Goal: Task Accomplishment & Management: Manage account settings

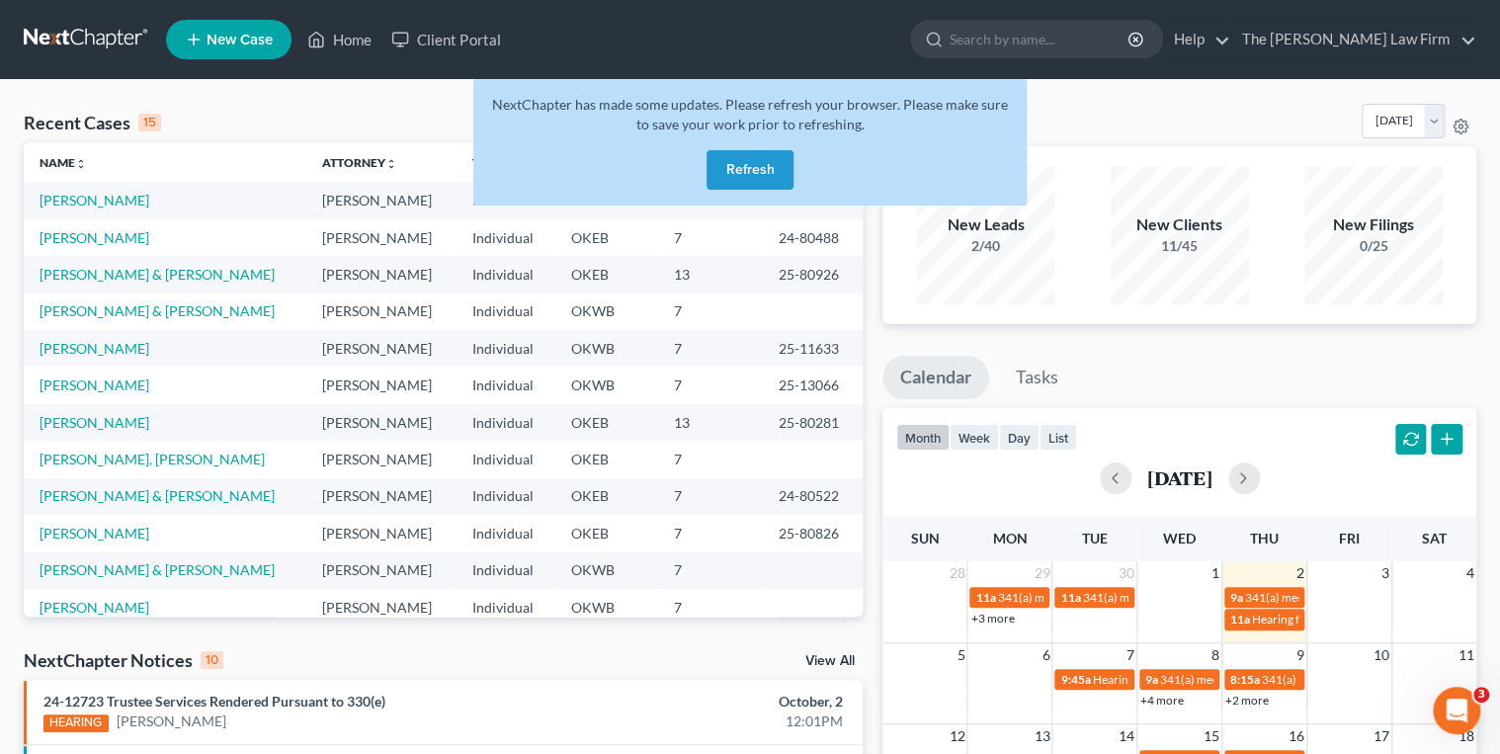
click at [842, 36] on ul "New Case Home Client Portal - No Result - See all results Or Press Enter... Hel…" at bounding box center [821, 39] width 1311 height 51
click at [735, 167] on button "Refresh" at bounding box center [750, 170] width 87 height 40
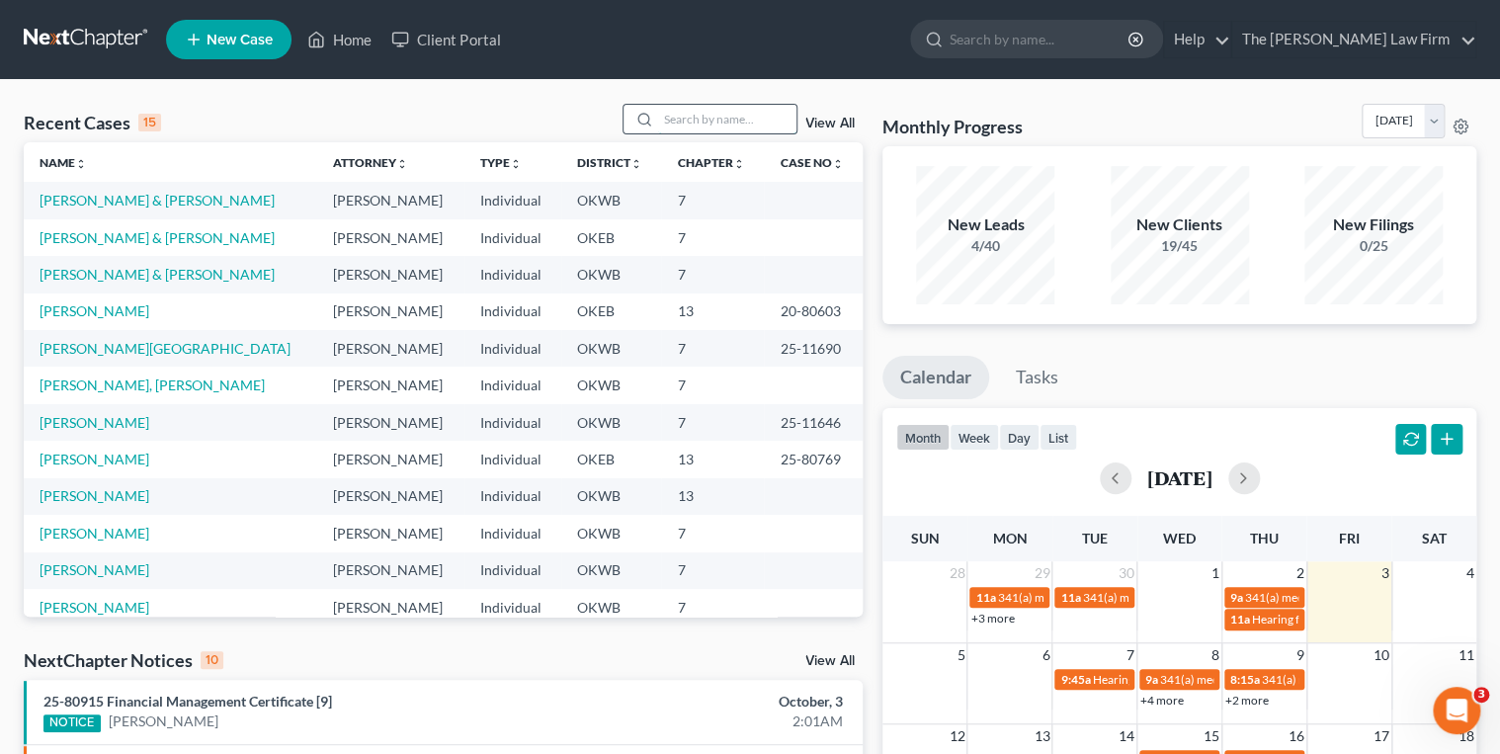
click at [679, 127] on input "search" at bounding box center [727, 119] width 138 height 29
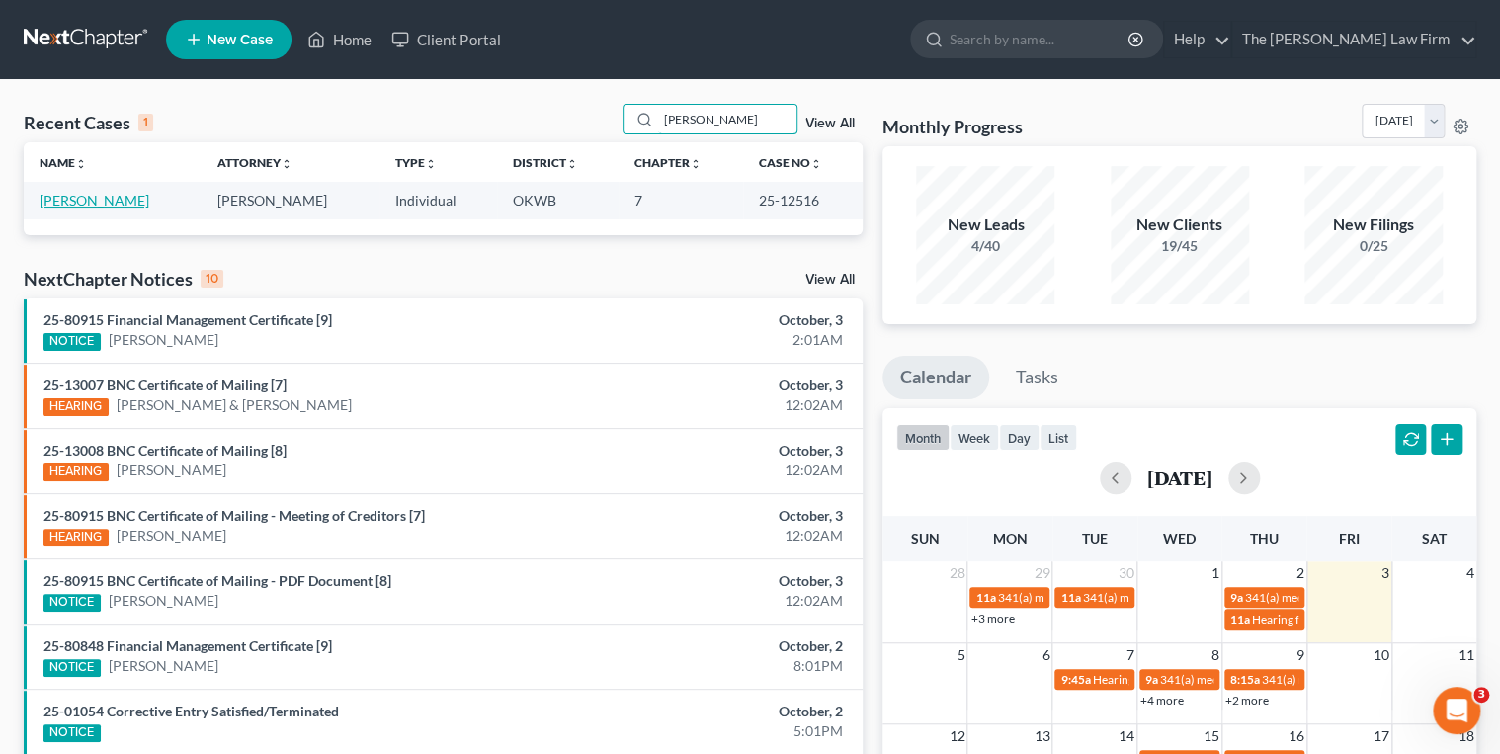
type input "[PERSON_NAME]"
click at [91, 195] on link "[PERSON_NAME]" at bounding box center [95, 200] width 110 height 17
select select "4"
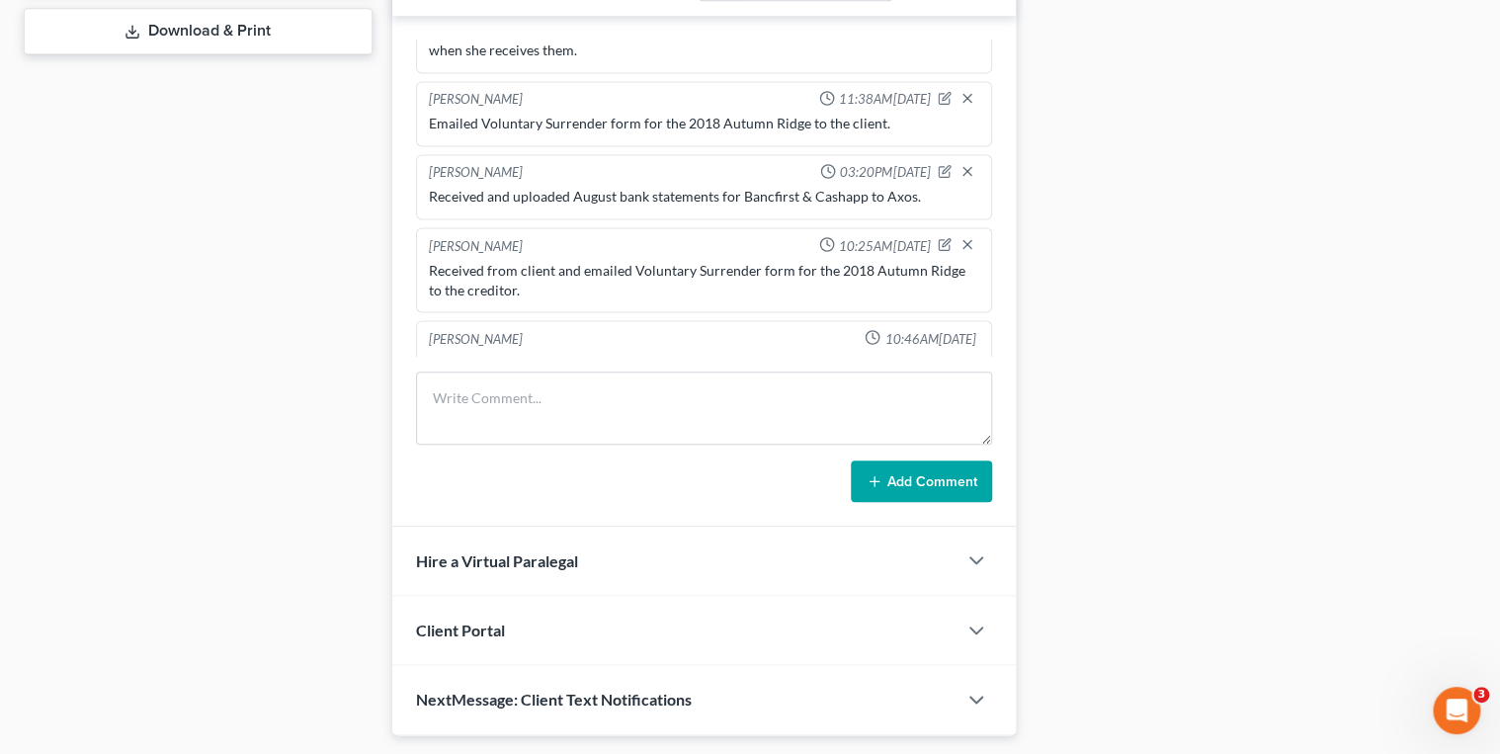
scroll to position [1797, 0]
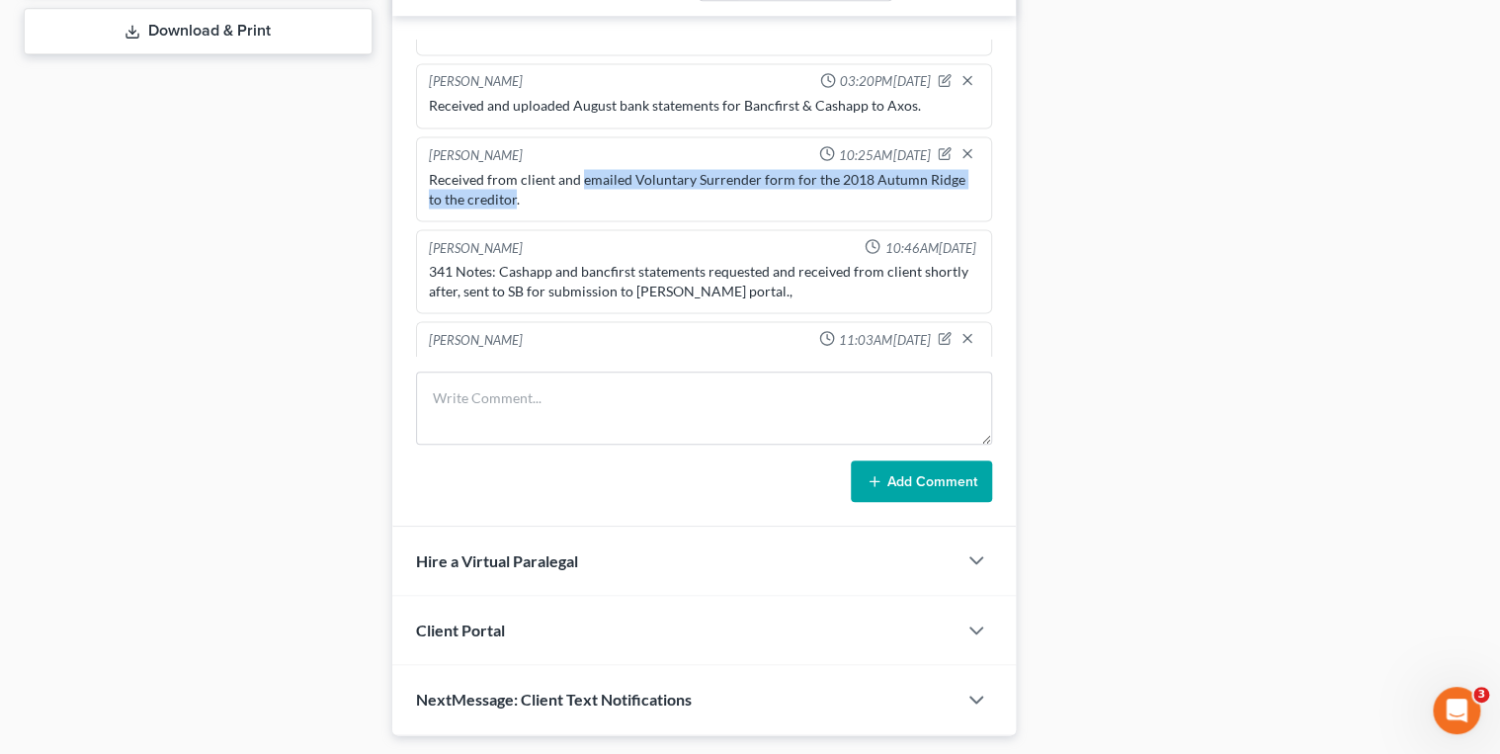
drag, startPoint x: 578, startPoint y: 147, endPoint x: 514, endPoint y: 168, distance: 67.5
click at [514, 169] on div "Received from client and emailed Voluntary Surrender form for the 2018 Autumn R…" at bounding box center [705, 189] width 552 height 40
drag, startPoint x: 514, startPoint y: 168, endPoint x: 494, endPoint y: 168, distance: 19.8
copy div "emailed Voluntary Surrender form for the 2018 Autumn Ridge to the creditor"
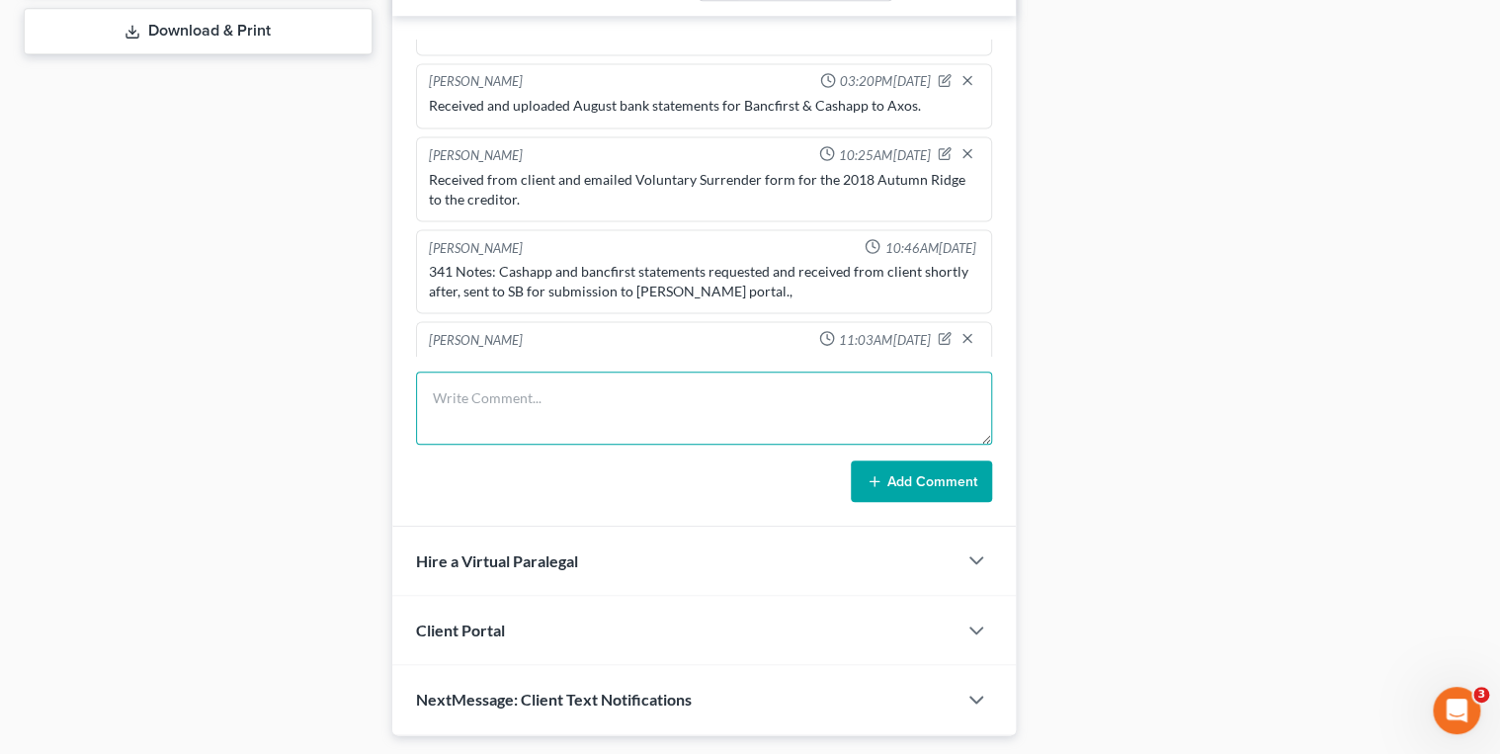
click at [522, 397] on textarea at bounding box center [704, 408] width 577 height 73
paste textarea "emailed Voluntary Surrender form for the 2018 Autumn Ridge to the creditor"
type textarea "emailed Voluntary Surrender form for the 2018 Autumn Ridge to the creditor agai…"
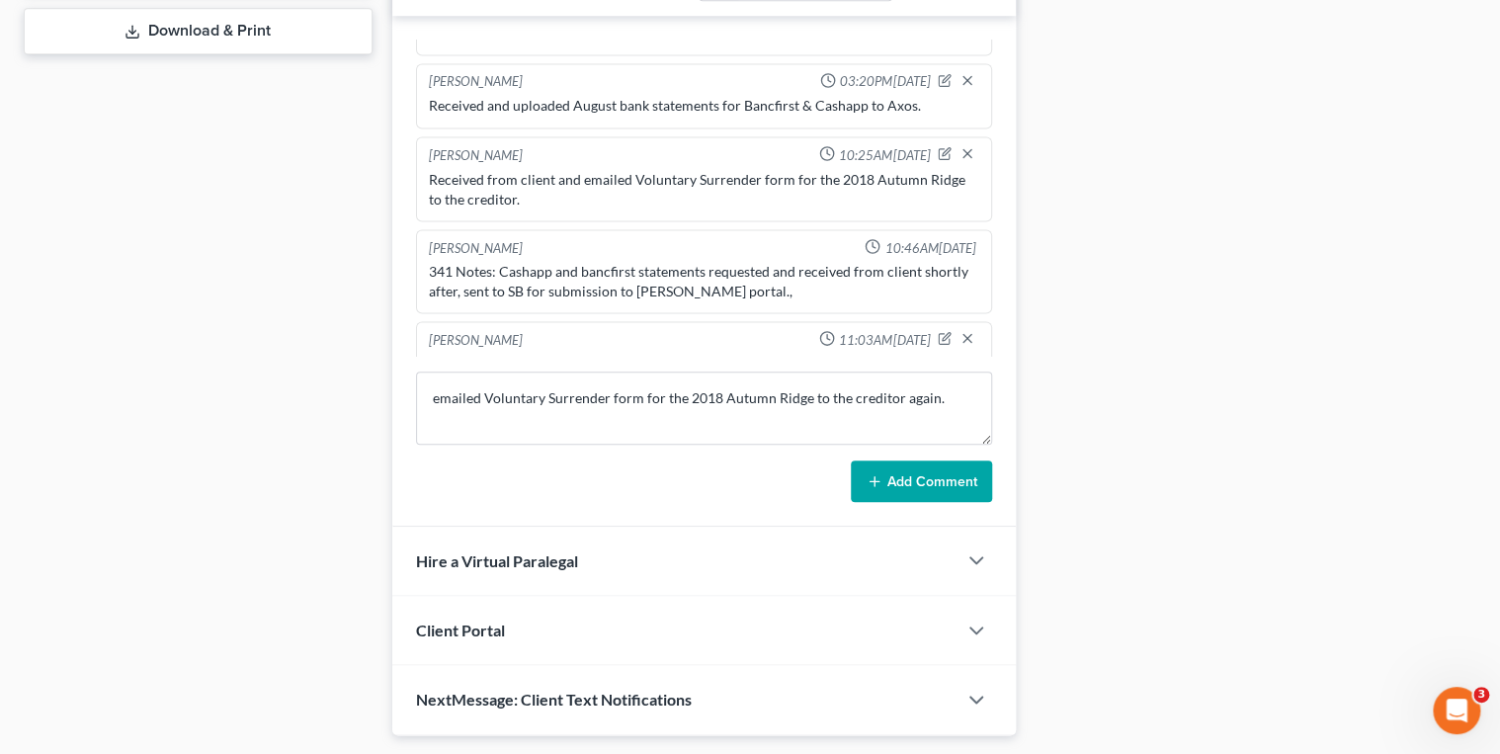
click at [878, 468] on button "Add Comment" at bounding box center [921, 482] width 141 height 42
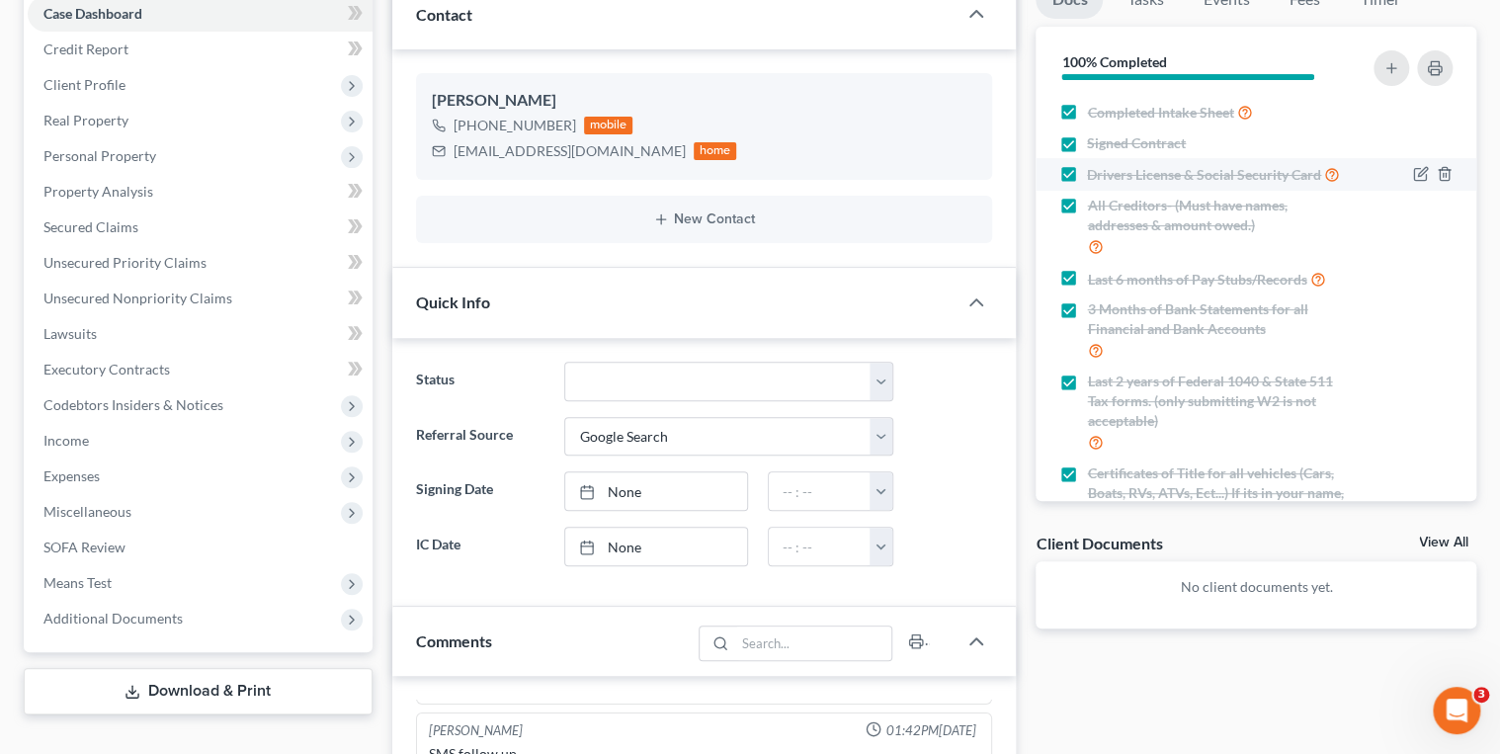
scroll to position [0, 0]
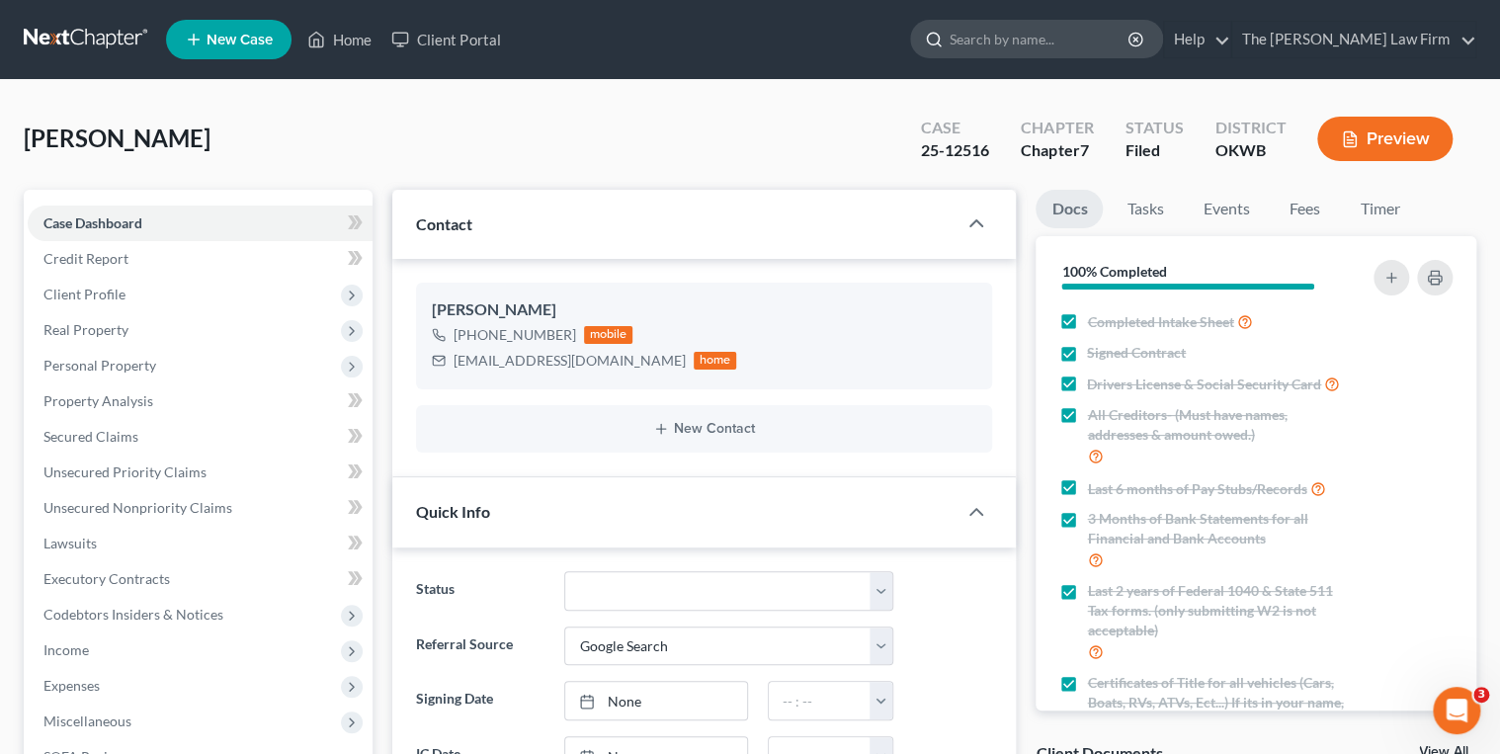
click at [1052, 43] on input "search" at bounding box center [1040, 39] width 181 height 37
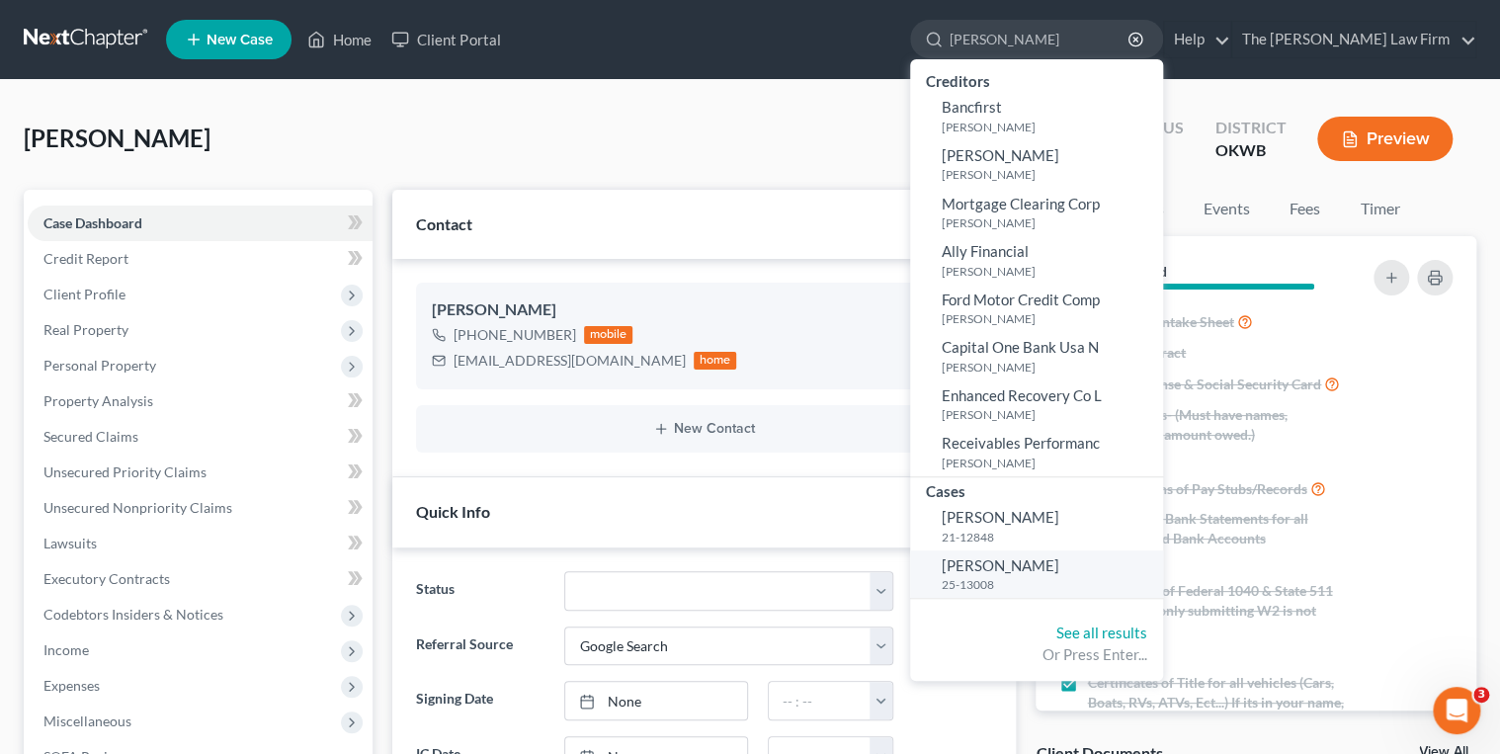
type input "Moore, Jess"
click at [1060, 570] on span "[PERSON_NAME]" at bounding box center [1001, 565] width 118 height 18
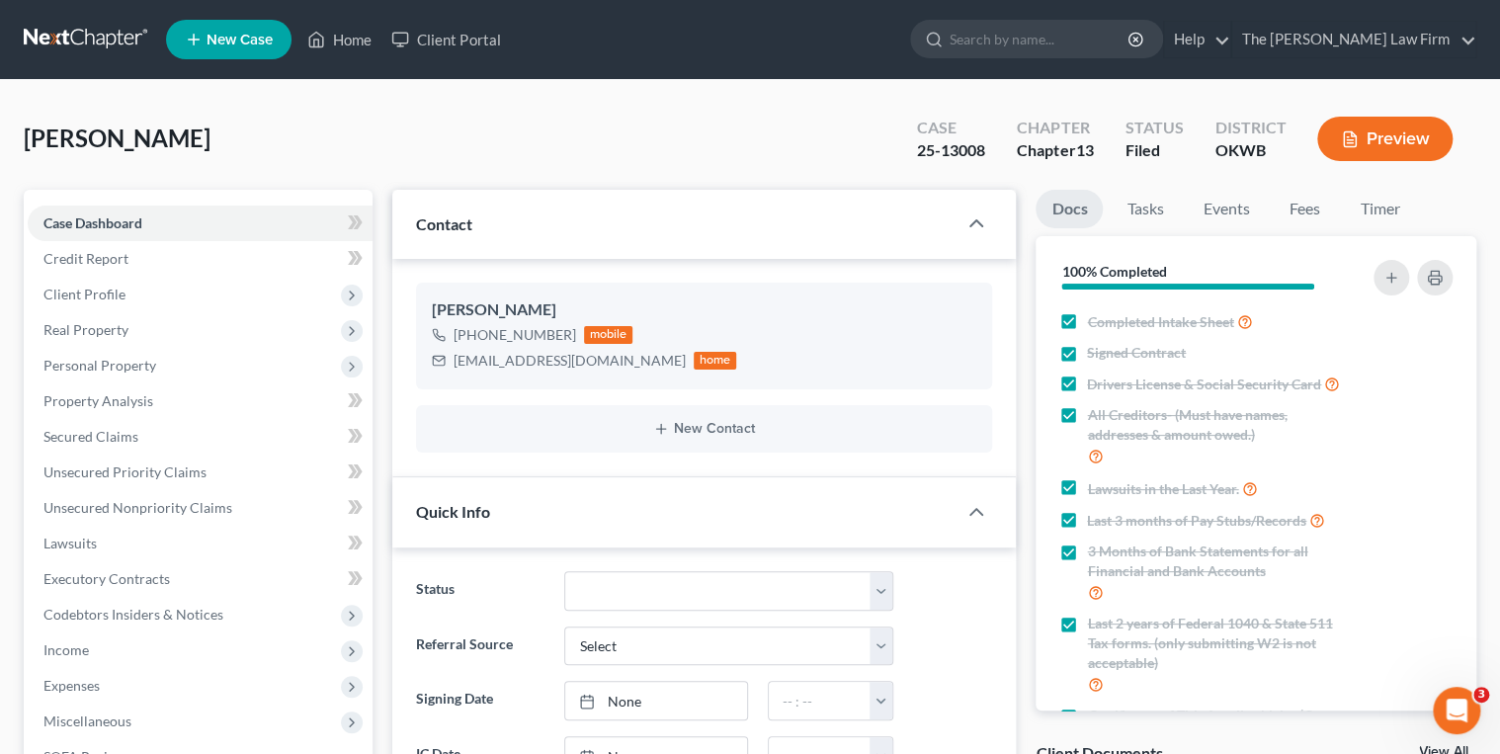
scroll to position [439, 0]
click at [1225, 200] on link "Events" at bounding box center [1226, 209] width 78 height 39
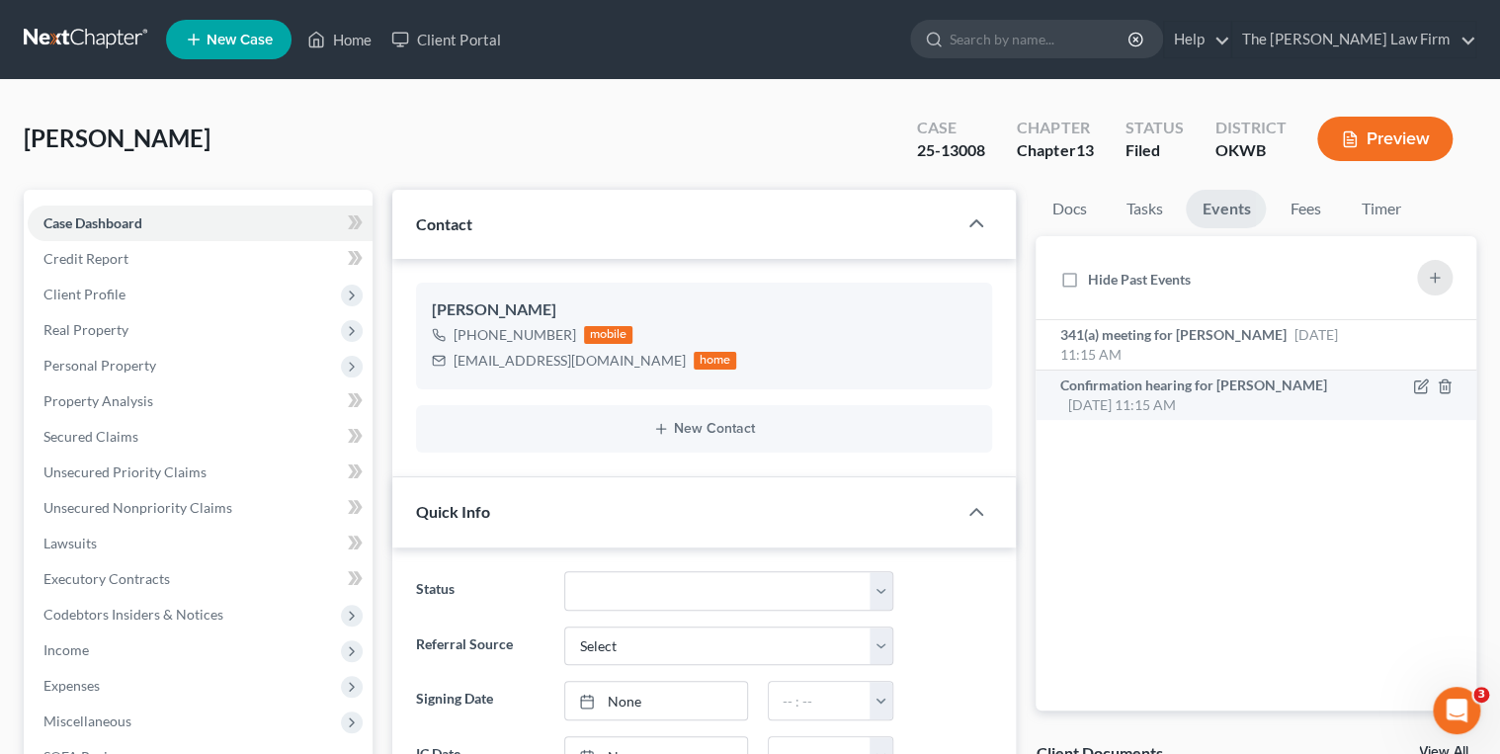
click at [1251, 395] on div "Confirmation hearing for Jessica Moore Nov 6, 2025 11:15 AM" at bounding box center [1205, 396] width 290 height 40
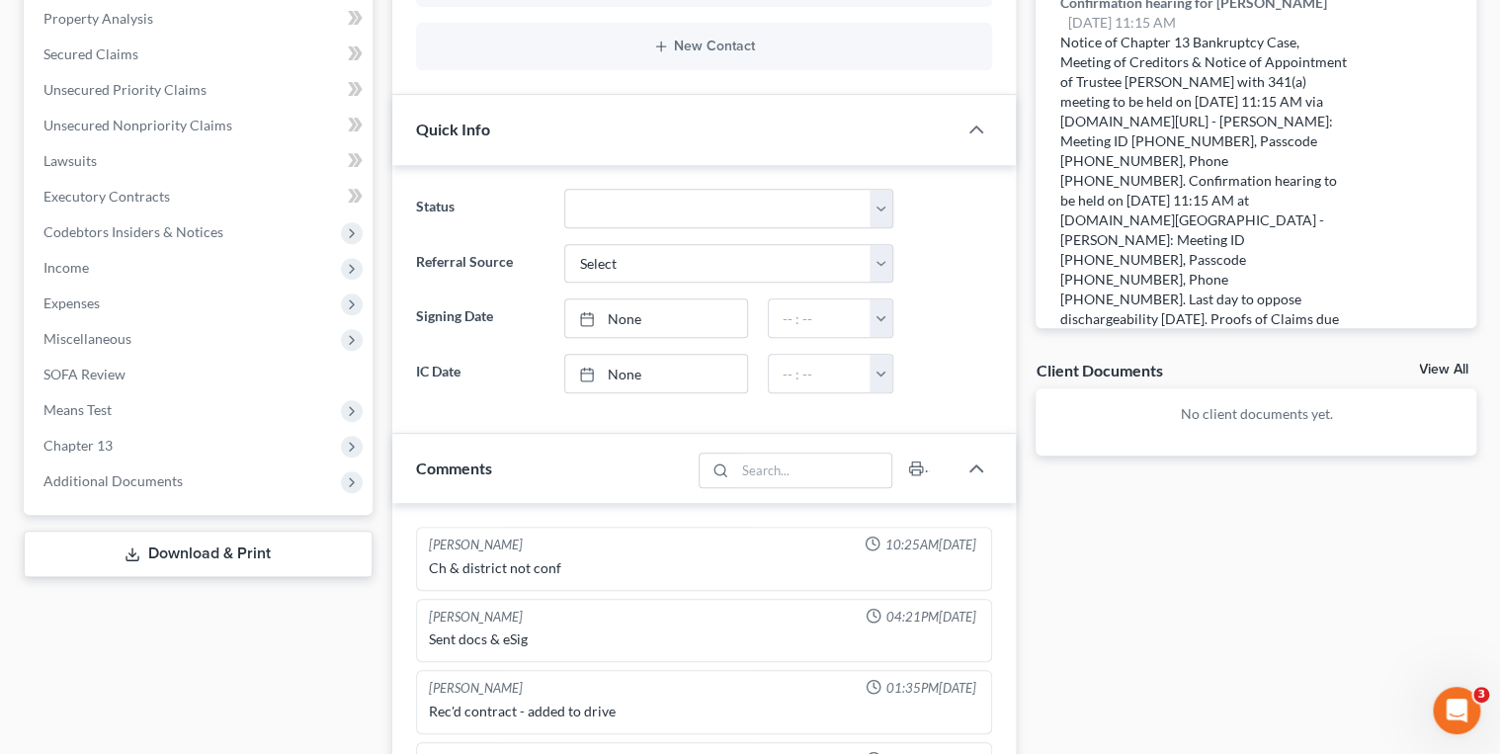
scroll to position [0, 0]
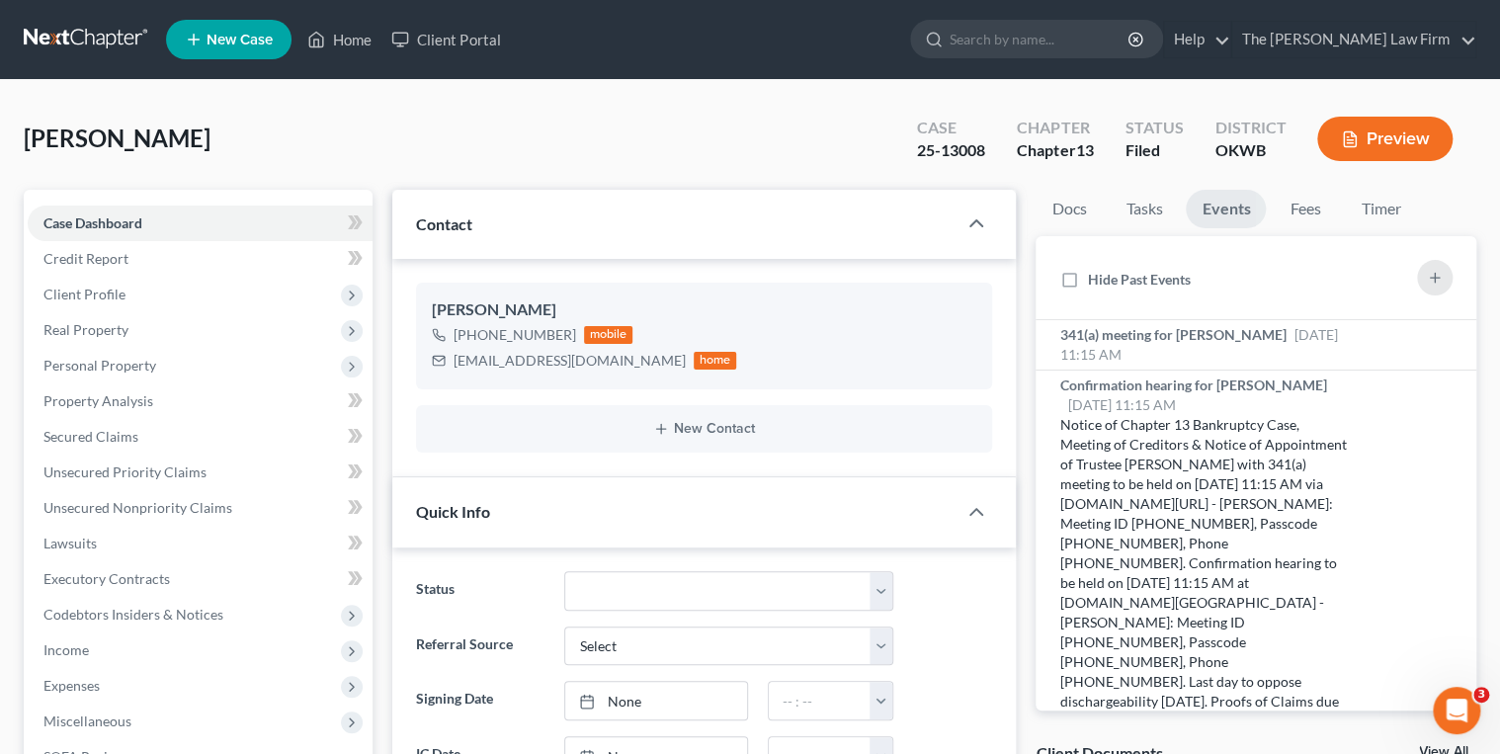
click at [945, 152] on div "25-13008" at bounding box center [951, 150] width 68 height 23
copy div "25-13008"
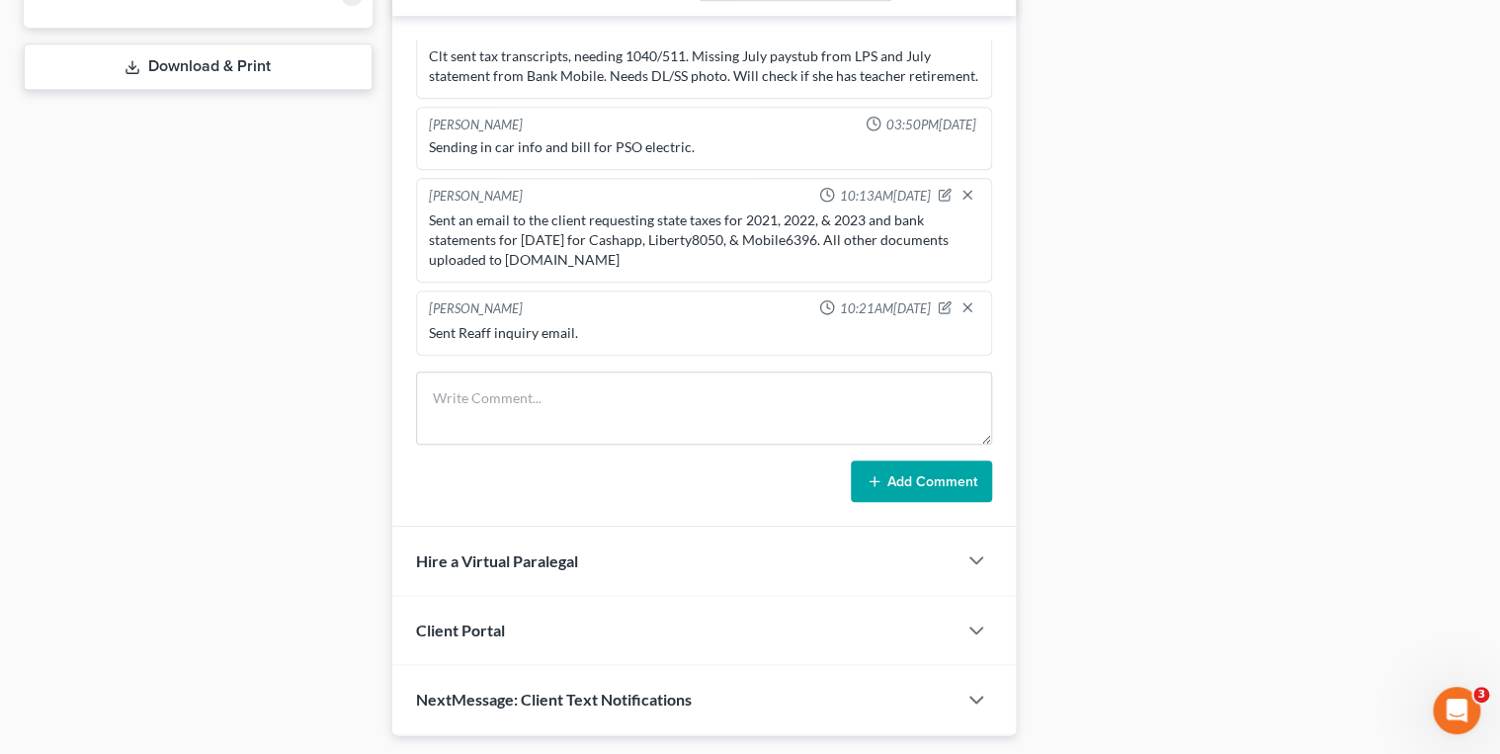
scroll to position [439, 0]
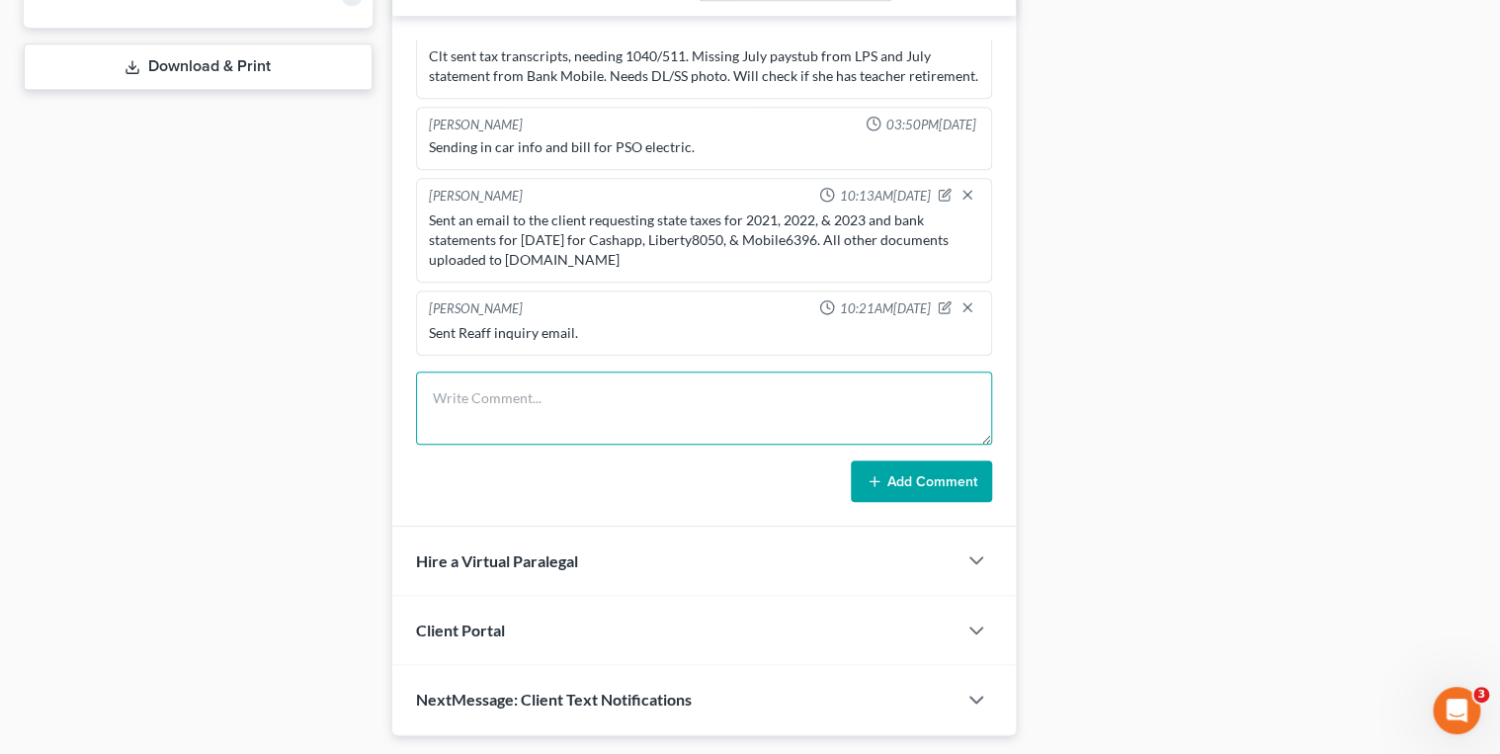
click at [610, 381] on textarea at bounding box center [704, 408] width 577 height 73
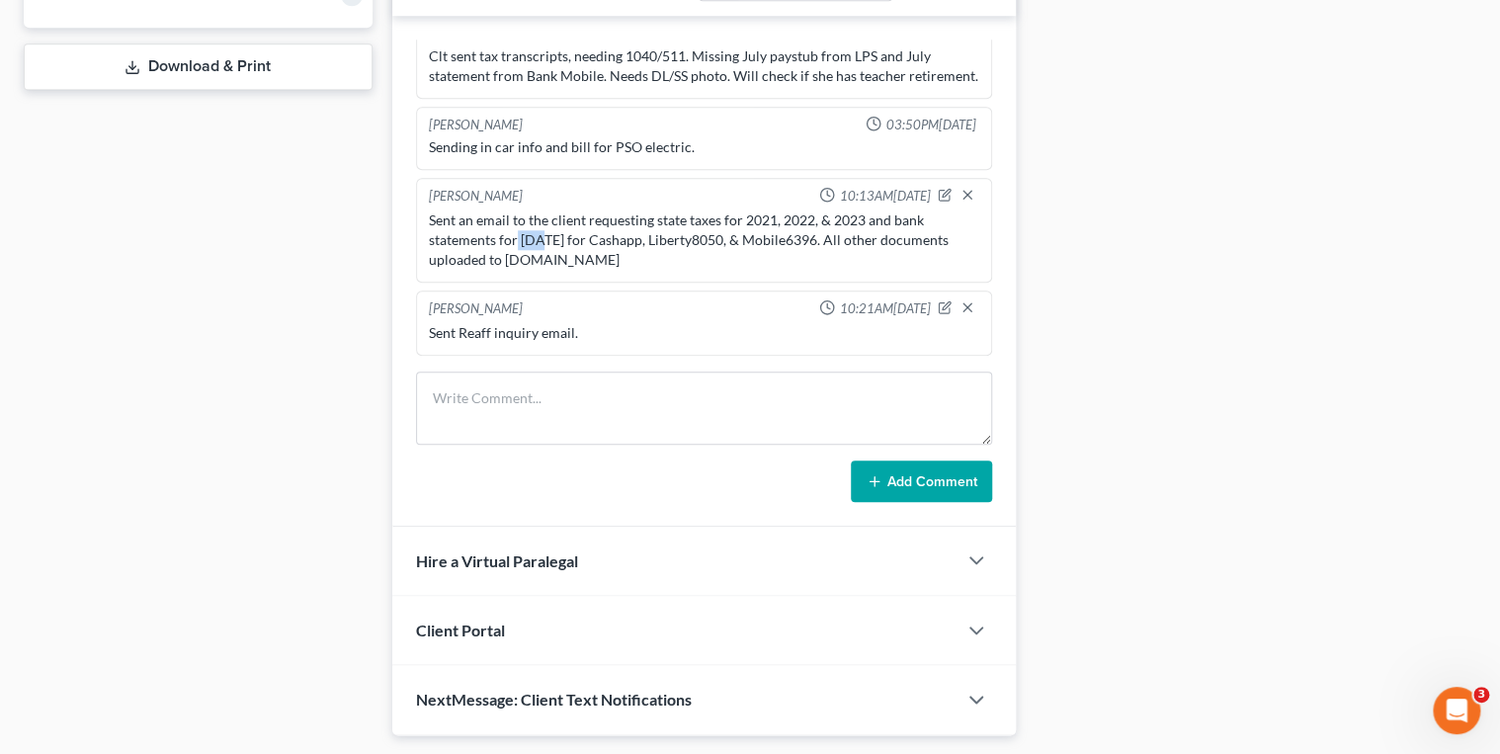
drag, startPoint x: 516, startPoint y: 242, endPoint x: 548, endPoint y: 242, distance: 31.6
click at [541, 242] on div "Sent an email to the client requesting state taxes for 2021, 2022, & 2023 and b…" at bounding box center [705, 240] width 552 height 59
drag, startPoint x: 887, startPoint y: 218, endPoint x: 866, endPoint y: 242, distance: 31.5
click at [866, 242] on div "Sent an email to the client requesting state taxes for 2021, 2022, & 2023 and b…" at bounding box center [705, 240] width 552 height 59
drag, startPoint x: 866, startPoint y: 242, endPoint x: 836, endPoint y: 236, distance: 30.2
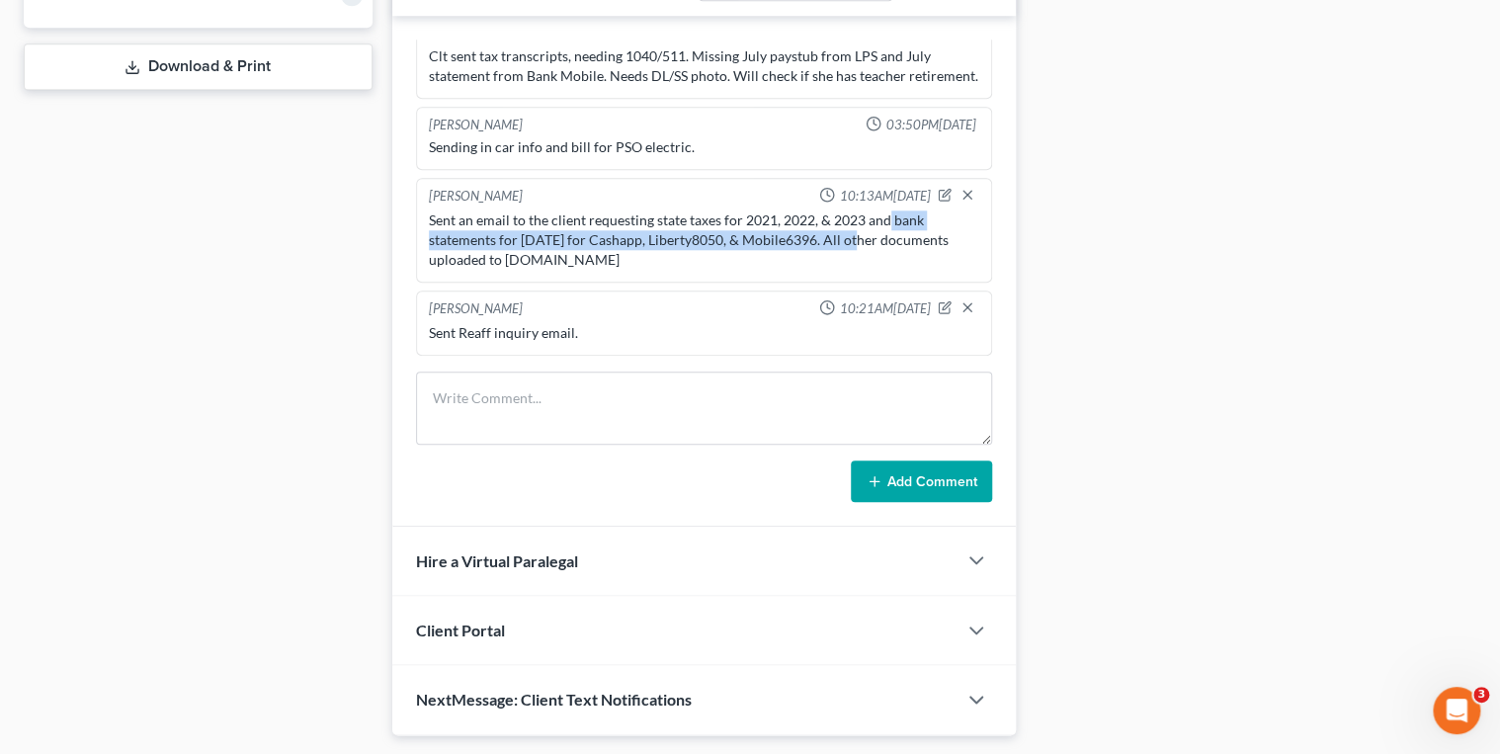
copy div "bank statements for September 2025 for Cashapp, Liberty8050, & Mobile6396"
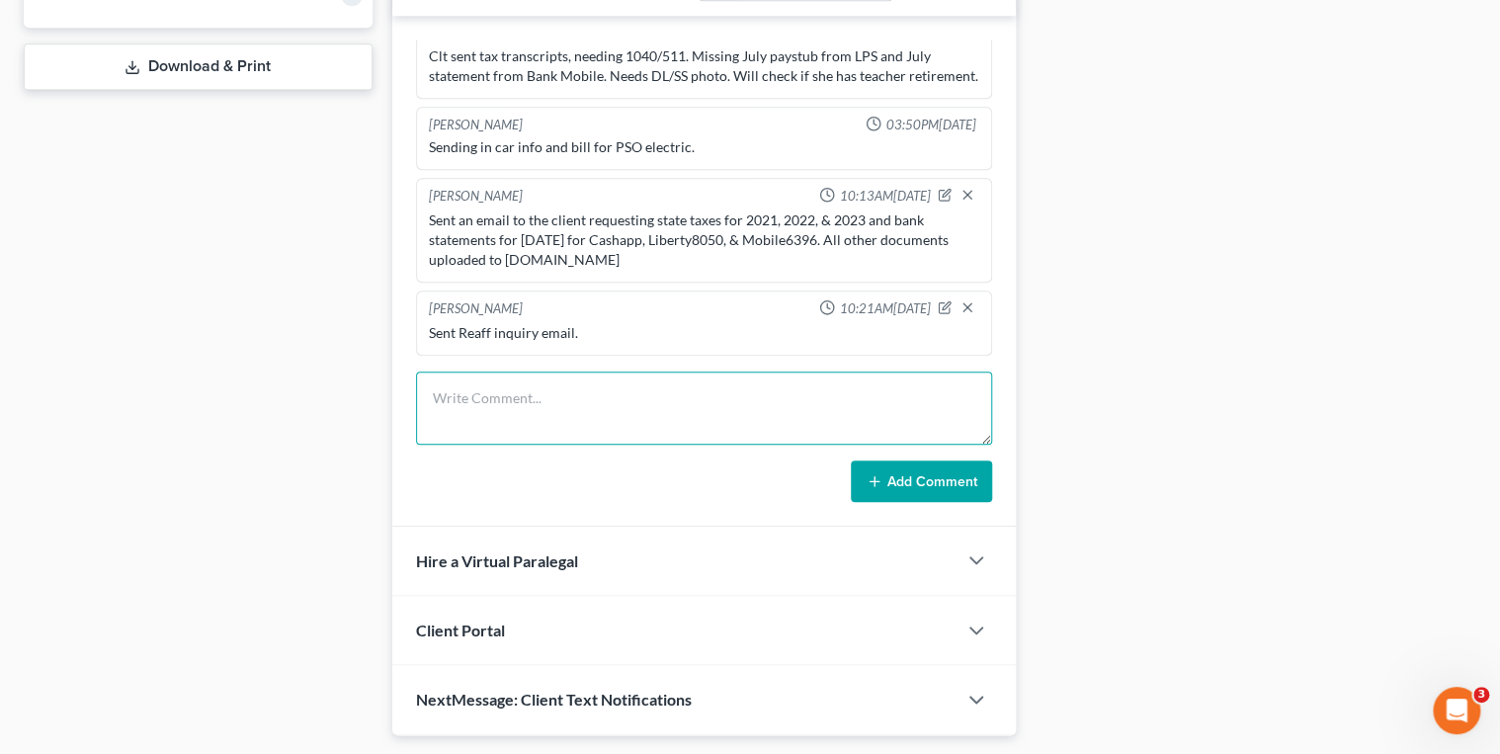
click at [688, 411] on textarea at bounding box center [704, 408] width 577 height 73
paste textarea "bank statements for September 2025 for Cashapp, Liberty8050, & Mobile6396"
click at [961, 395] on textarea "Received and uploaded bank statements for September 2025 for Cashapp, Liberty80…" at bounding box center [704, 408] width 577 height 73
click at [975, 393] on textarea "Received and uploaded bank statements for September 2025 for Cashapp, & Mobile6…" at bounding box center [704, 408] width 577 height 73
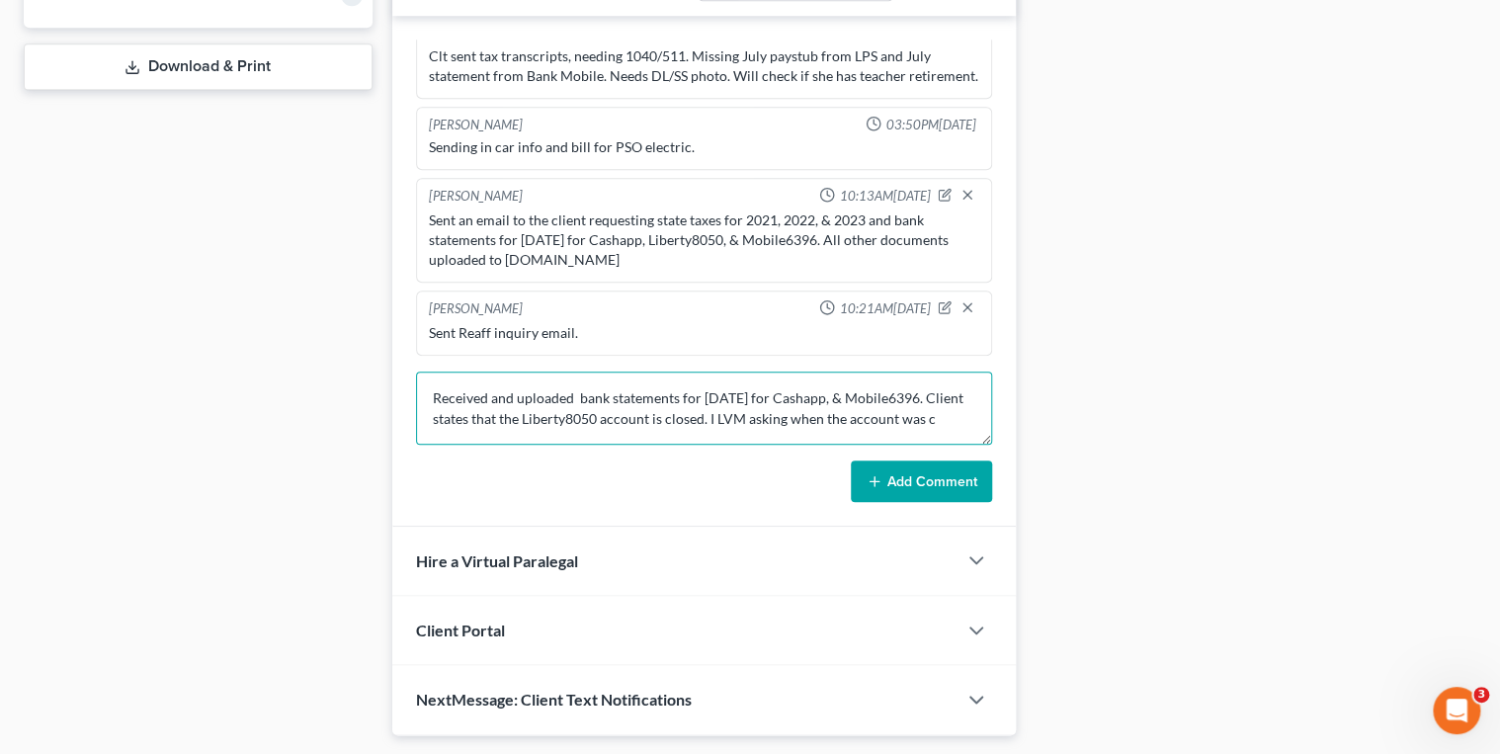
scroll to position [4, 0]
type textarea "Received and uploaded bank statements for September 2025 for Cashapp, & Mobile6…"
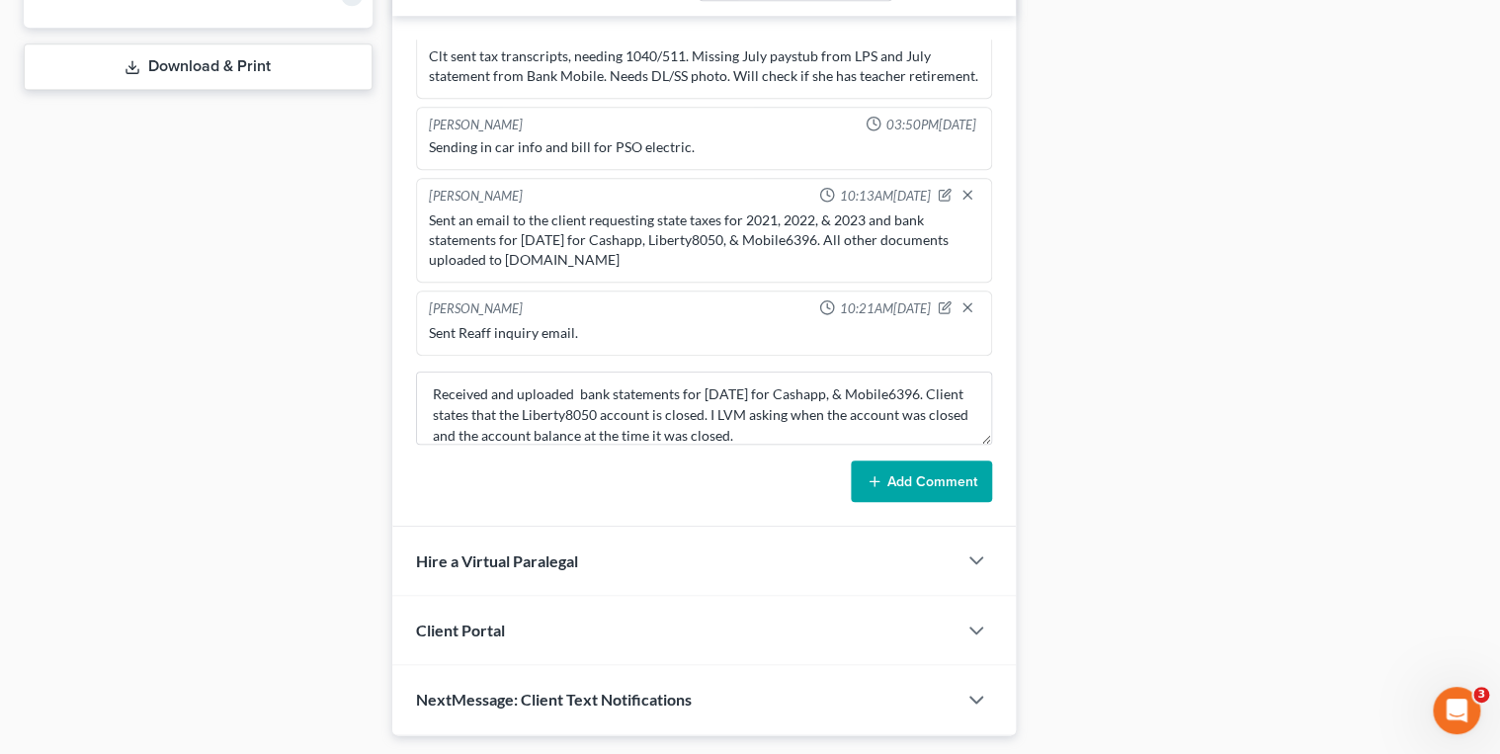
click at [891, 482] on button "Add Comment" at bounding box center [921, 482] width 141 height 42
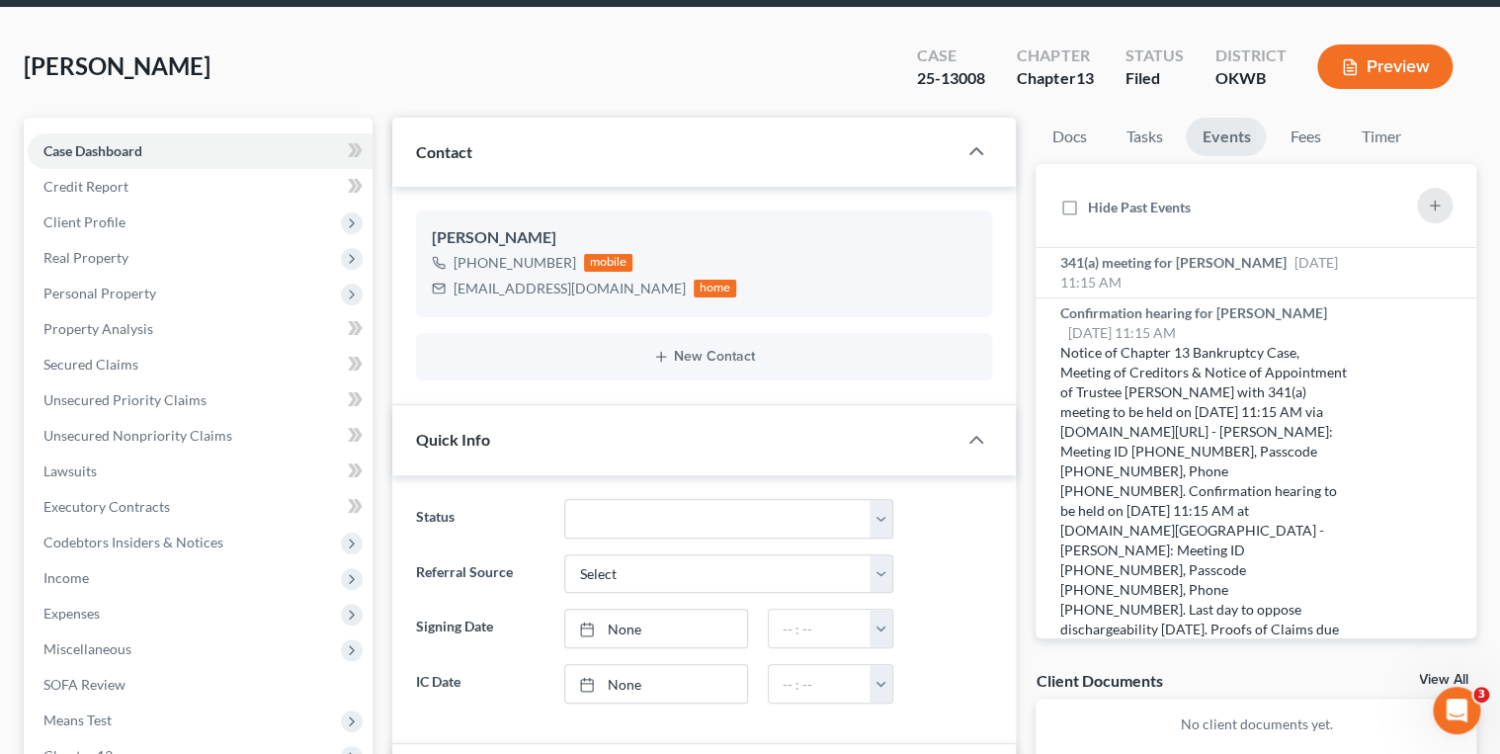
scroll to position [0, 0]
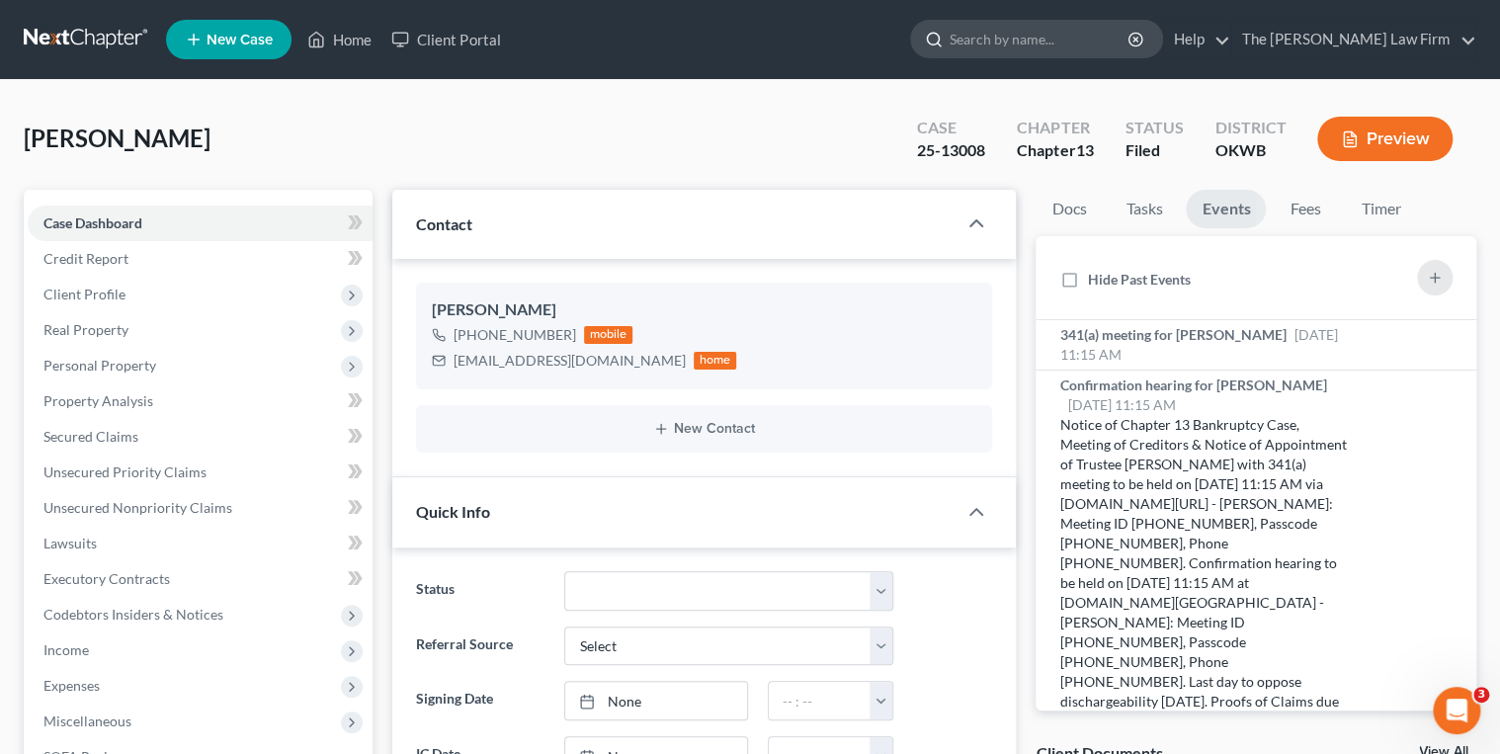
click at [1064, 37] on input "search" at bounding box center [1040, 39] width 181 height 37
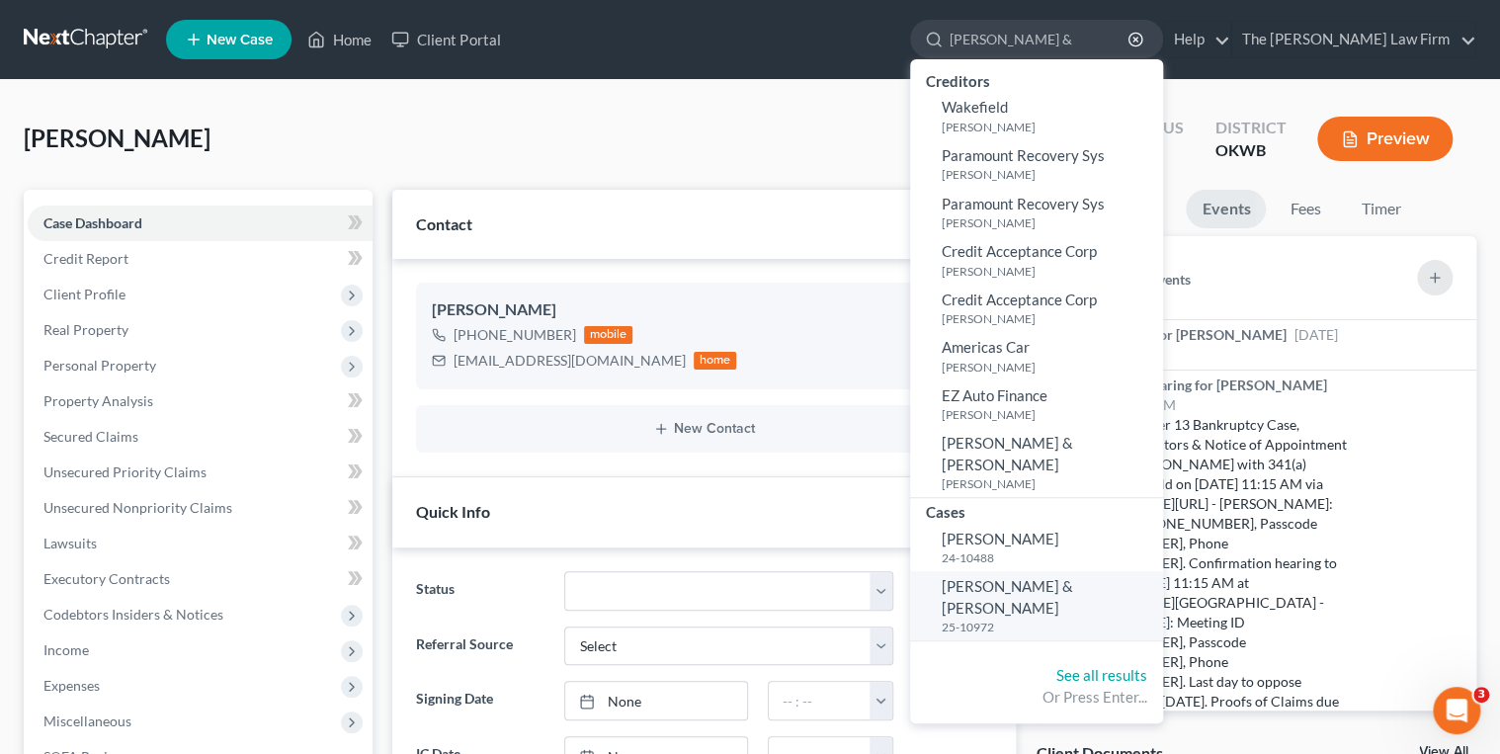
type input "Herron, Brandon &"
click at [1073, 577] on span "[PERSON_NAME] & [PERSON_NAME]" at bounding box center [1007, 596] width 131 height 39
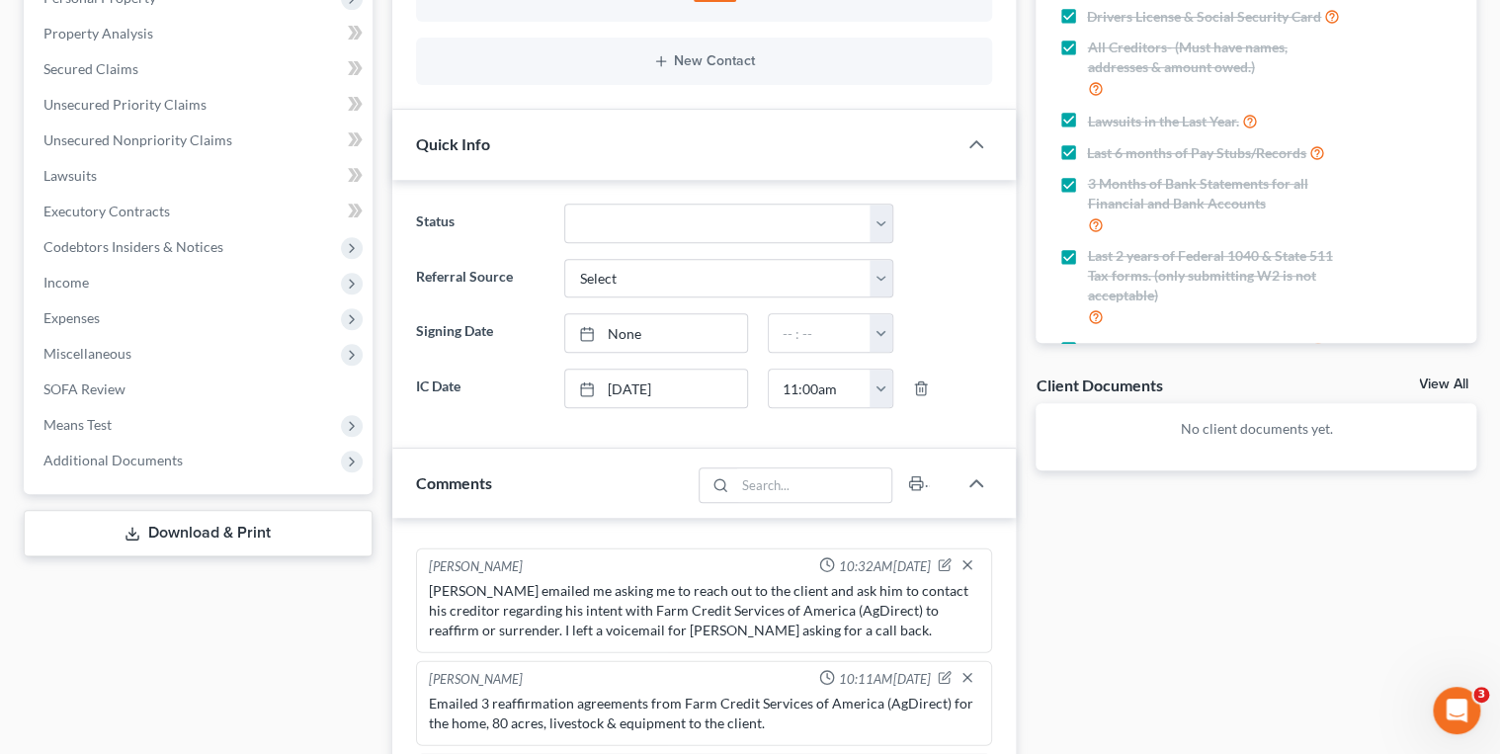
scroll to position [395, 0]
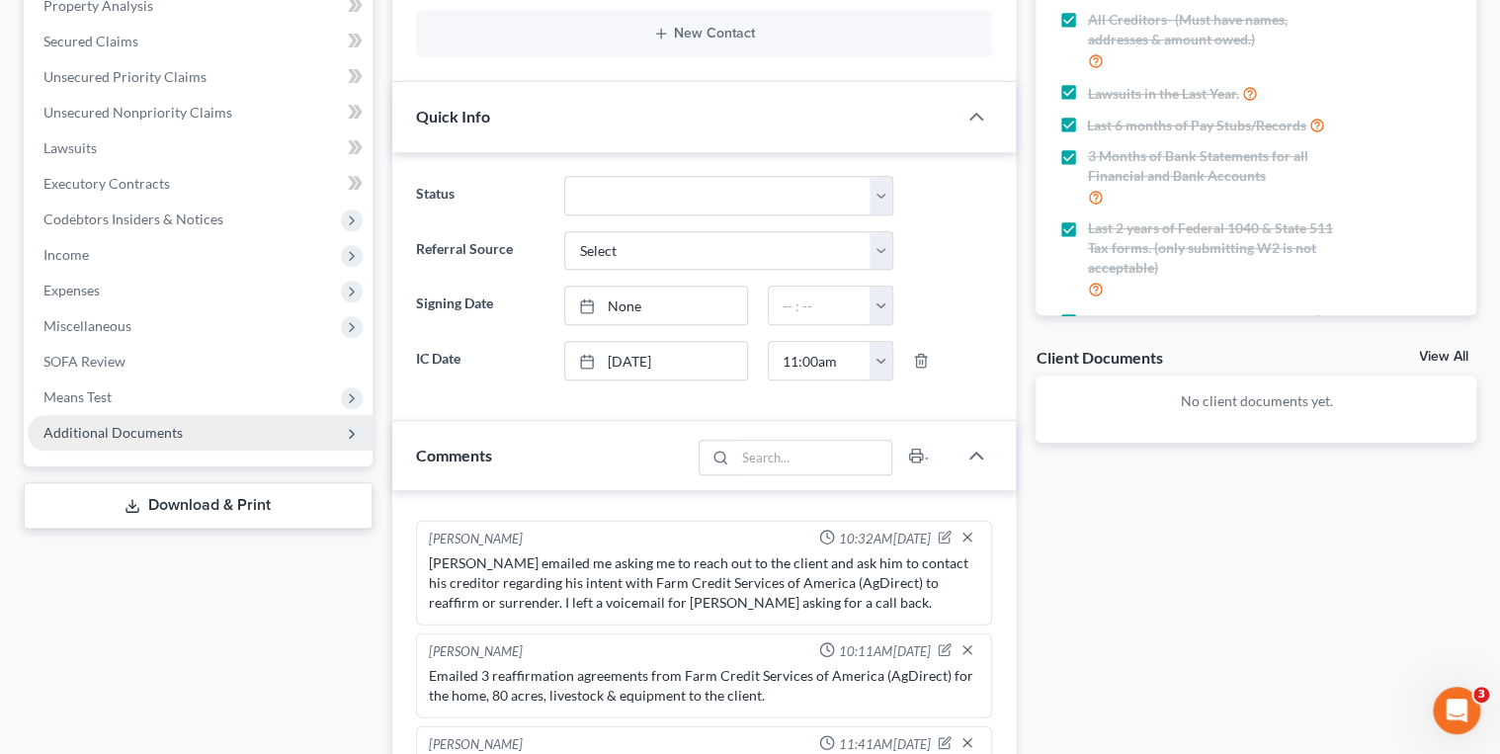
click at [180, 433] on span "Additional Documents" at bounding box center [200, 433] width 345 height 36
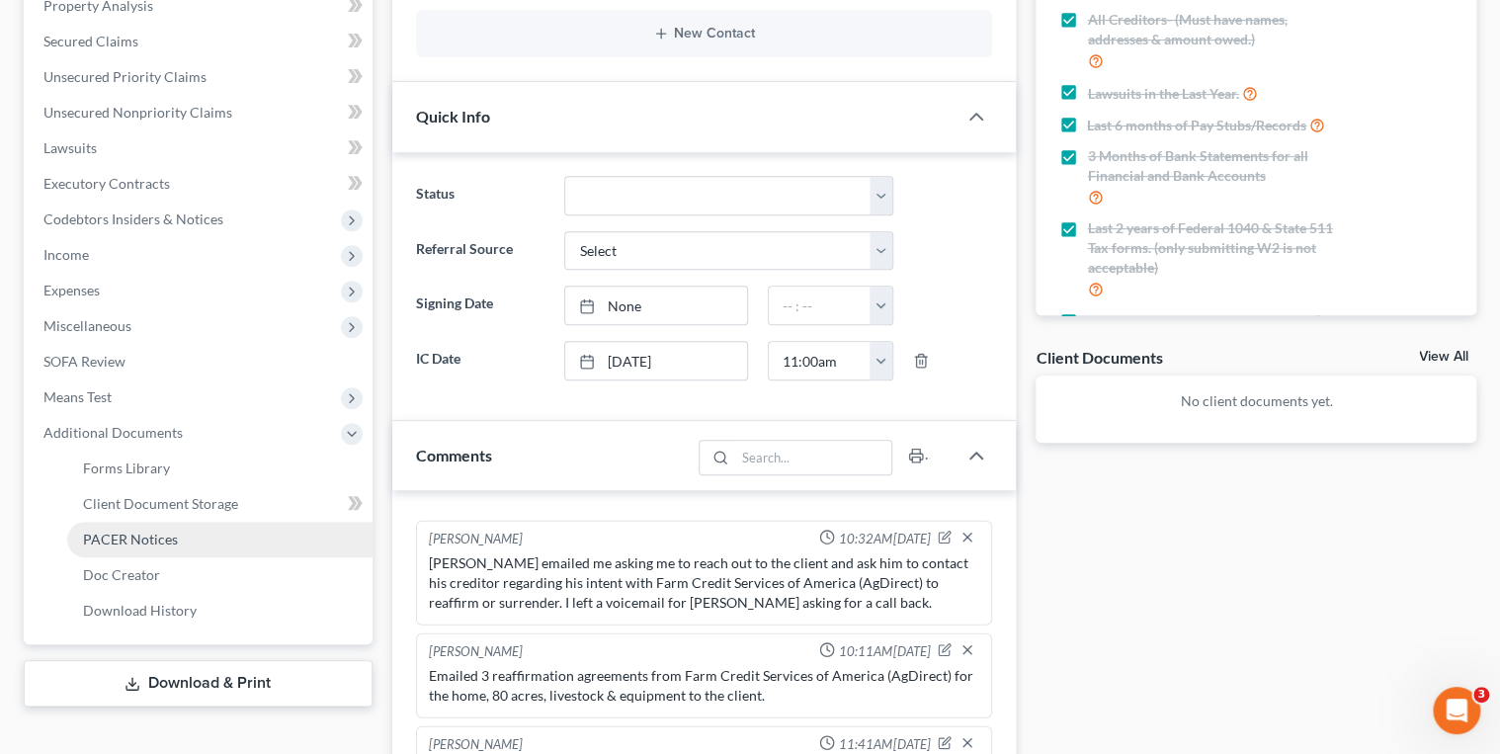
click at [138, 536] on span "PACER Notices" at bounding box center [130, 539] width 95 height 17
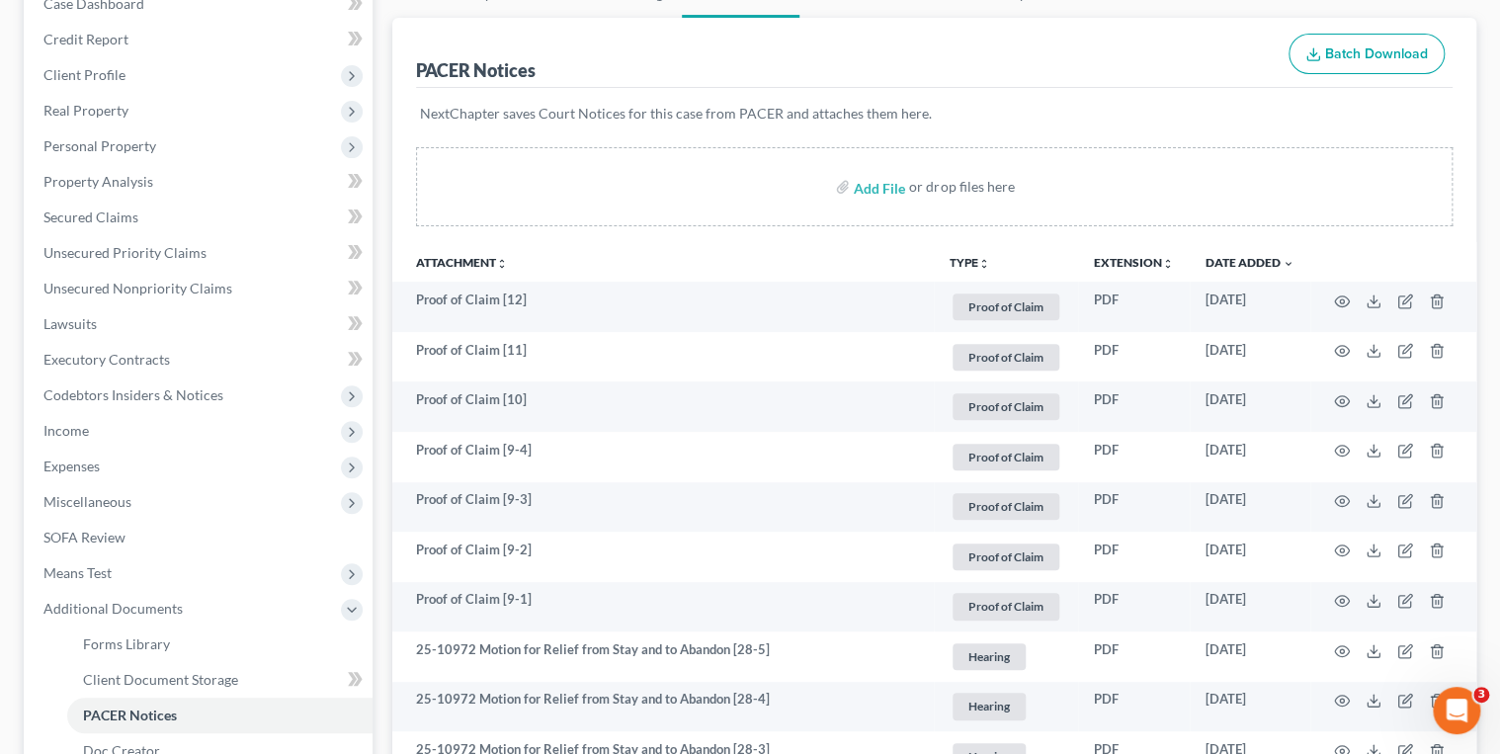
scroll to position [158, 0]
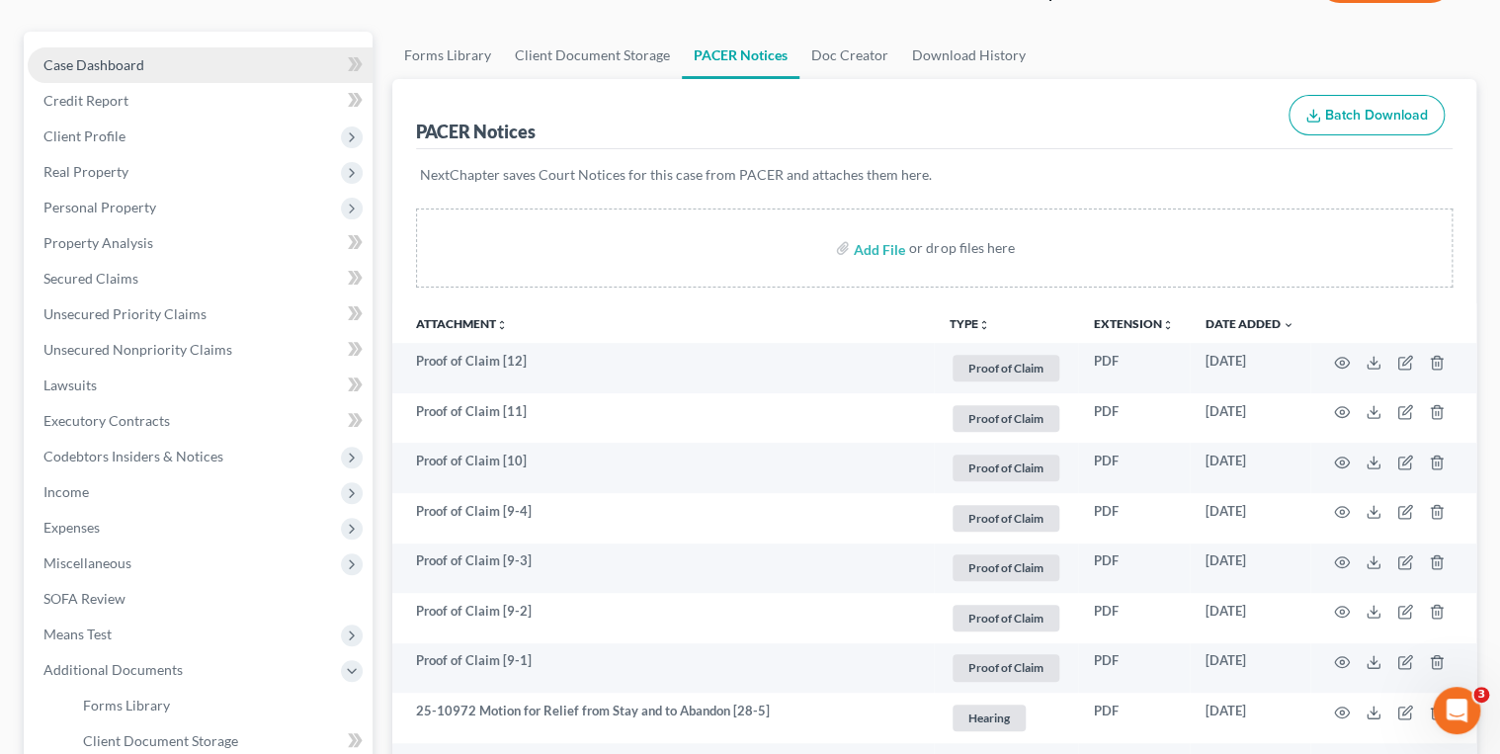
click at [159, 67] on link "Case Dashboard" at bounding box center [200, 65] width 345 height 36
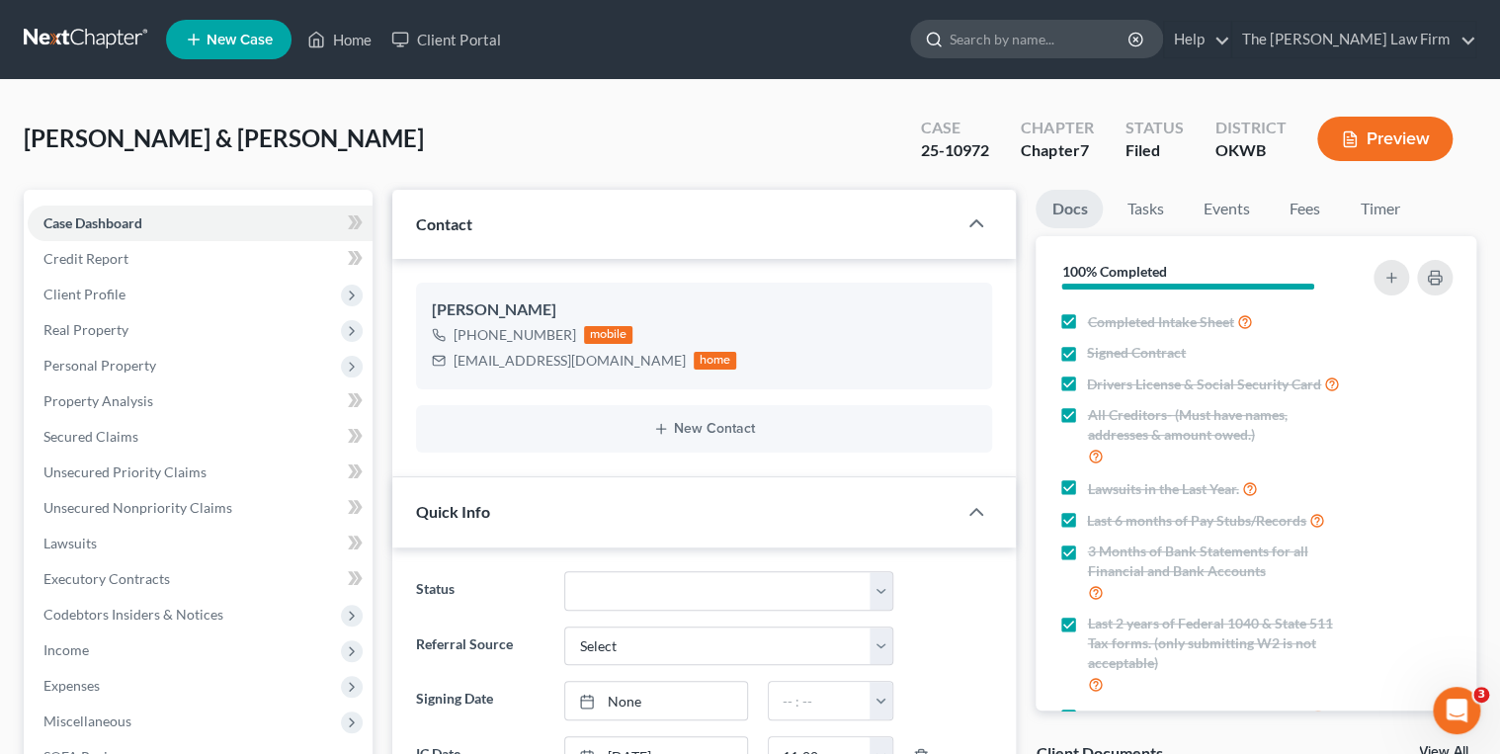
click at [1131, 30] on input "search" at bounding box center [1040, 39] width 181 height 37
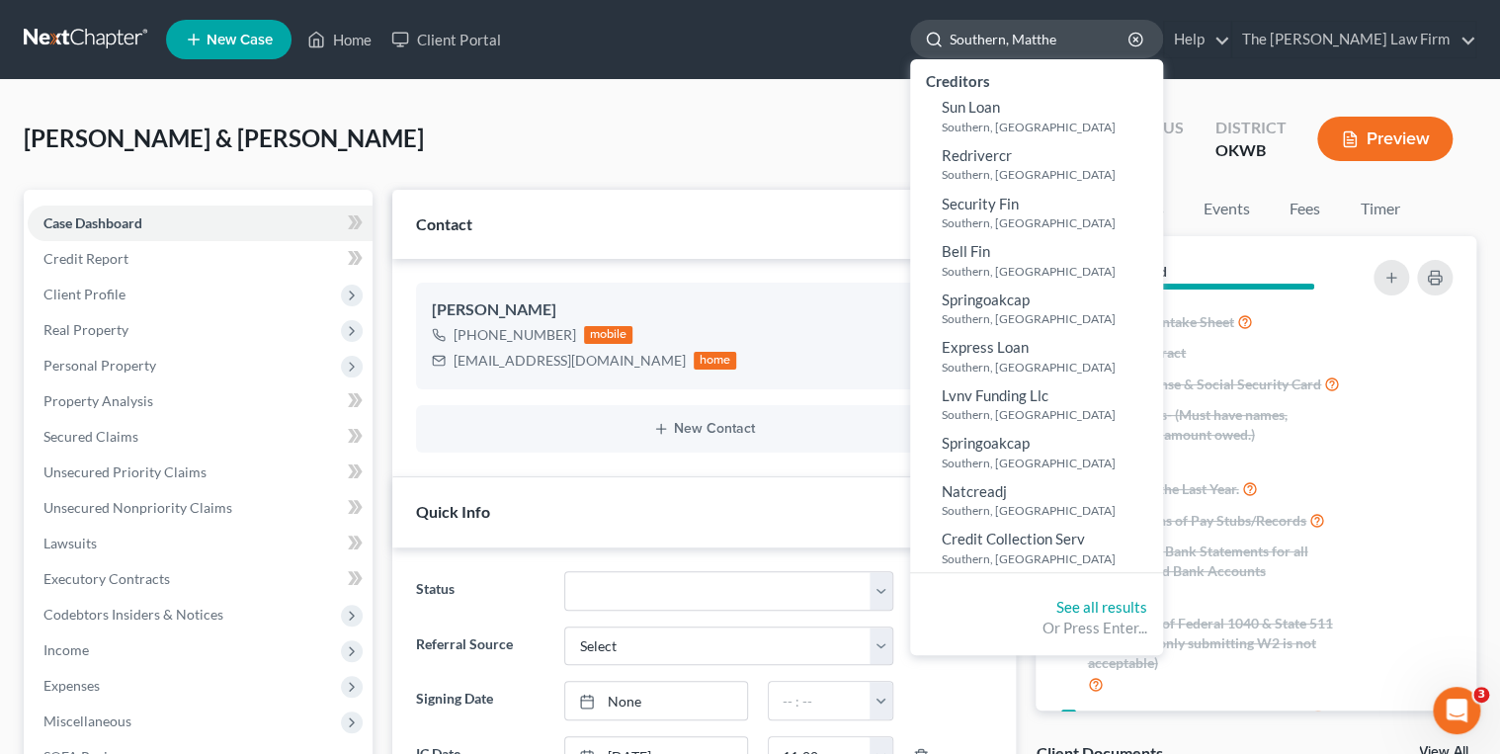
type input "Southern, [PERSON_NAME]"
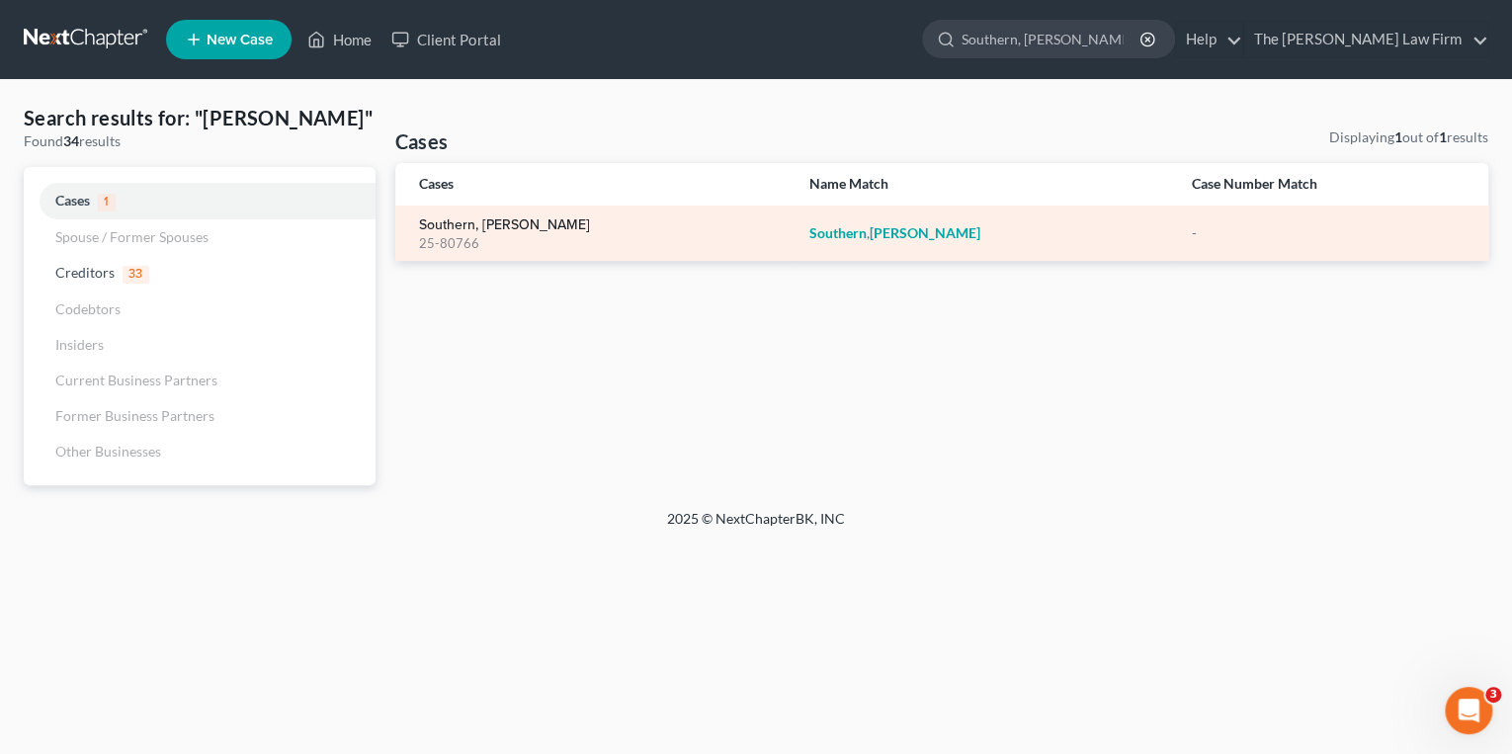
click at [526, 222] on link "Southern, [PERSON_NAME]" at bounding box center [504, 225] width 171 height 14
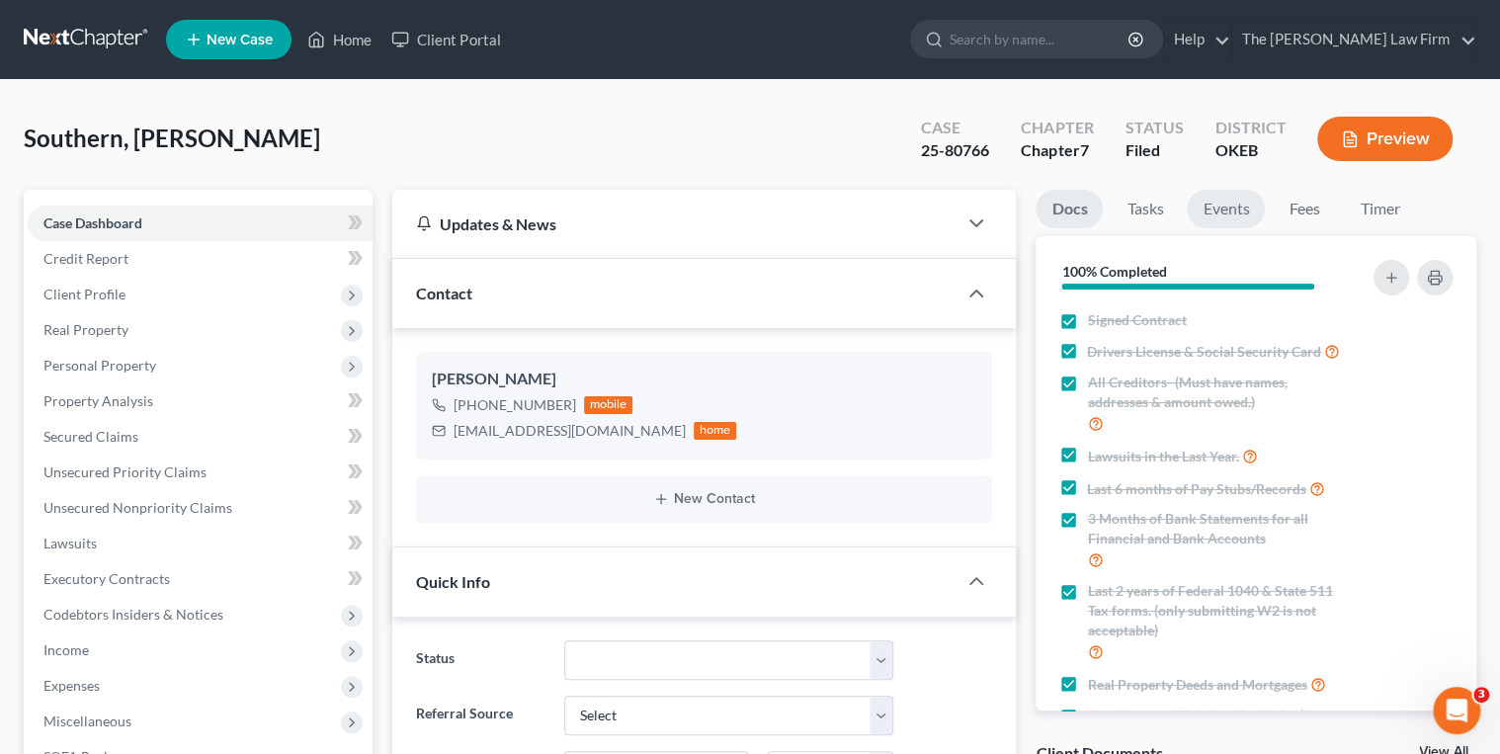
click at [1229, 203] on link "Events" at bounding box center [1226, 209] width 78 height 39
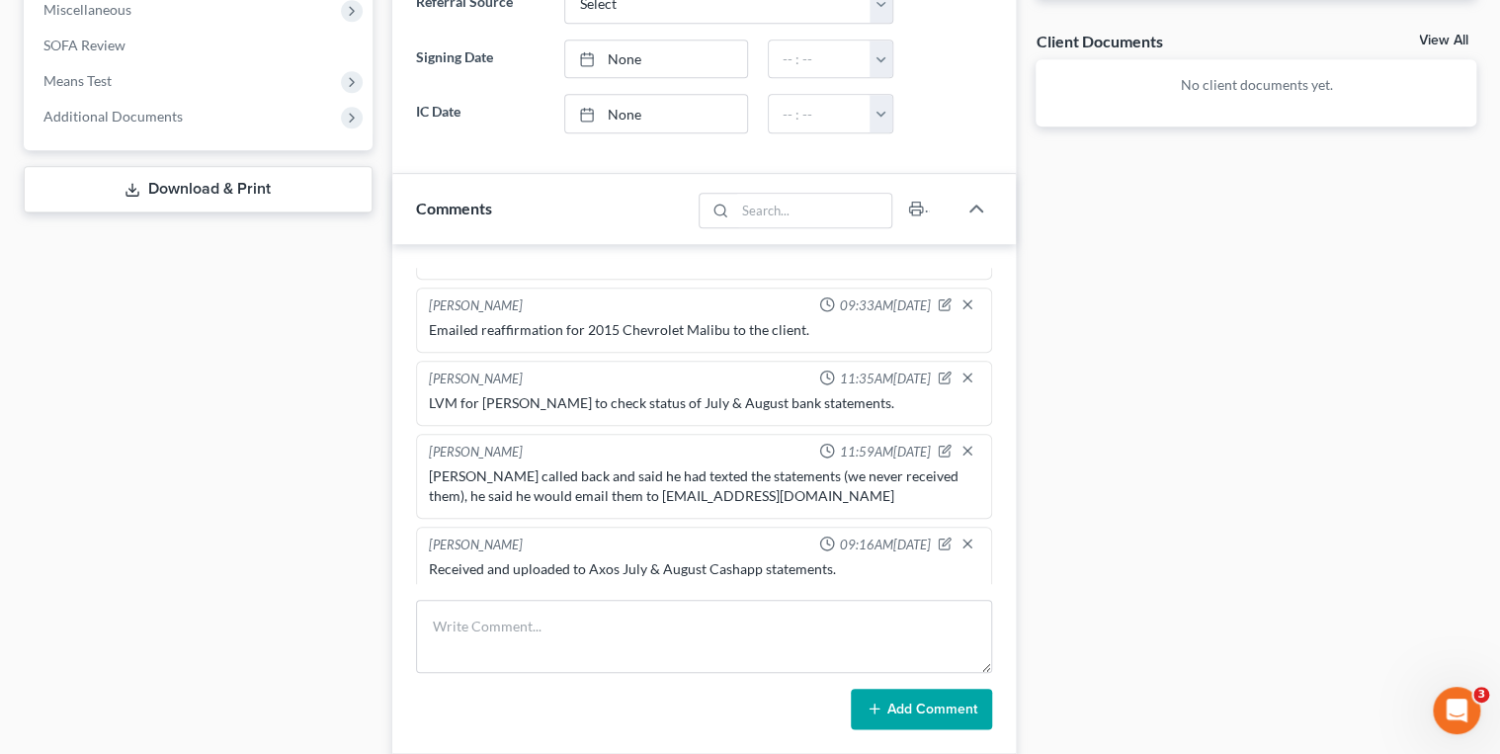
scroll to position [672, 0]
click at [534, 605] on textarea at bounding box center [704, 636] width 577 height 73
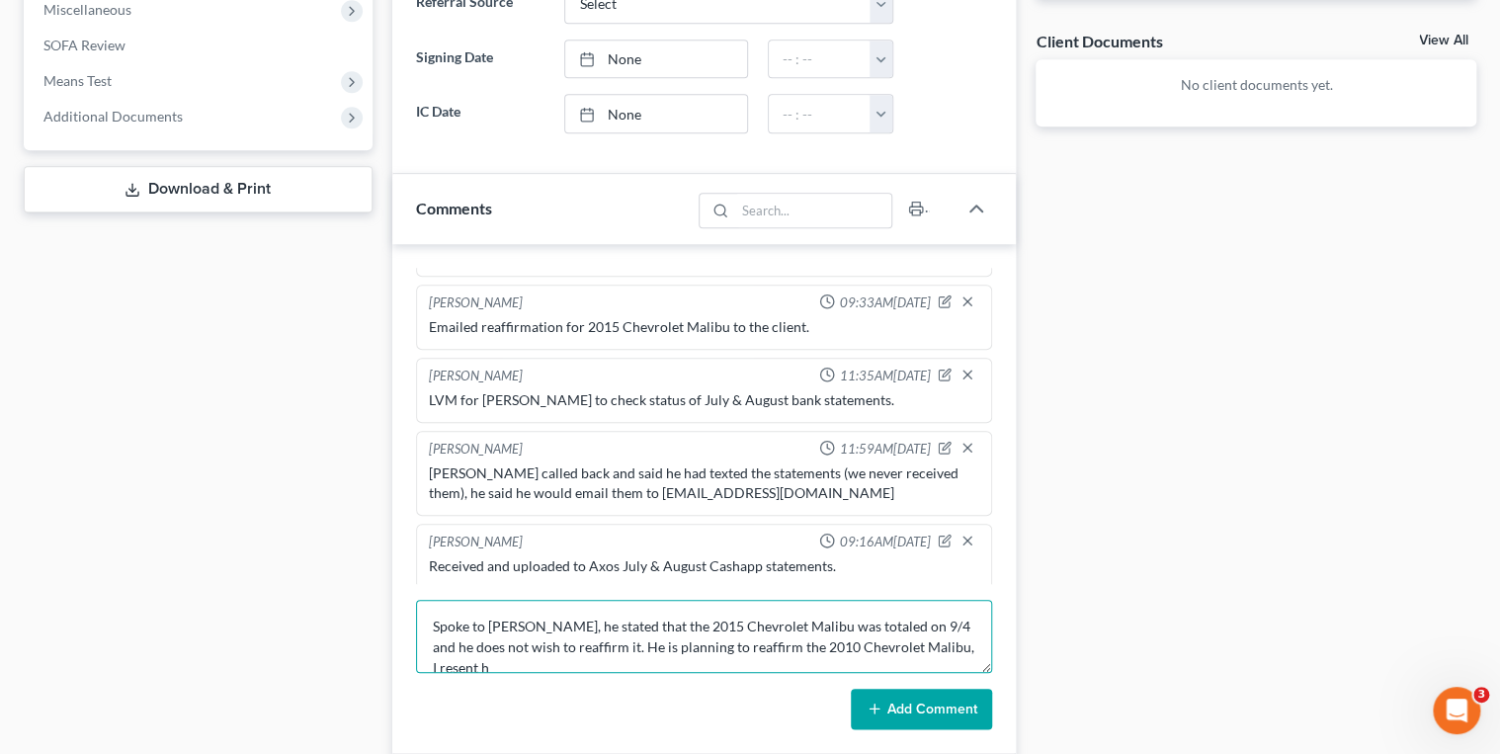
scroll to position [4, 0]
type textarea "Spoke to Matthew, he stated that the 2015 Chevrolet Malibu was totaled on 9/4 a…"
click at [874, 701] on icon at bounding box center [875, 709] width 16 height 16
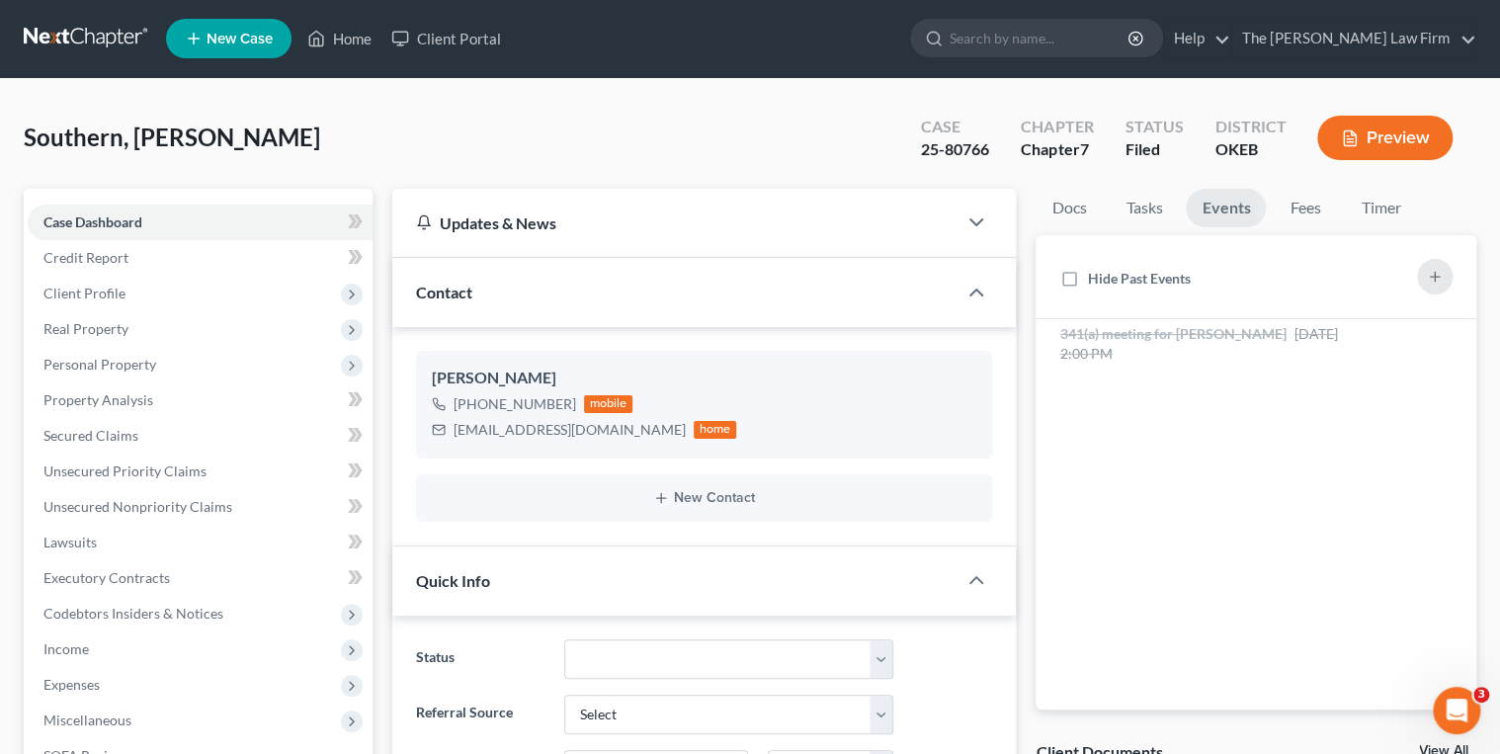
scroll to position [0, 0]
click at [1028, 44] on input "search" at bounding box center [1040, 39] width 181 height 37
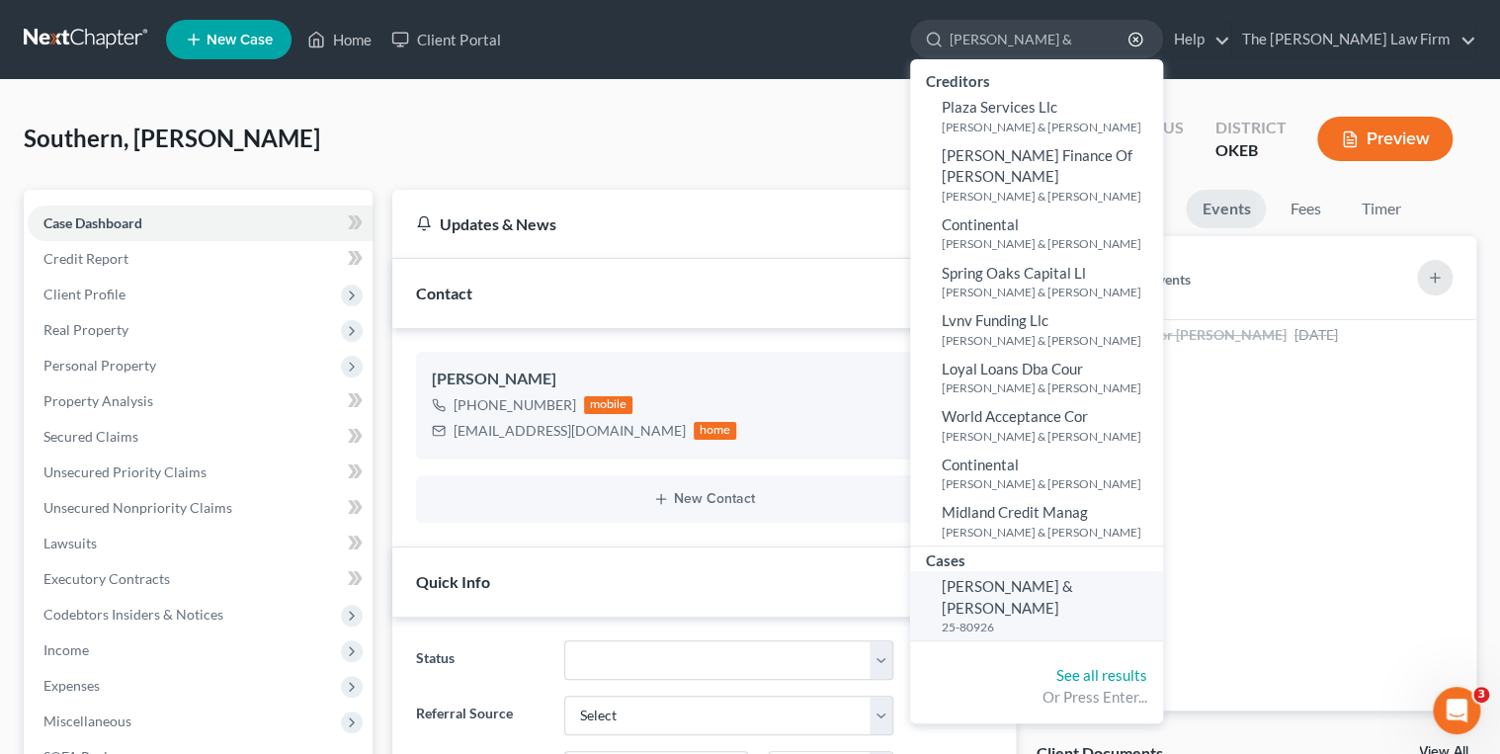
type input "Scott, Jesse &"
click at [1068, 577] on span "[PERSON_NAME] & [PERSON_NAME]" at bounding box center [1007, 596] width 131 height 39
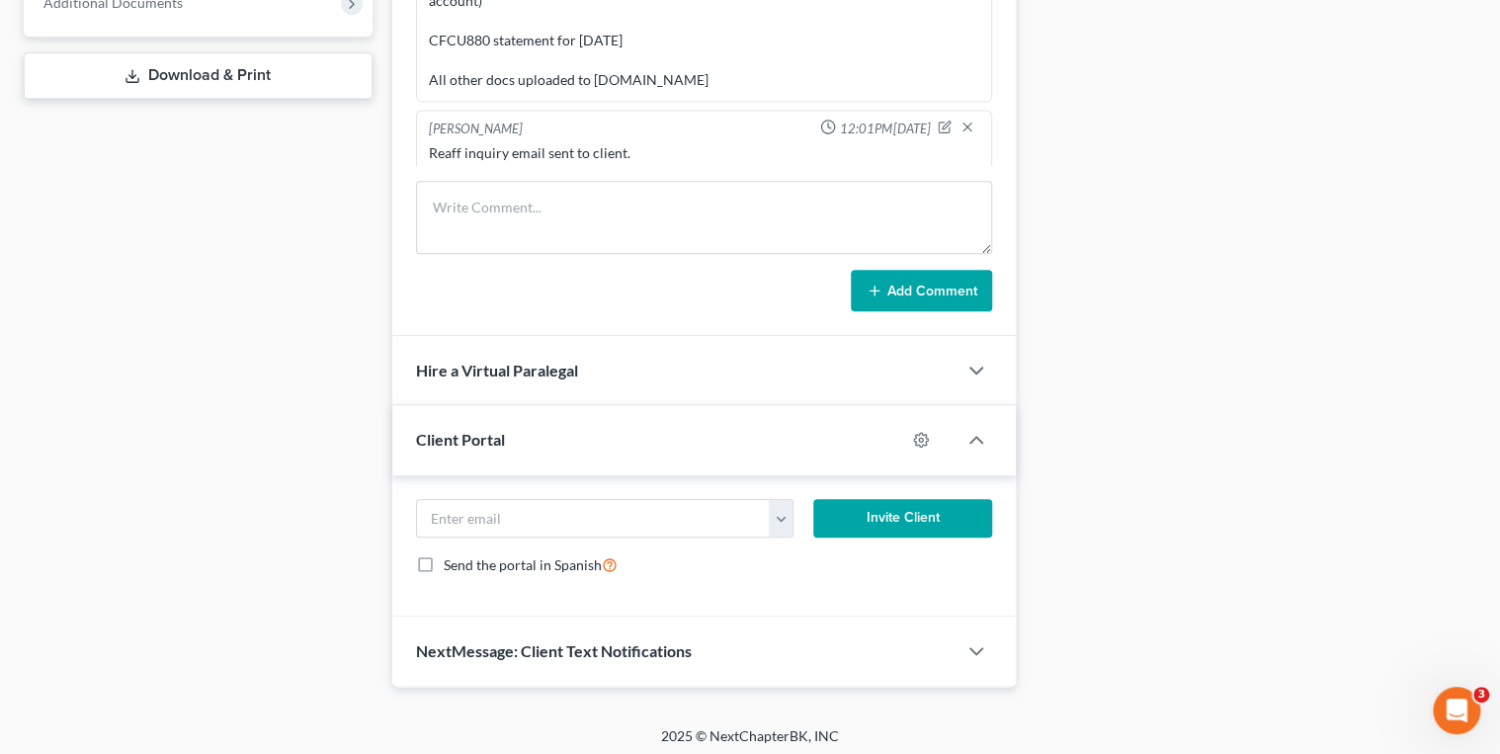
scroll to position [865, 0]
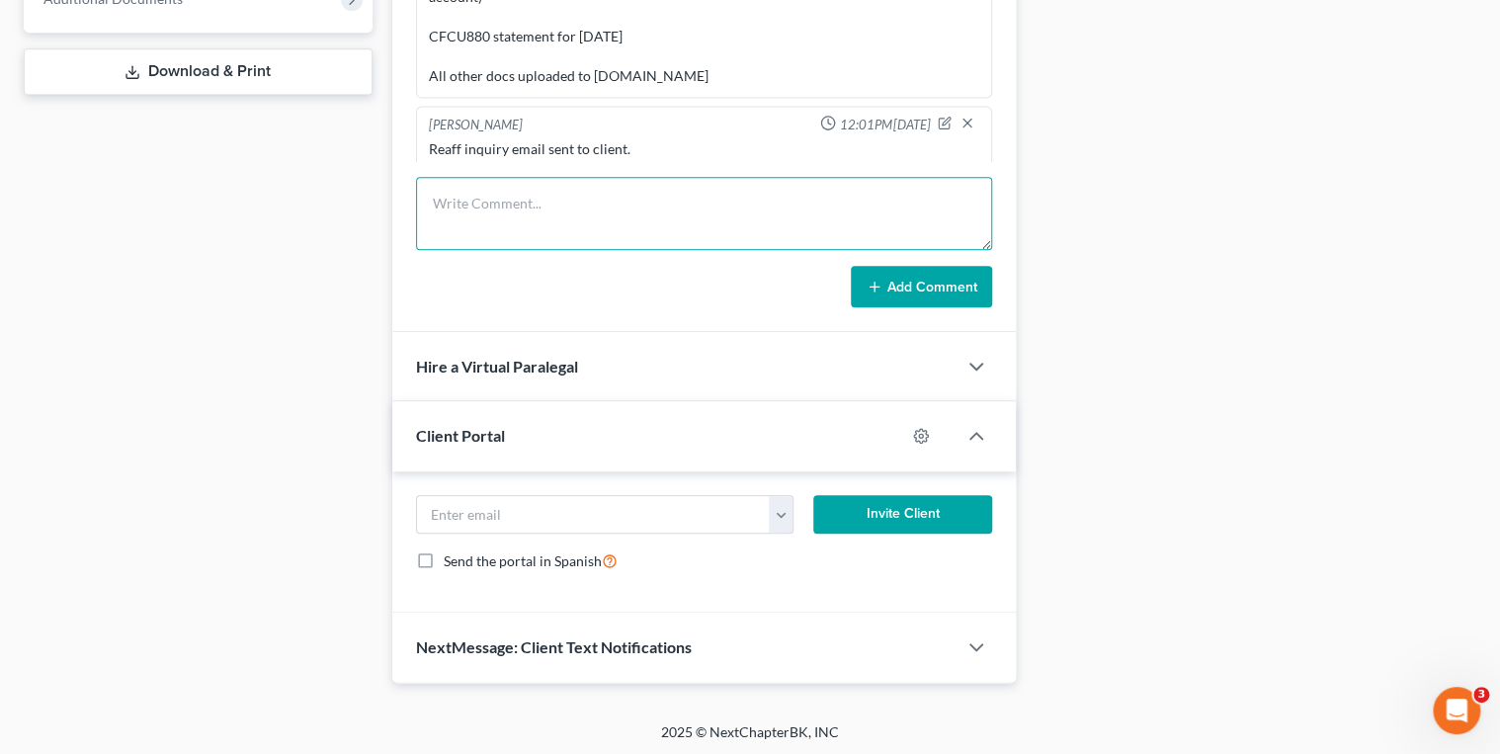
click at [556, 210] on textarea at bounding box center [704, 213] width 577 height 73
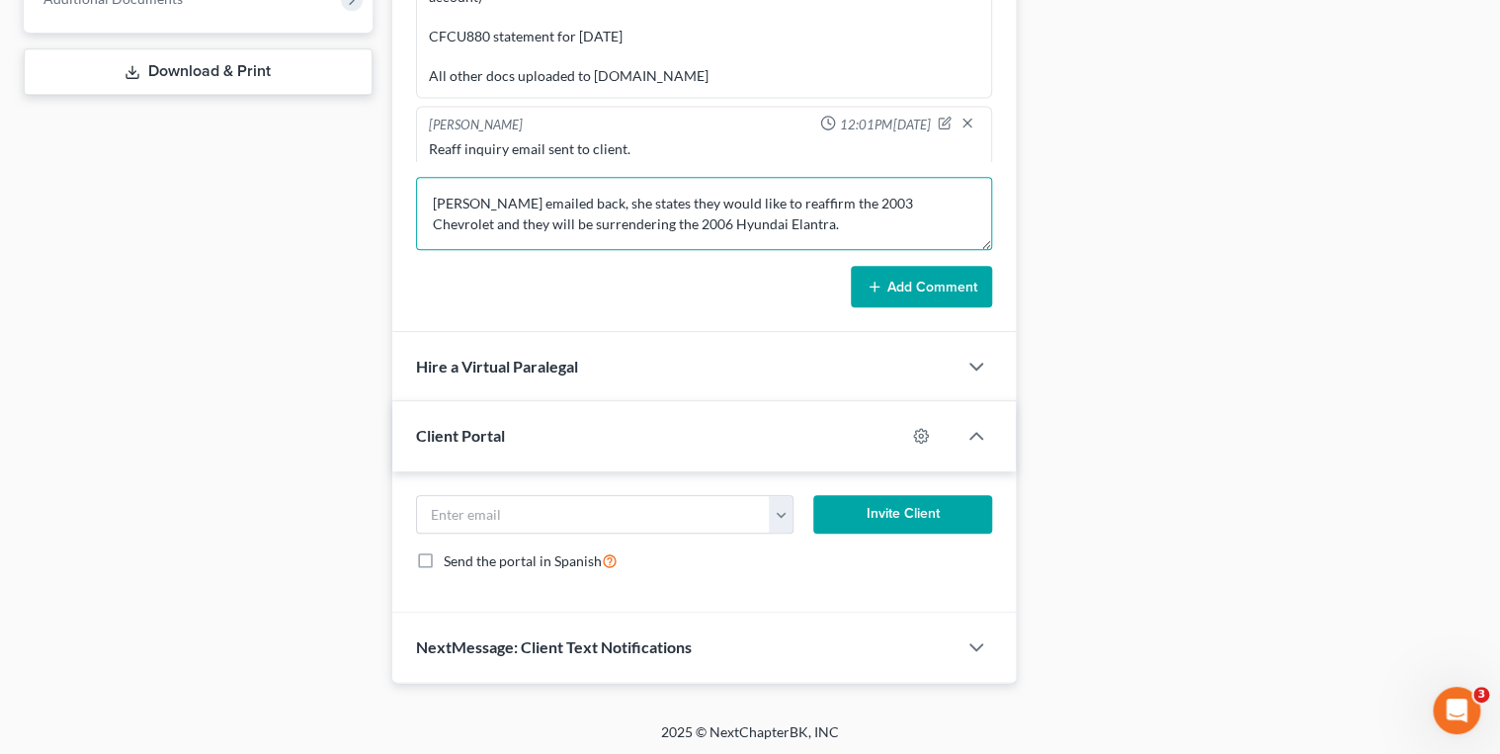
type textarea "Ashley emailed back, she states they would like to reaffirm the 2003 Chevrolet …"
click at [867, 274] on button "Add Comment" at bounding box center [921, 287] width 141 height 42
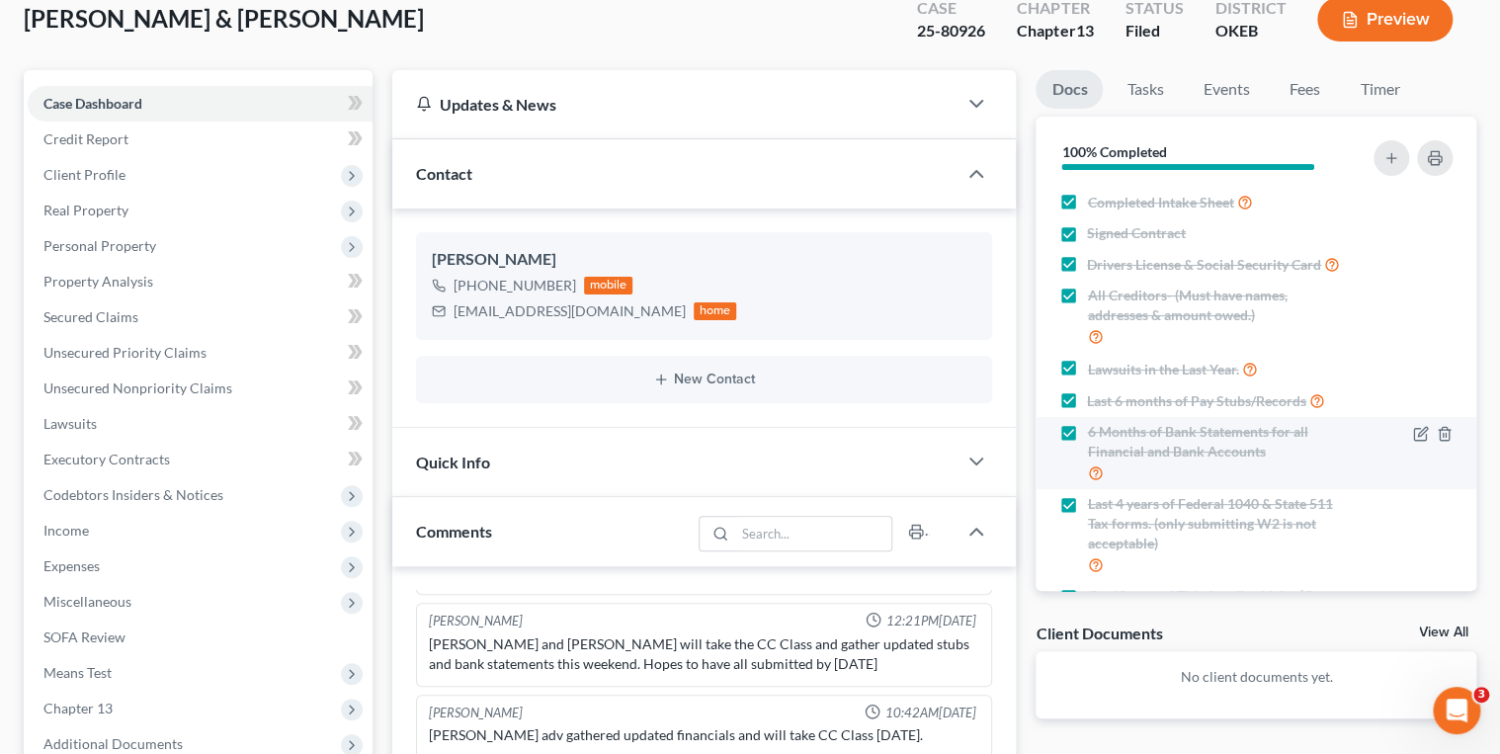
scroll to position [0, 0]
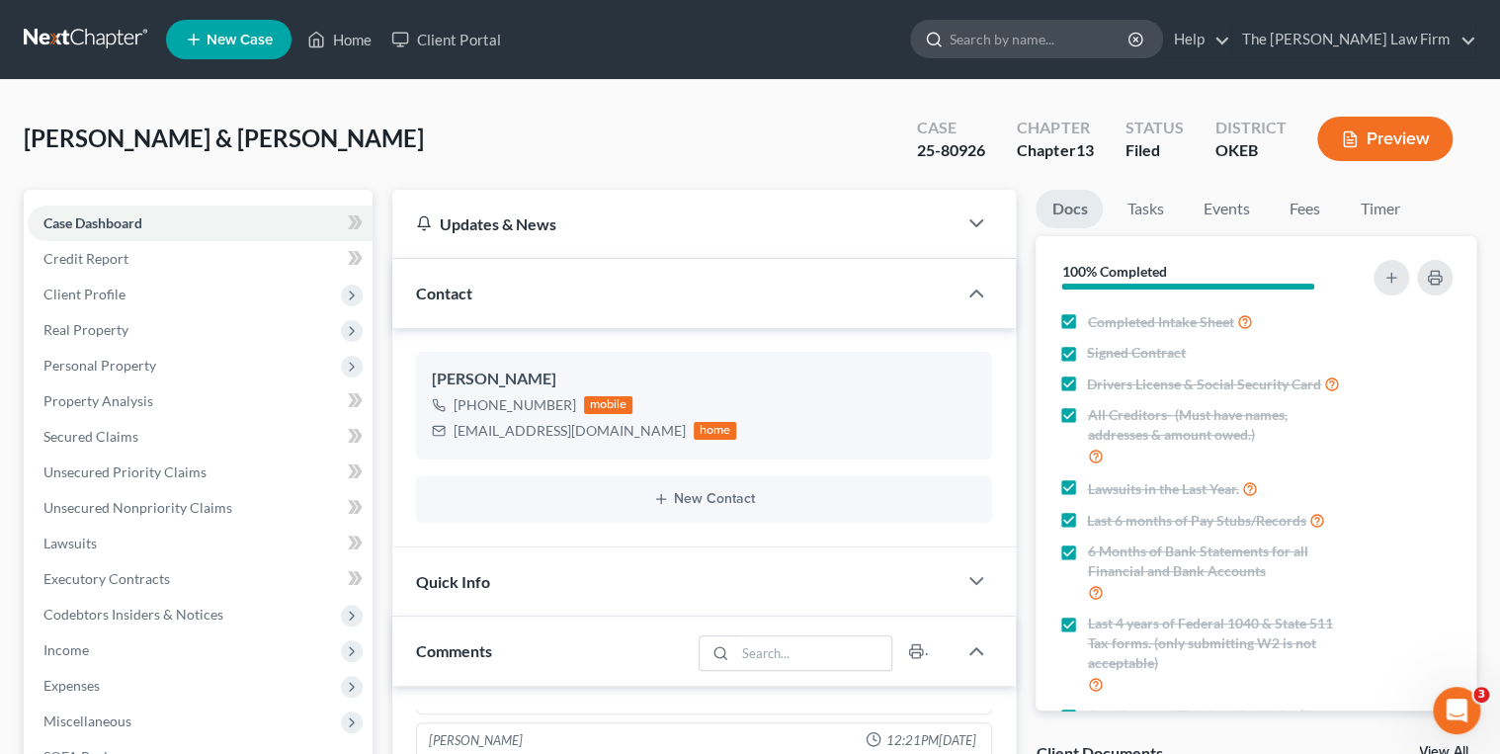
click at [1074, 49] on input "search" at bounding box center [1040, 39] width 181 height 37
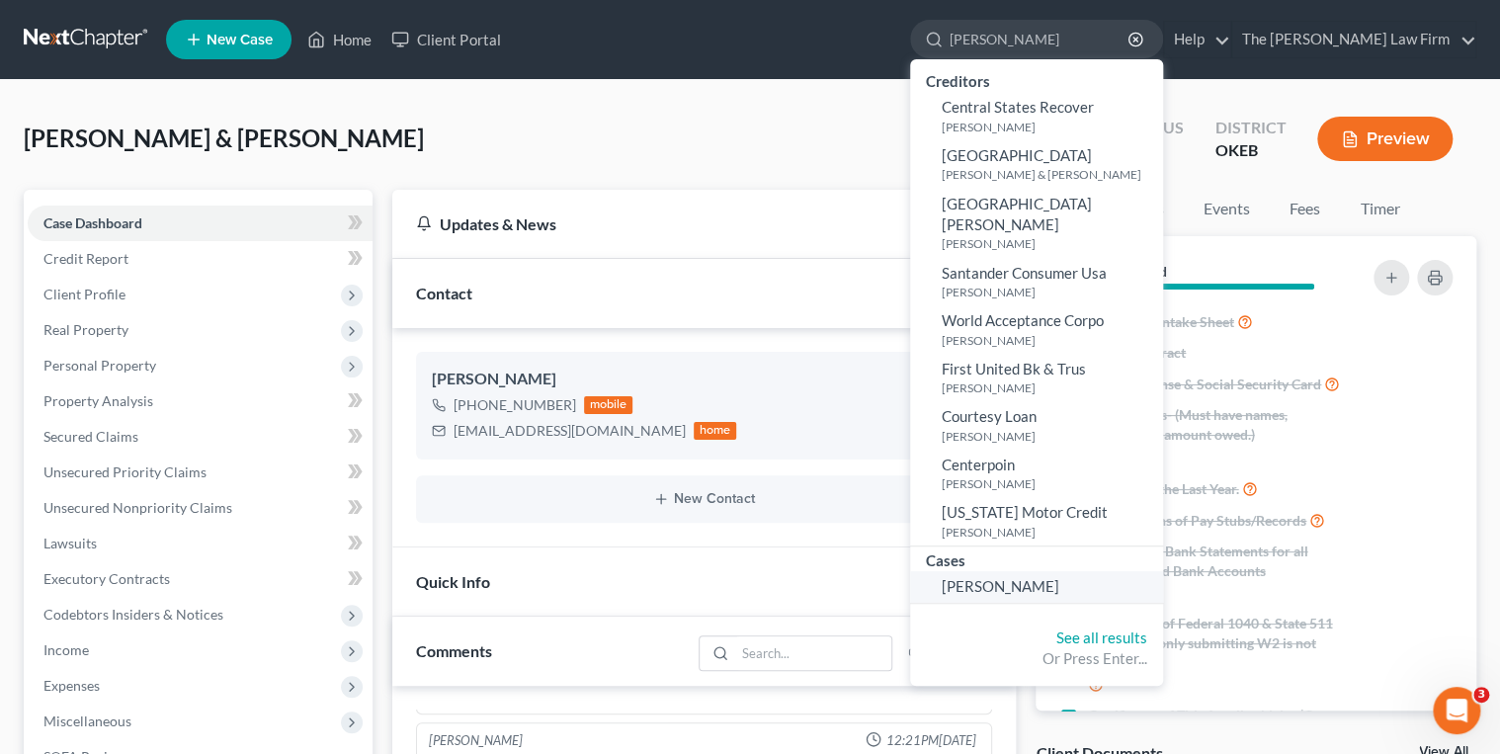
type input "Stringfellow"
click at [1060, 577] on span "[PERSON_NAME]" at bounding box center [1001, 586] width 118 height 18
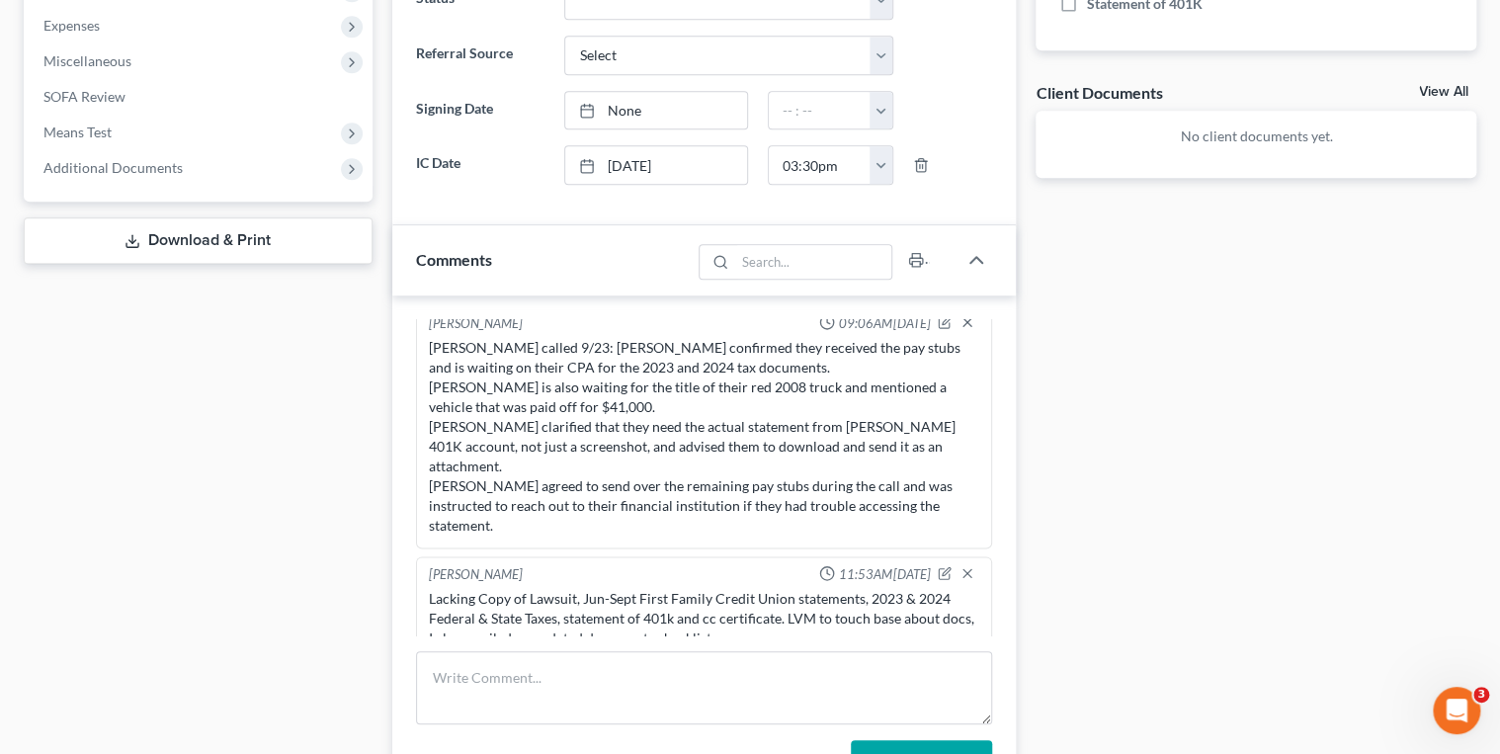
scroll to position [949, 0]
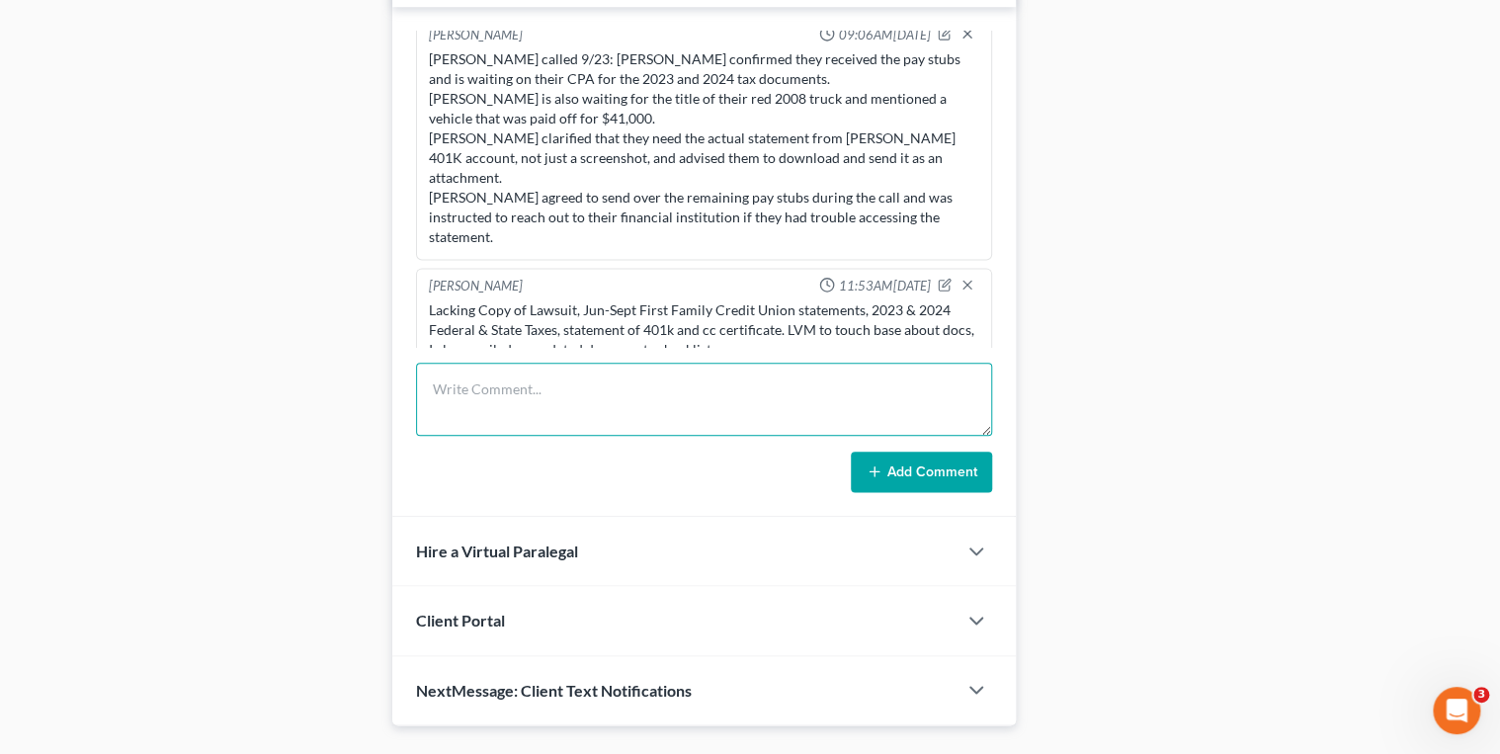
click at [586, 404] on textarea at bounding box center [704, 399] width 577 height 73
type textarea "Received Statement of 401K"
click at [891, 464] on button "Add Comment" at bounding box center [921, 473] width 141 height 42
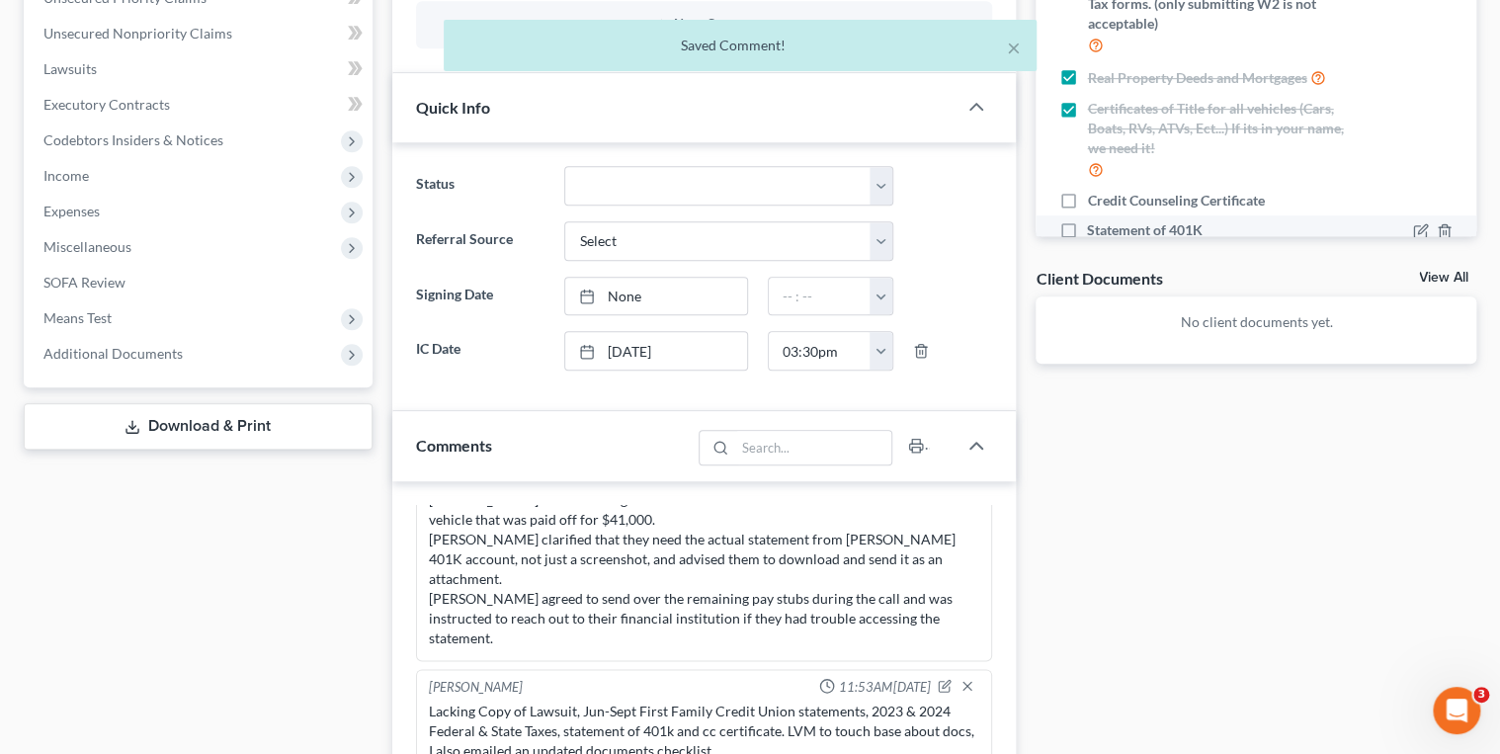
scroll to position [173, 0]
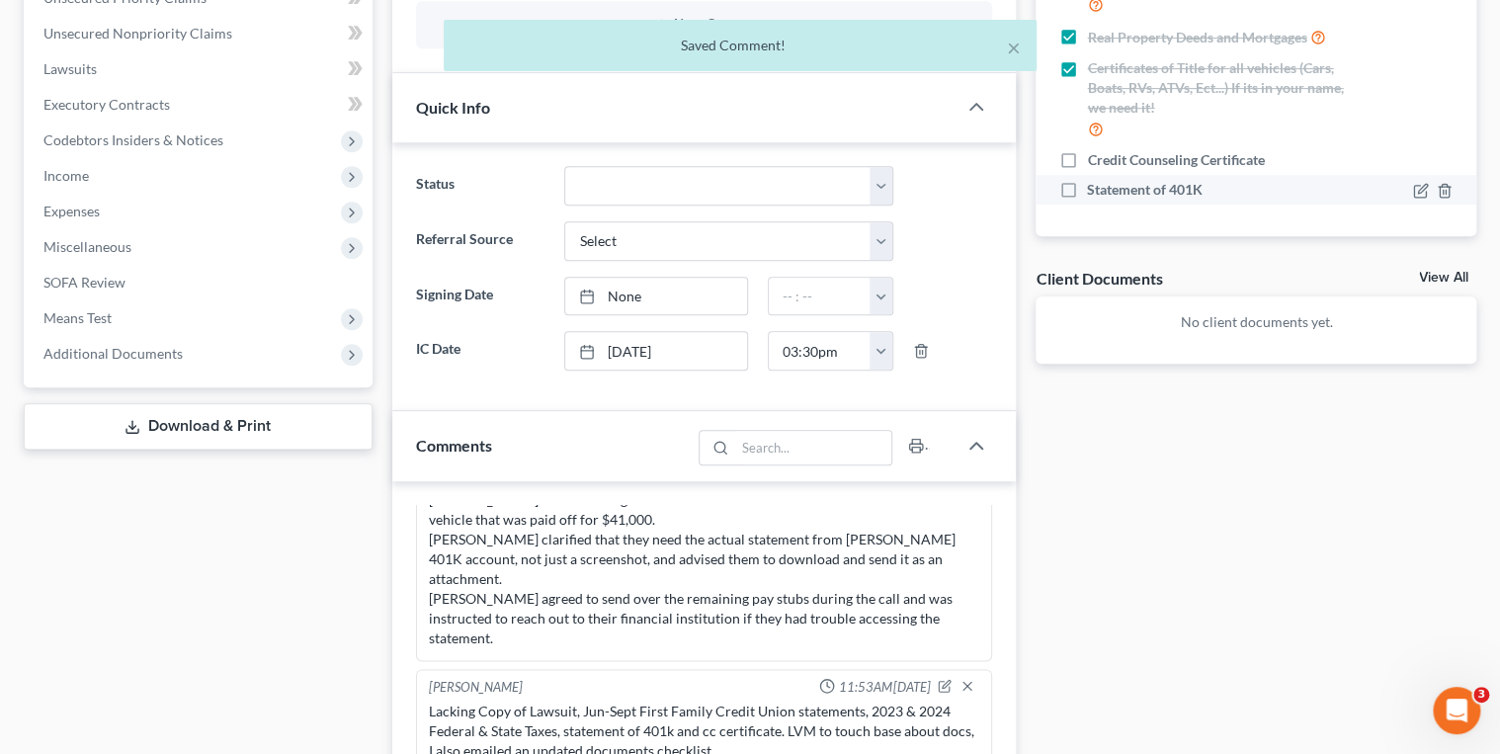
click at [1087, 190] on label "Statement of 401K" at bounding box center [1145, 190] width 116 height 20
click at [1095, 190] on input "Statement of 401K" at bounding box center [1101, 186] width 13 height 13
checkbox input "true"
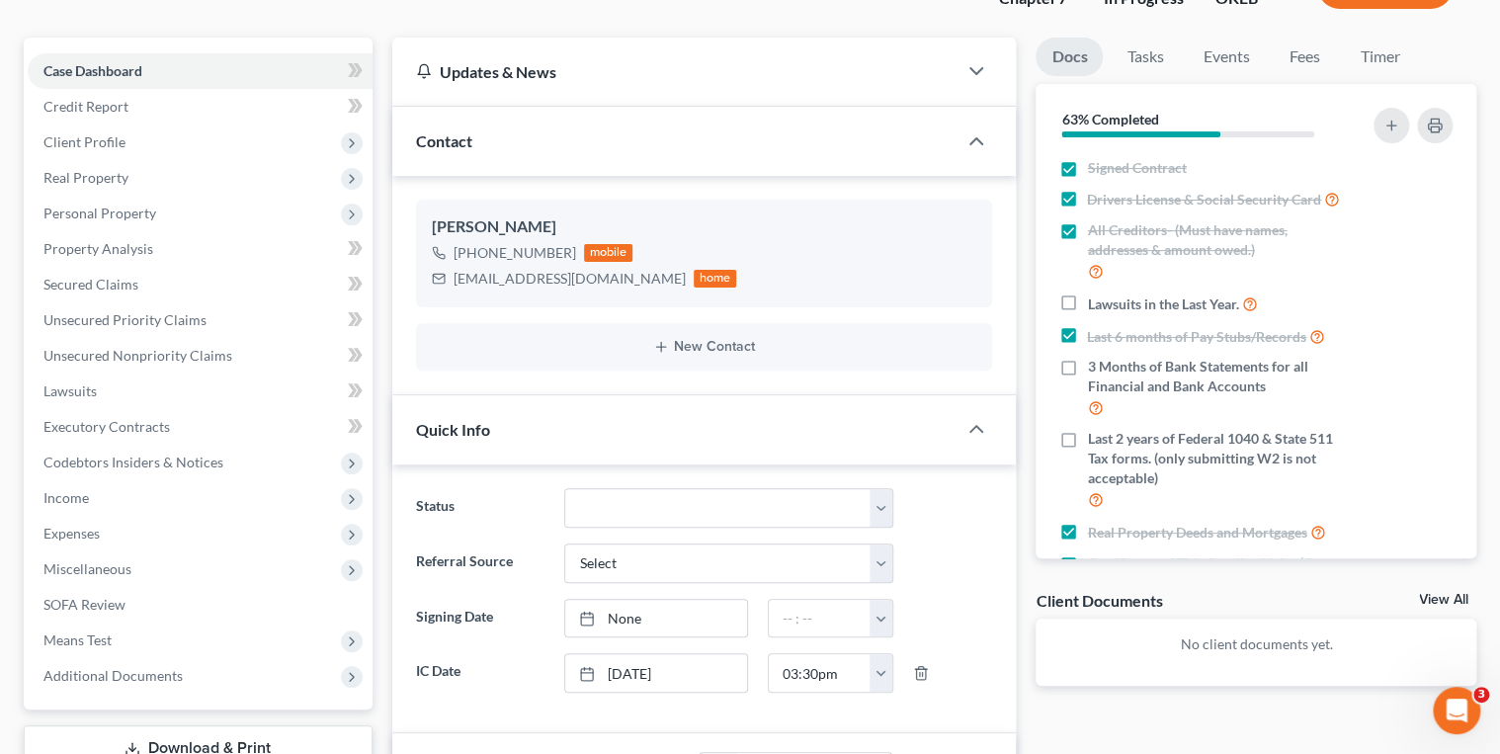
scroll to position [0, 0]
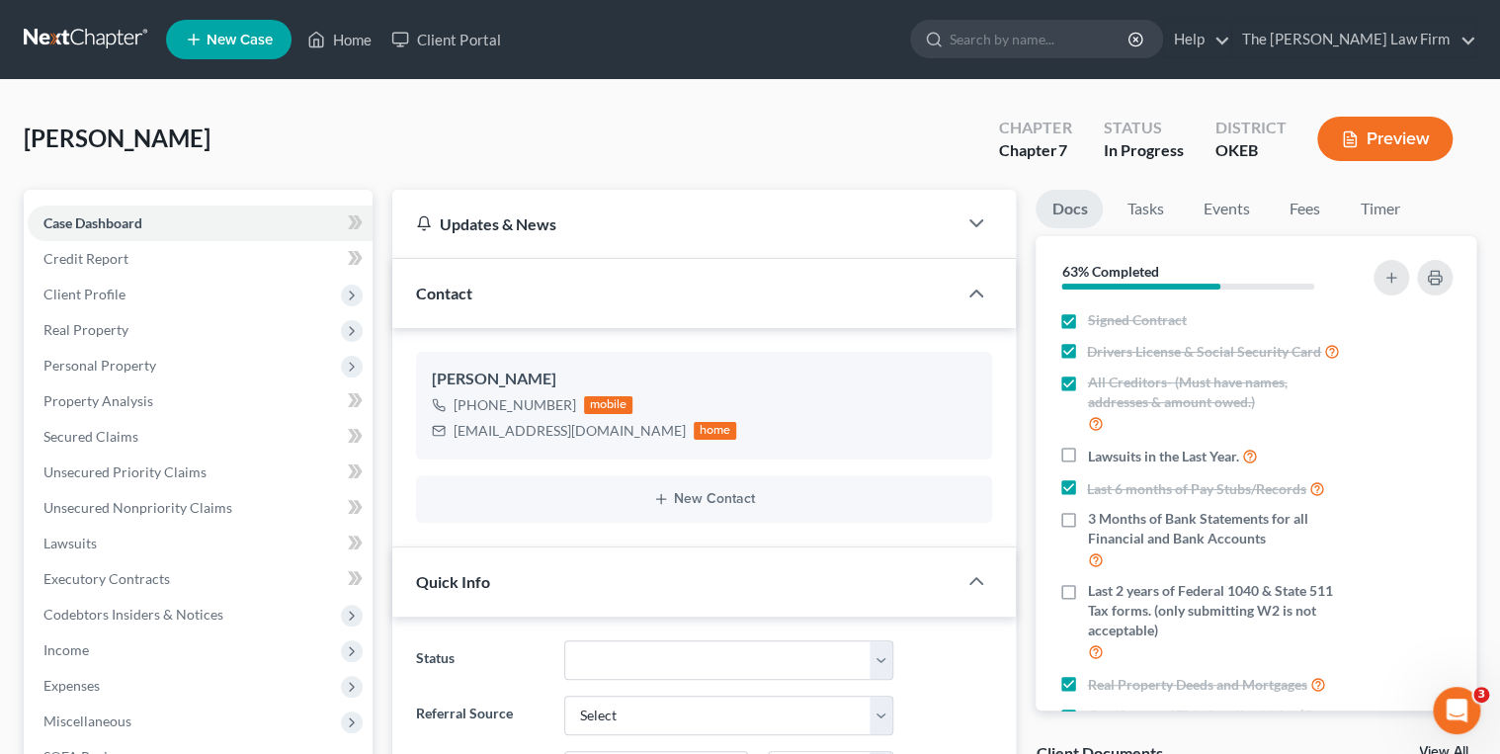
click at [66, 40] on link at bounding box center [87, 40] width 127 height 36
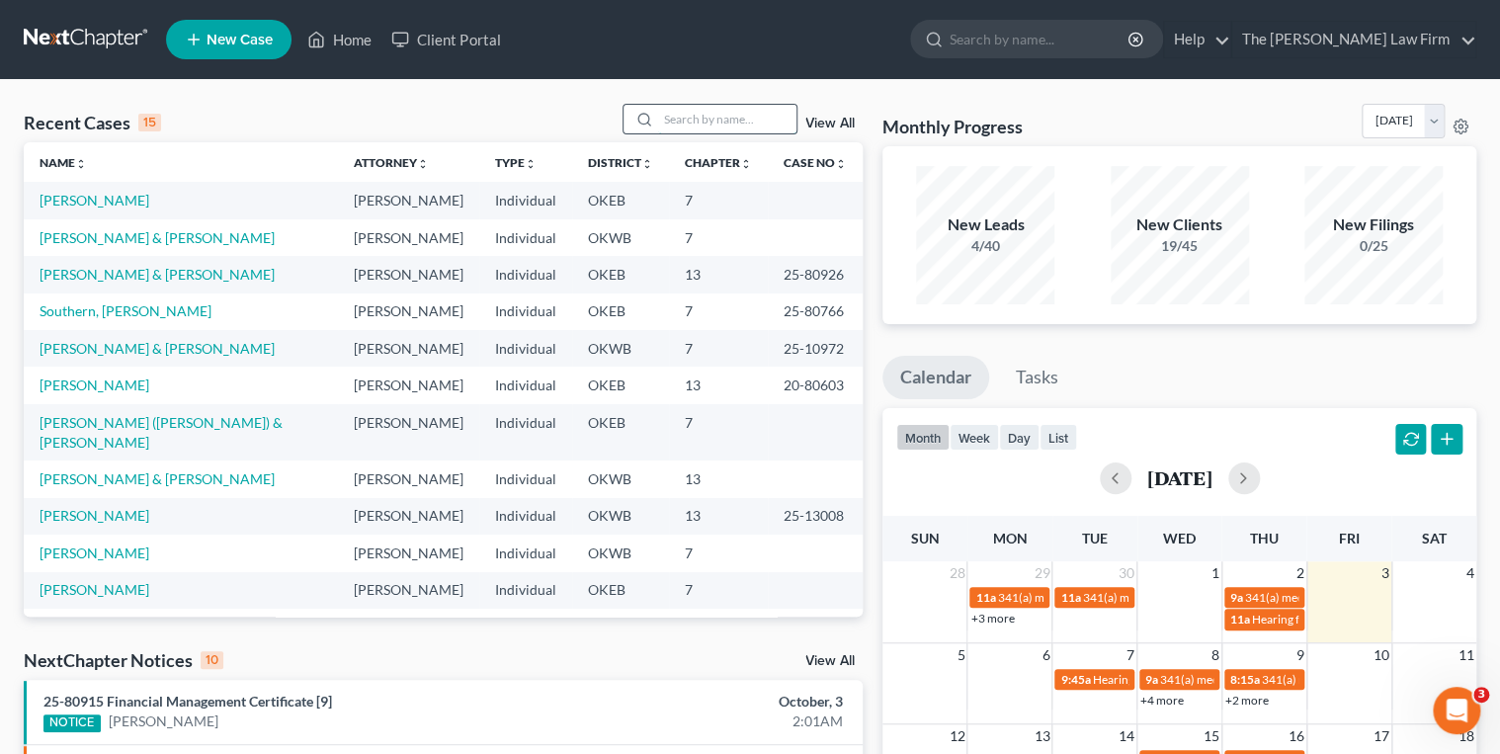
click at [706, 118] on input "search" at bounding box center [727, 119] width 138 height 29
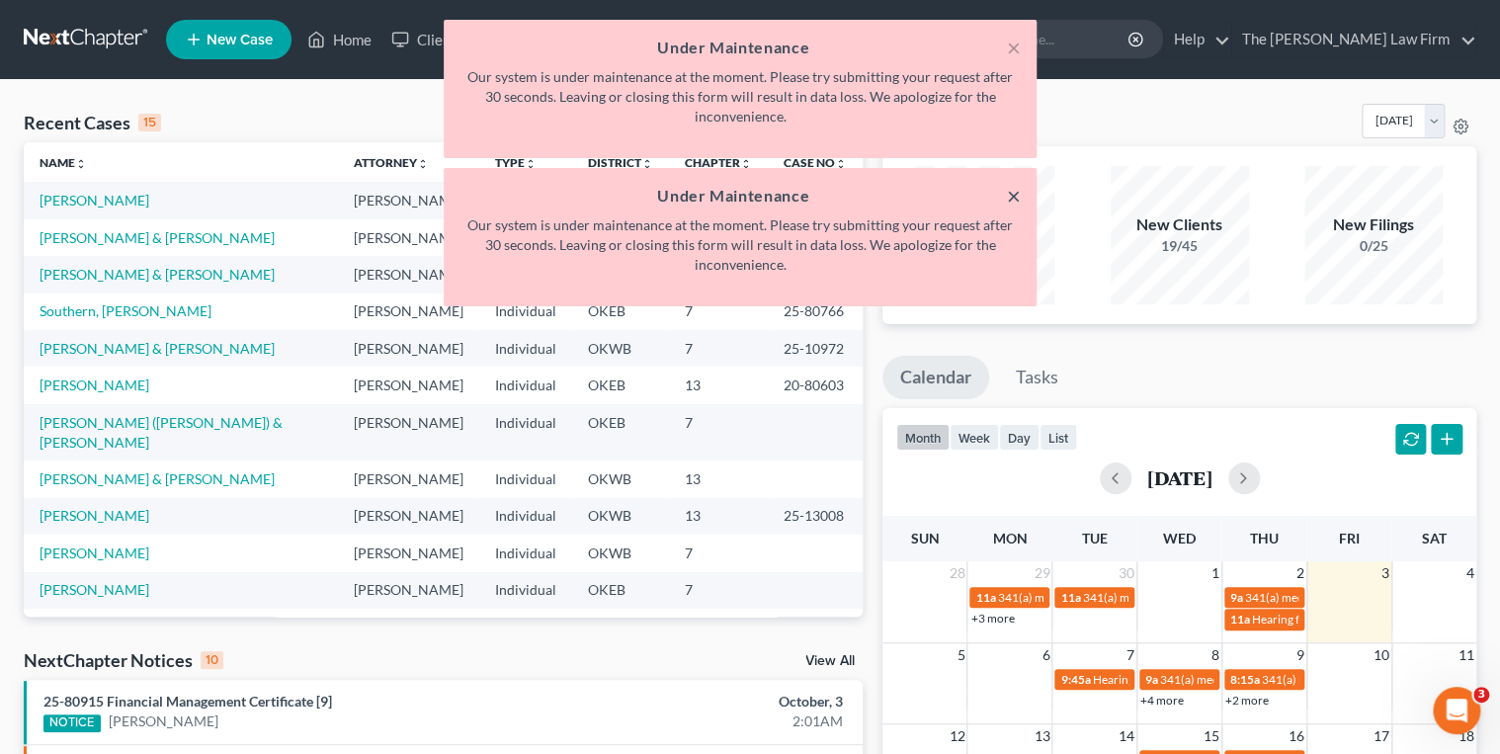
click at [1014, 197] on button "×" at bounding box center [1014, 196] width 14 height 24
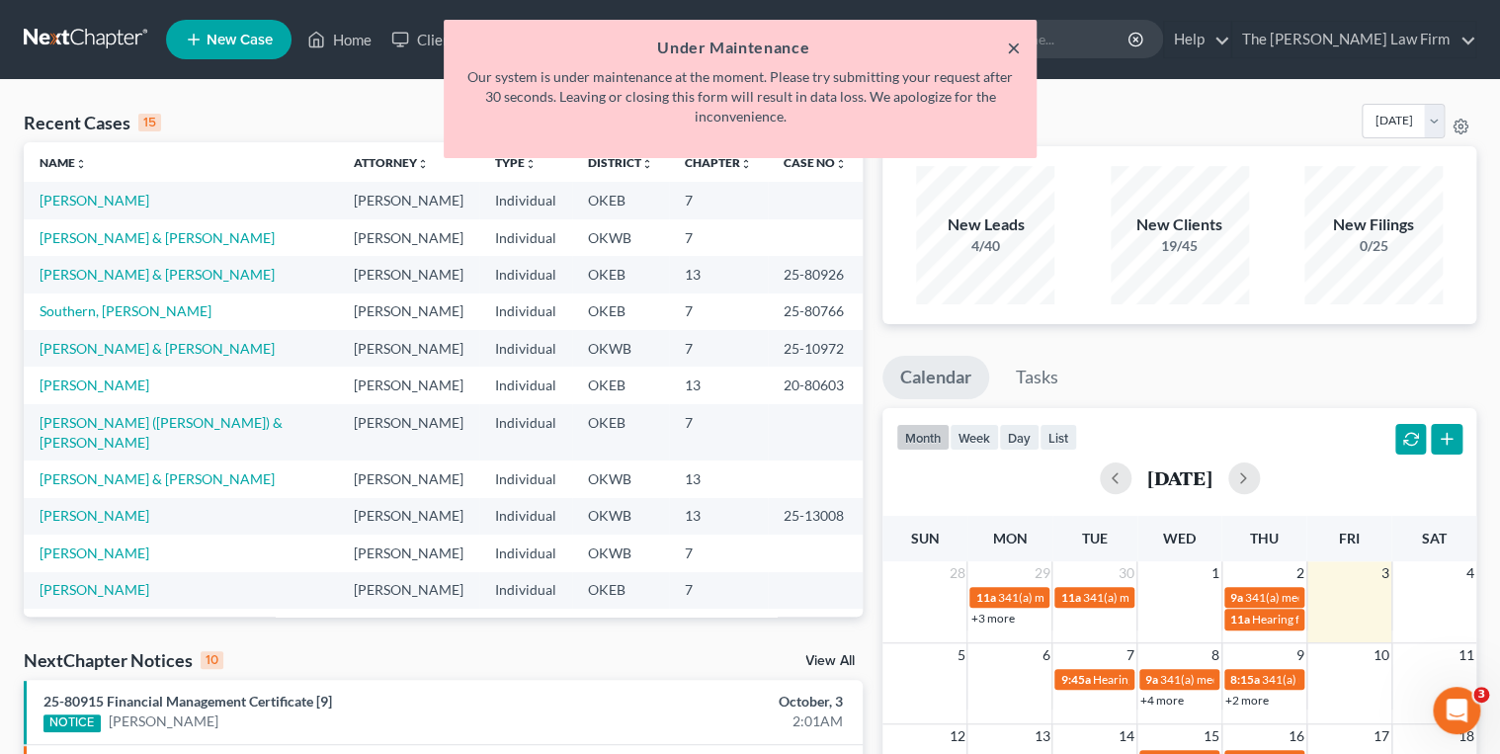
click at [1017, 46] on button "×" at bounding box center [1014, 48] width 14 height 24
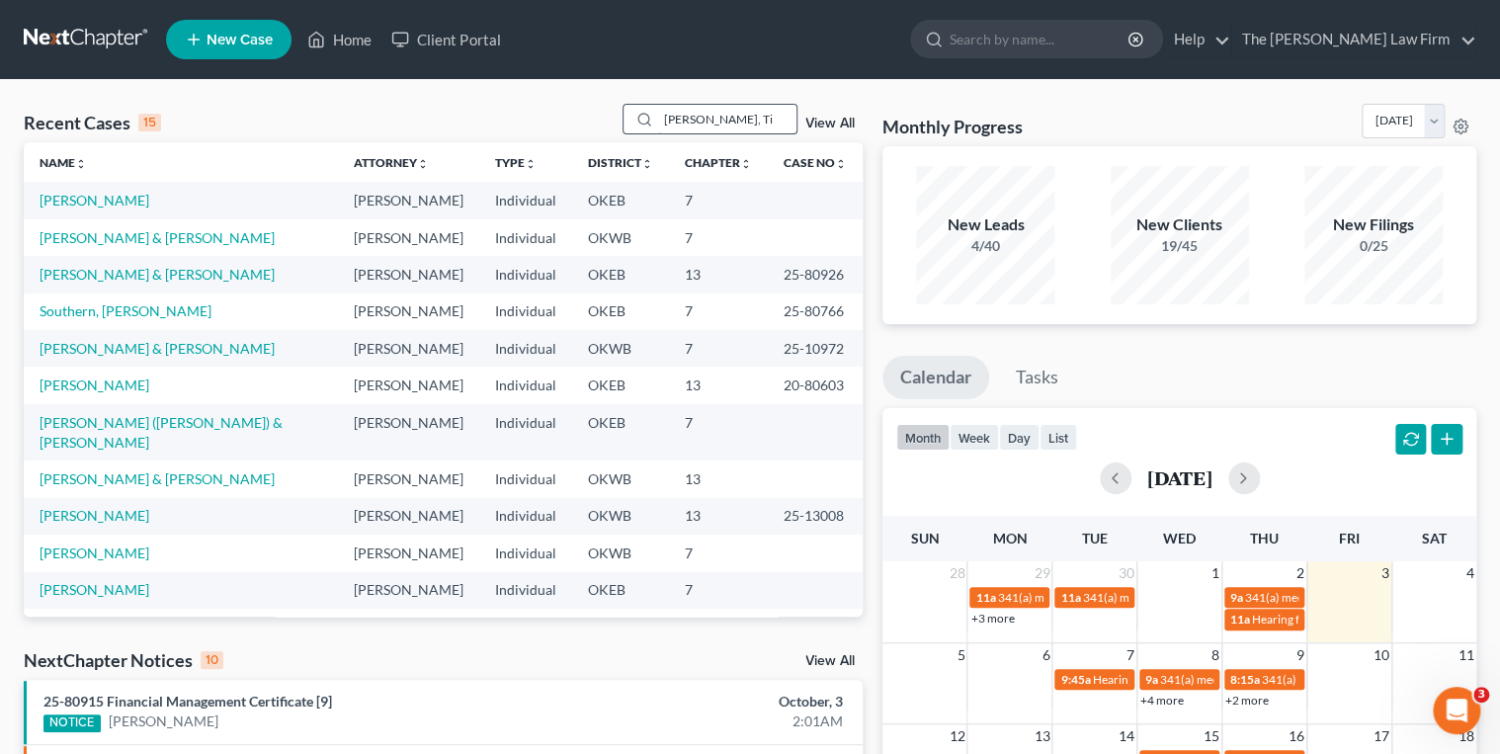
click at [740, 122] on input "Sims, Ti" at bounding box center [727, 119] width 138 height 29
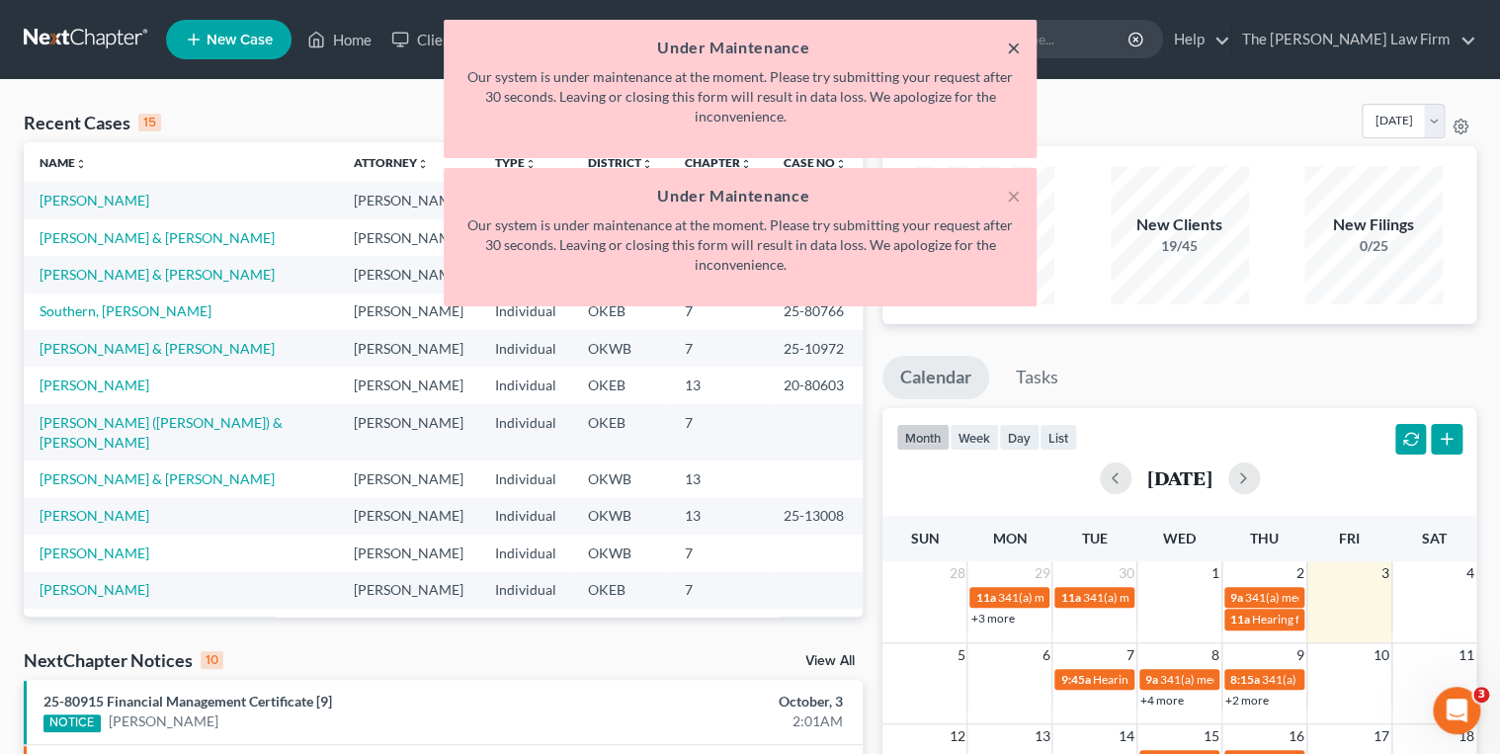
click at [1011, 52] on button "×" at bounding box center [1014, 48] width 14 height 24
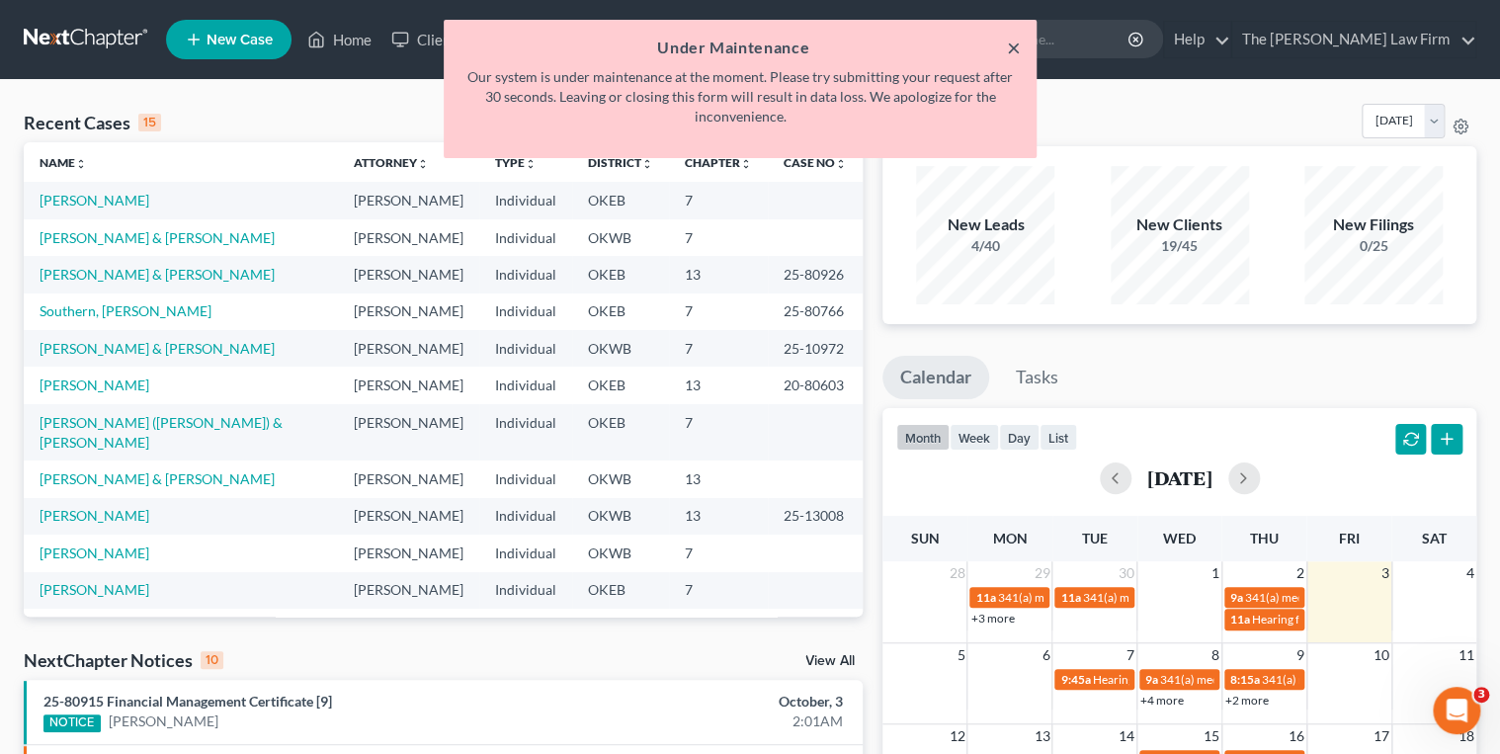
click at [1016, 47] on button "×" at bounding box center [1014, 48] width 14 height 24
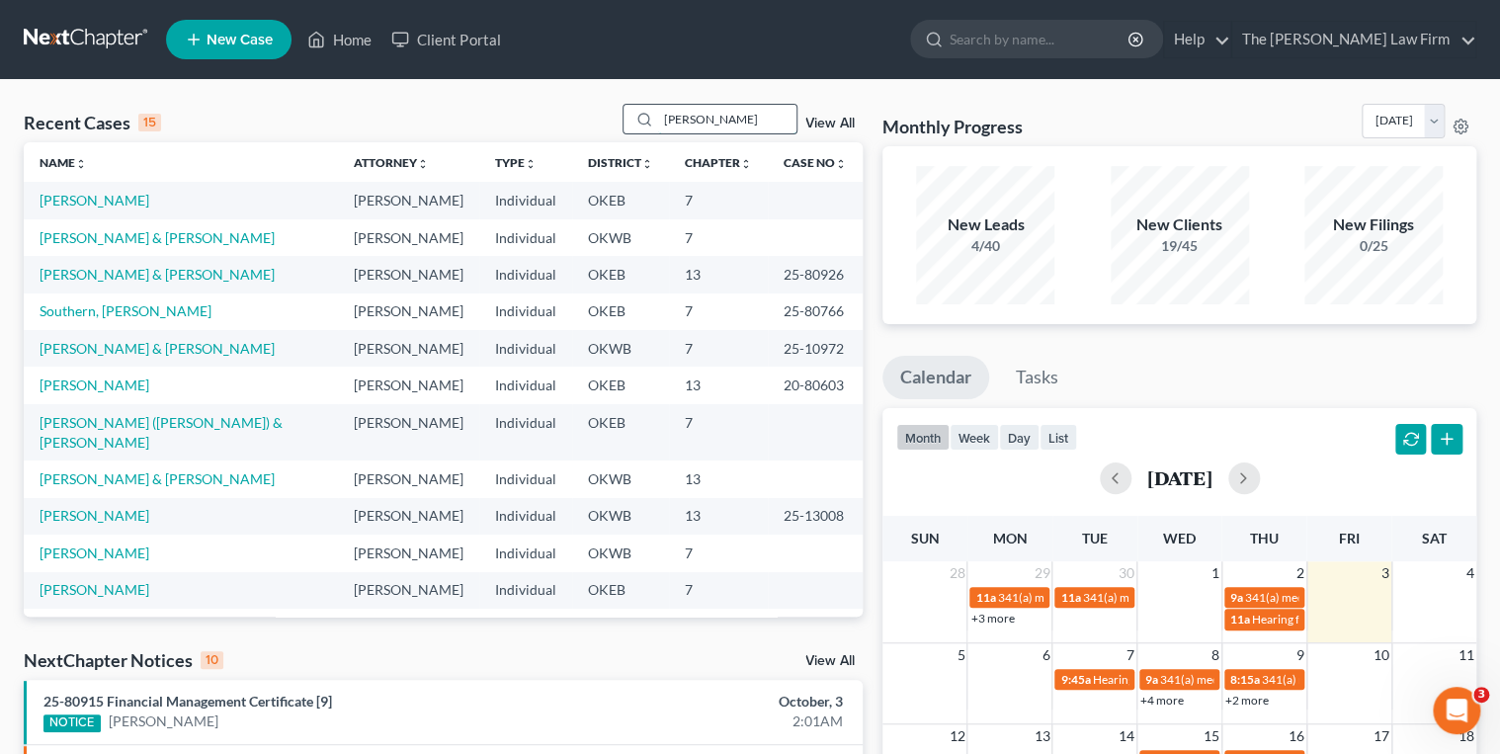
click at [753, 122] on input "[PERSON_NAME]" at bounding box center [727, 119] width 138 height 29
type input "S"
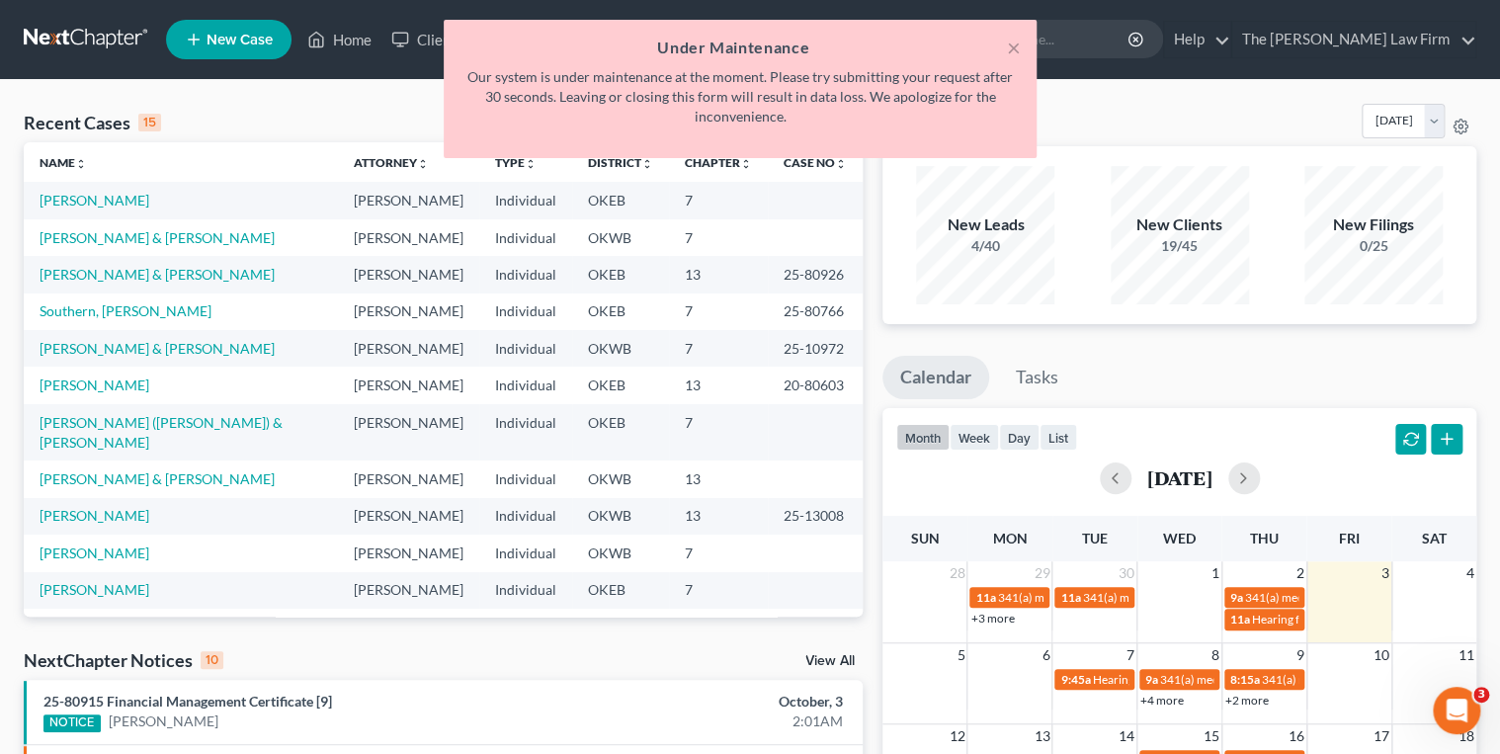
type input "Si"
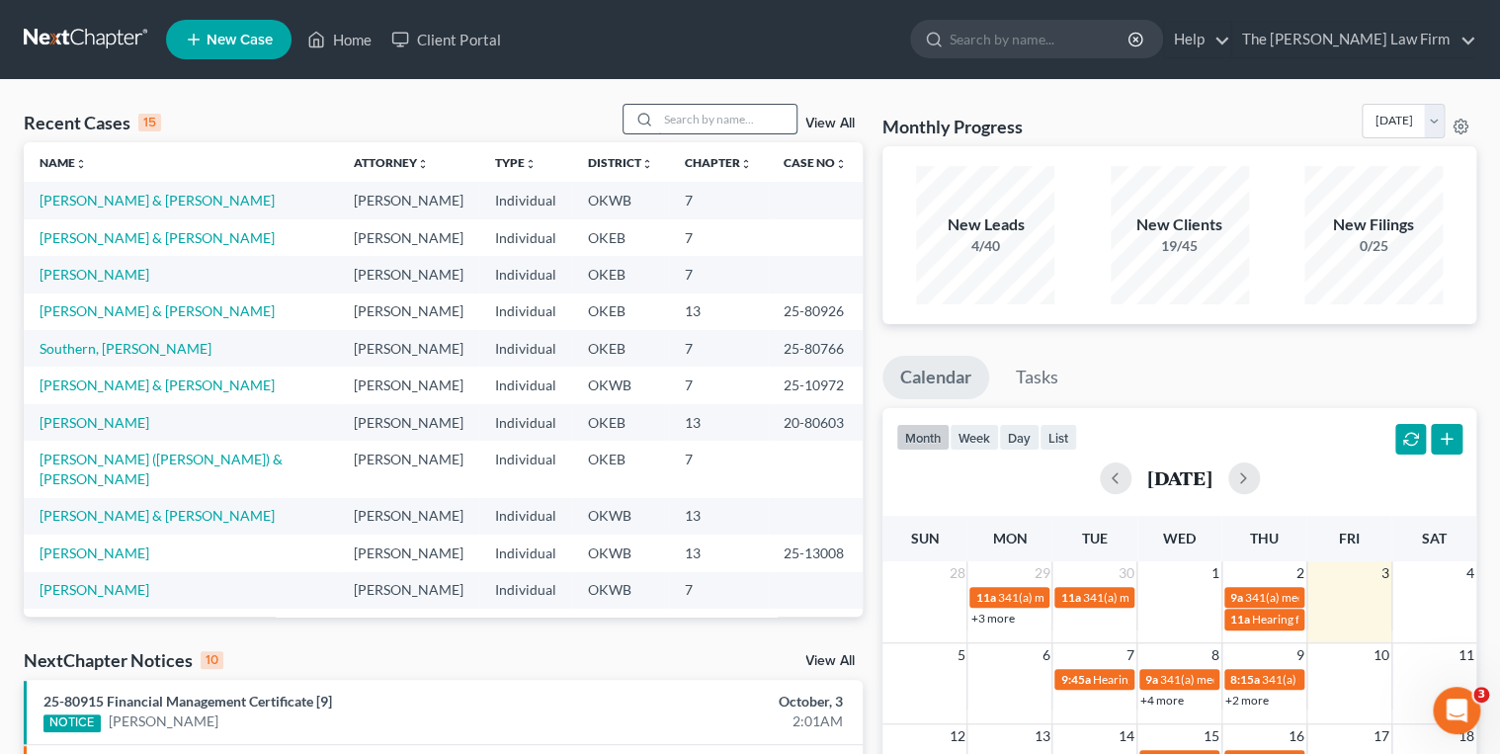
click at [660, 126] on input "search" at bounding box center [727, 119] width 138 height 29
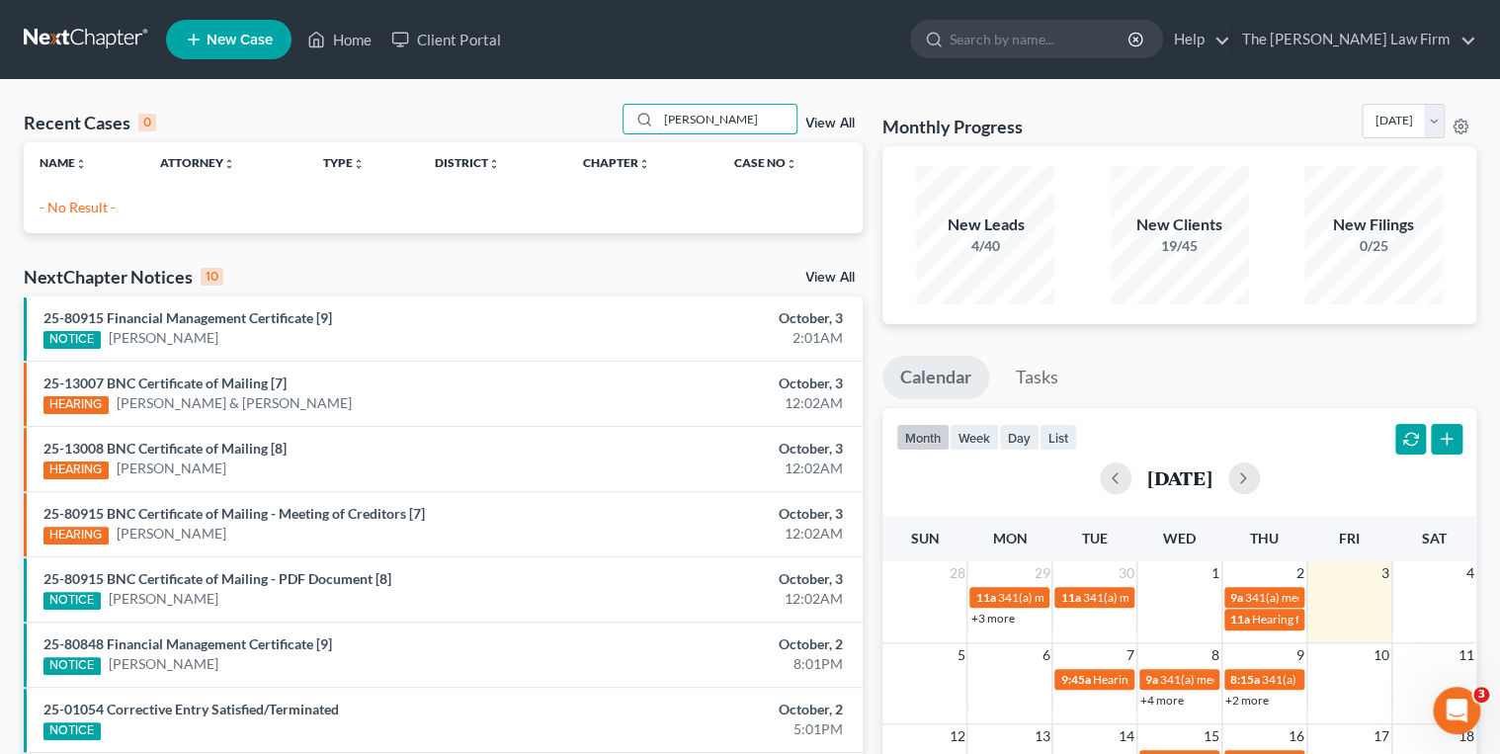
type input "Sims, Tiffany"
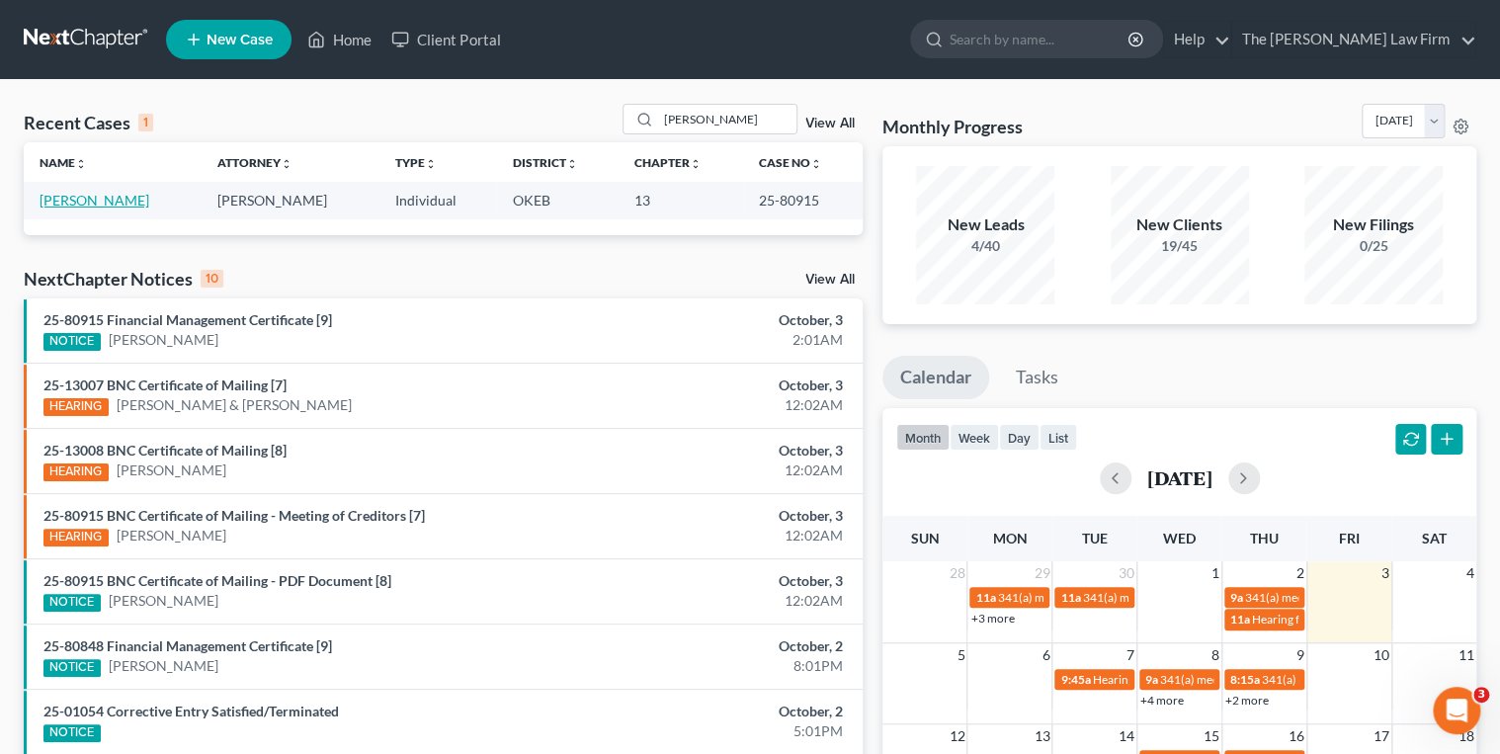
click at [101, 203] on link "Sims, Tiffany" at bounding box center [95, 200] width 110 height 17
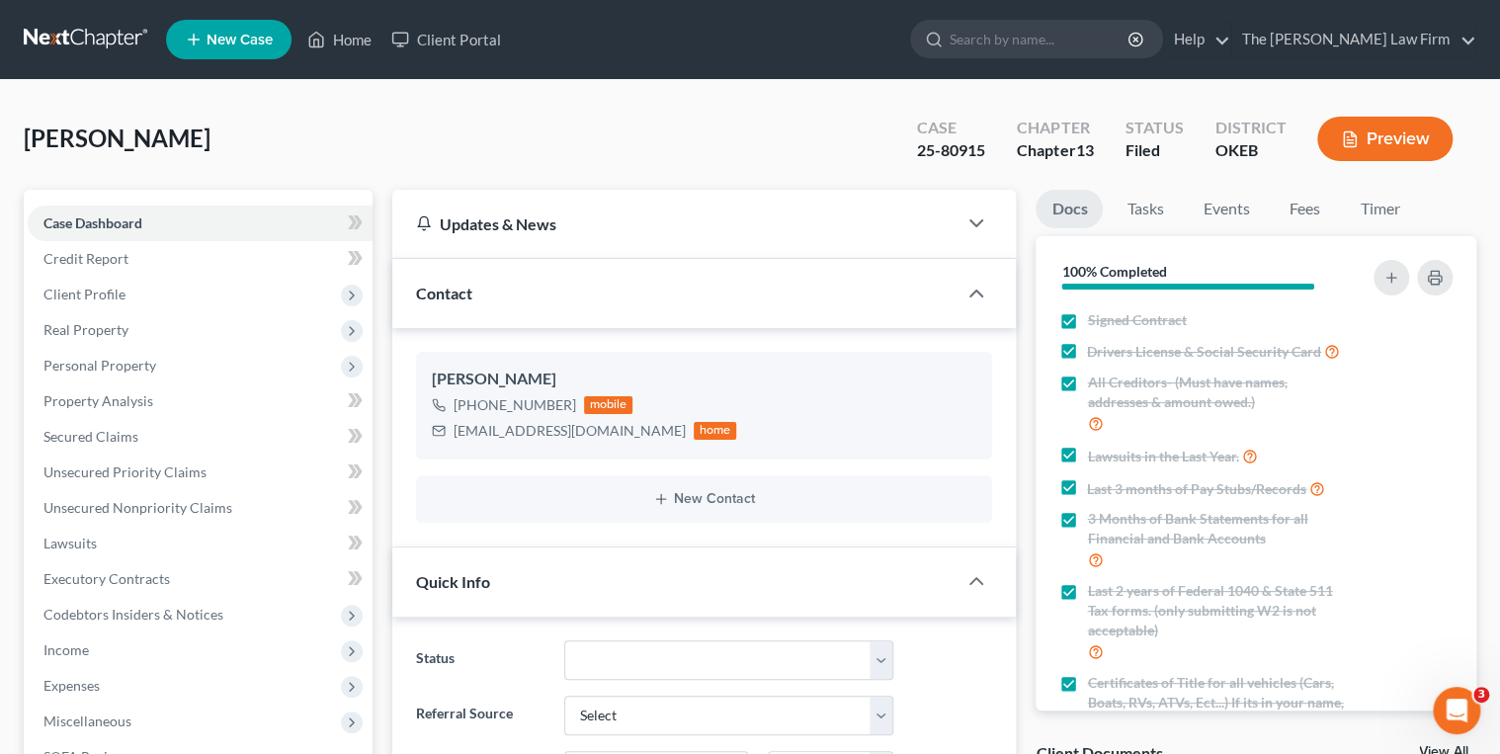
scroll to position [209, 0]
click at [1223, 206] on link "Events" at bounding box center [1226, 209] width 78 height 39
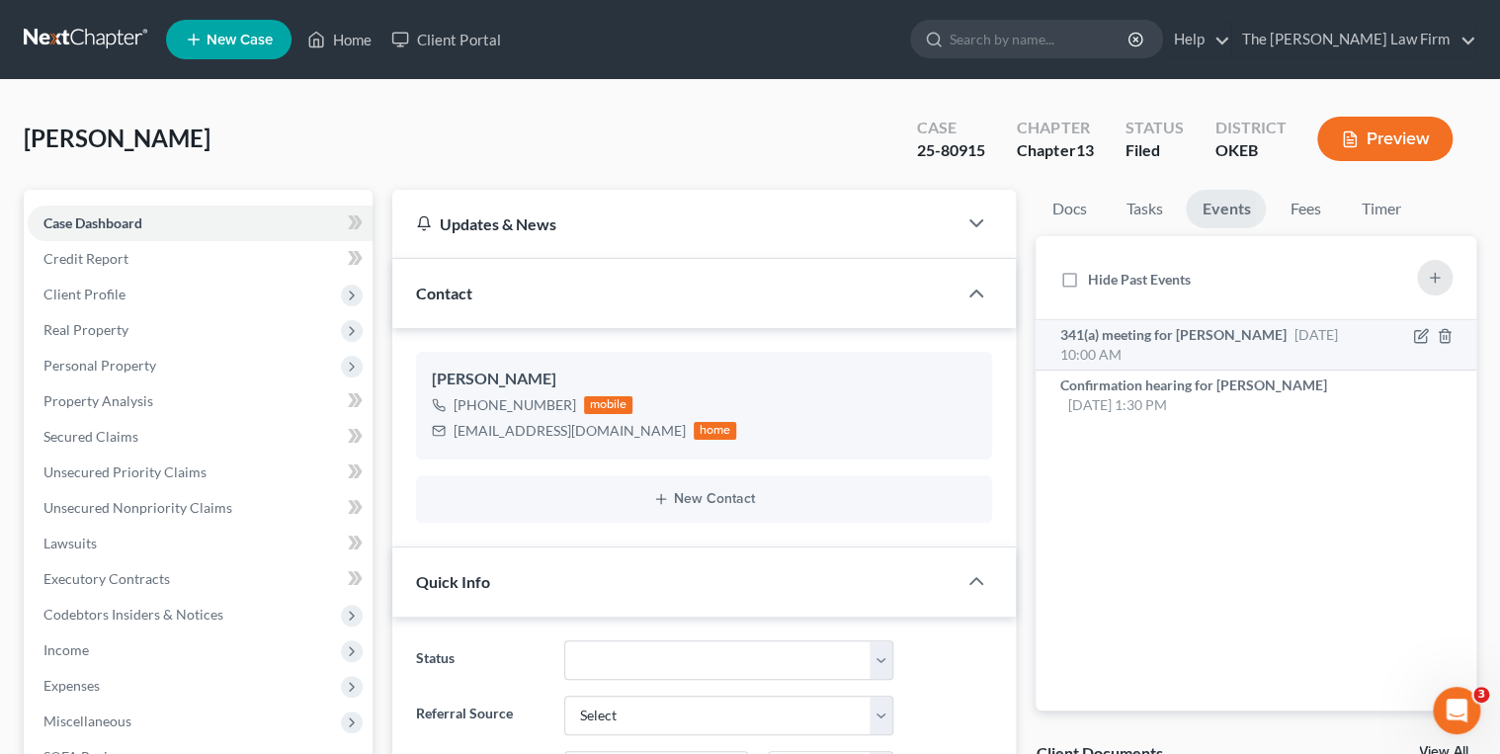
click at [1211, 350] on div "341(a) meeting for Tiffany Sims Oct 30, 2025 10:00 AM" at bounding box center [1205, 345] width 290 height 40
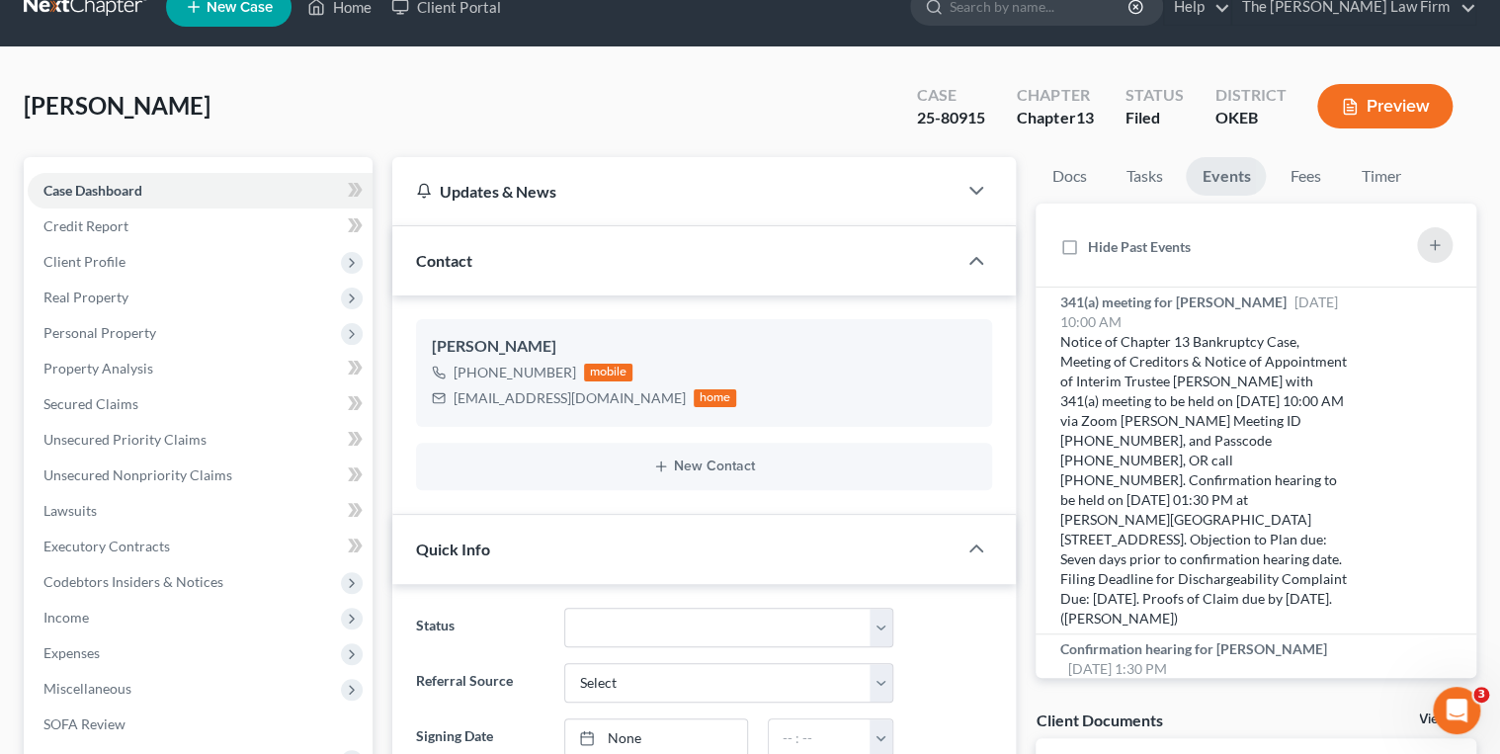
scroll to position [0, 0]
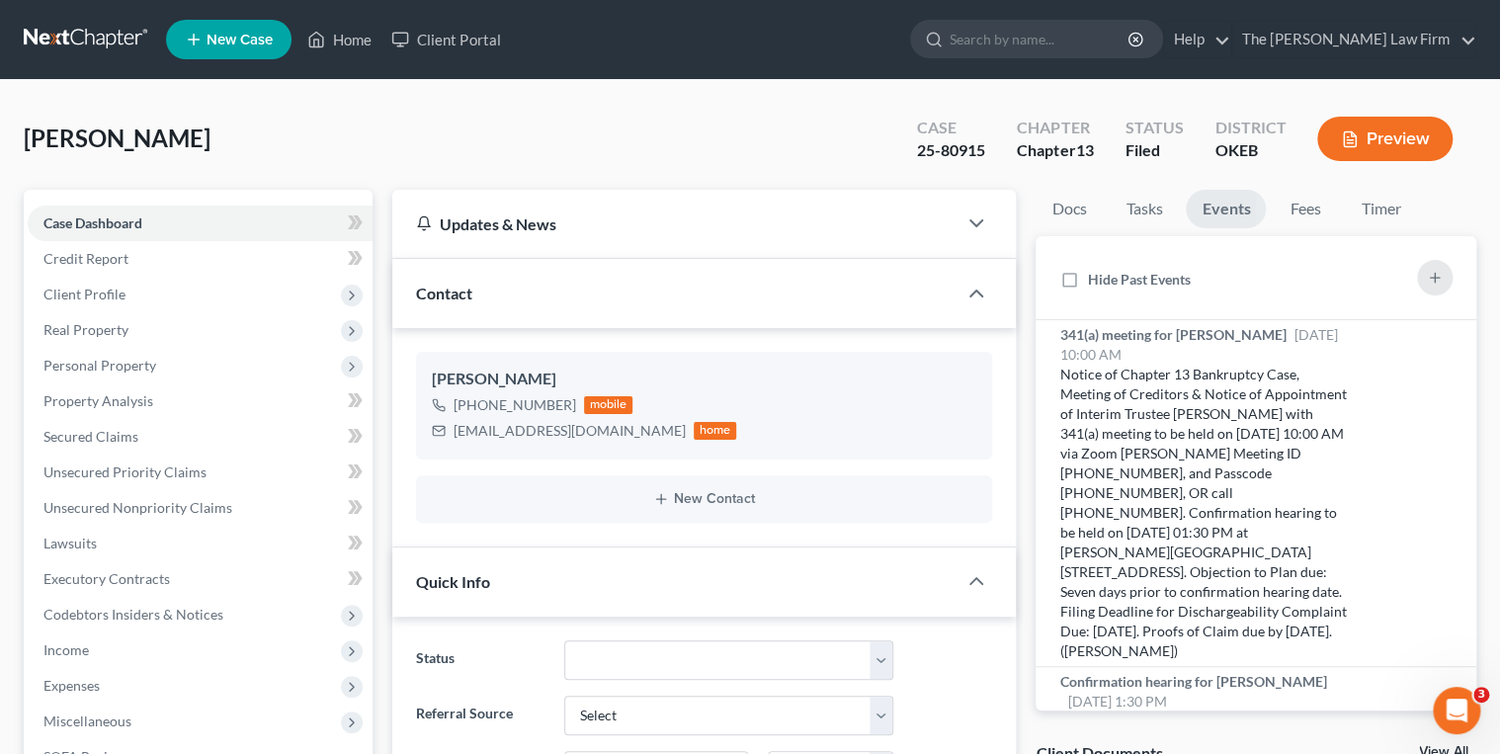
click at [952, 152] on div "25-80915" at bounding box center [951, 150] width 68 height 23
copy div "25-80915"
click at [520, 428] on div "tiffany8516@gmail.com" at bounding box center [570, 431] width 232 height 20
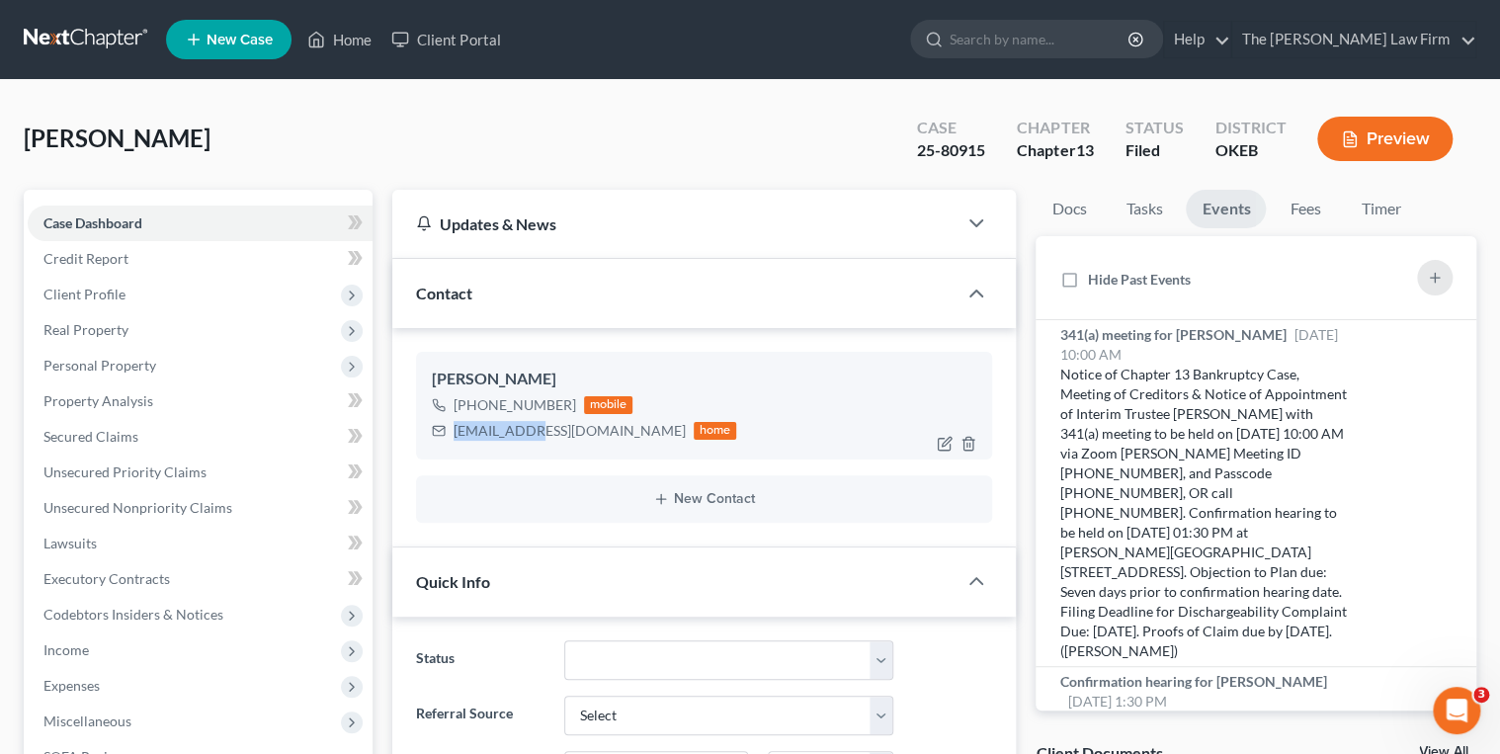
click at [520, 428] on div "tiffany8516@gmail.com" at bounding box center [570, 431] width 232 height 20
copy div "tiffany8516@gmail.com"
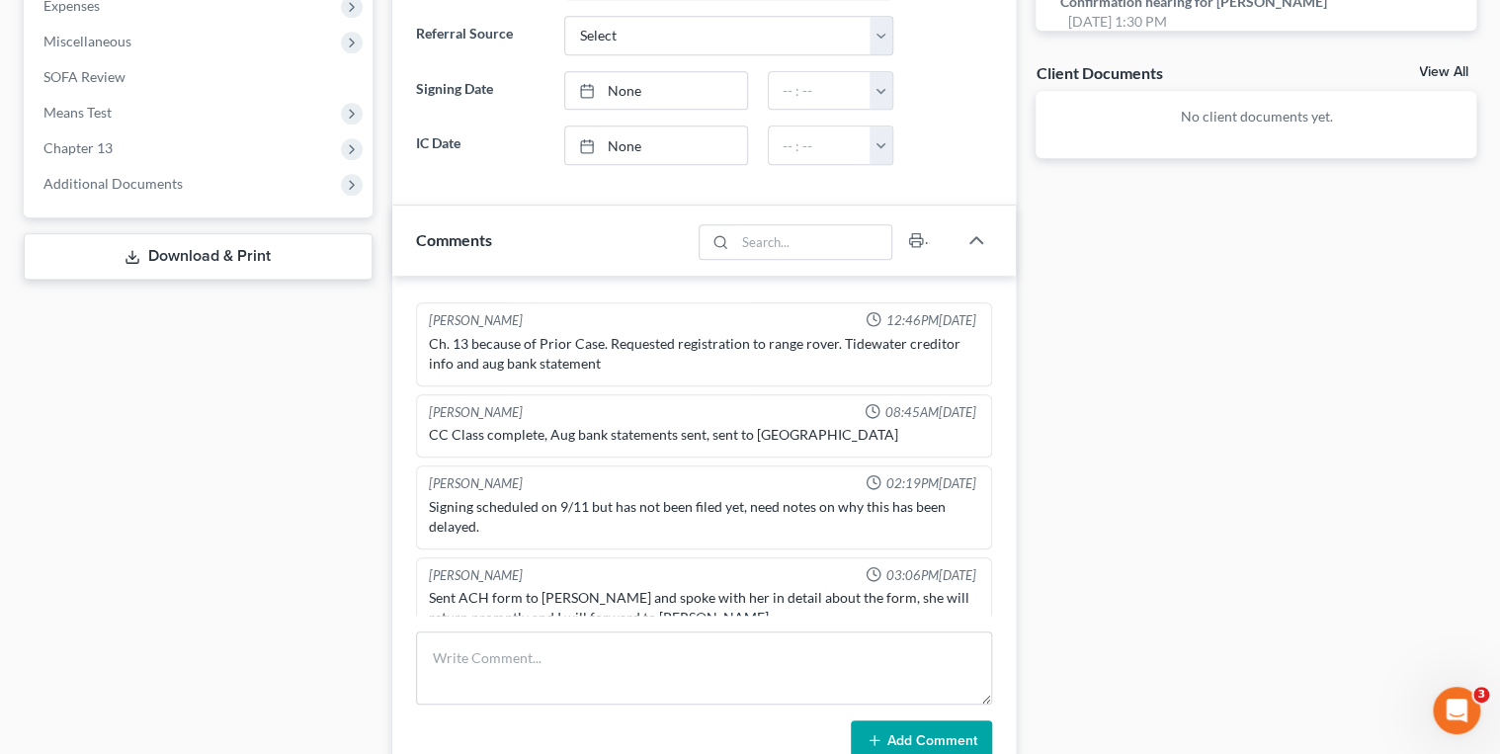
scroll to position [870, 0]
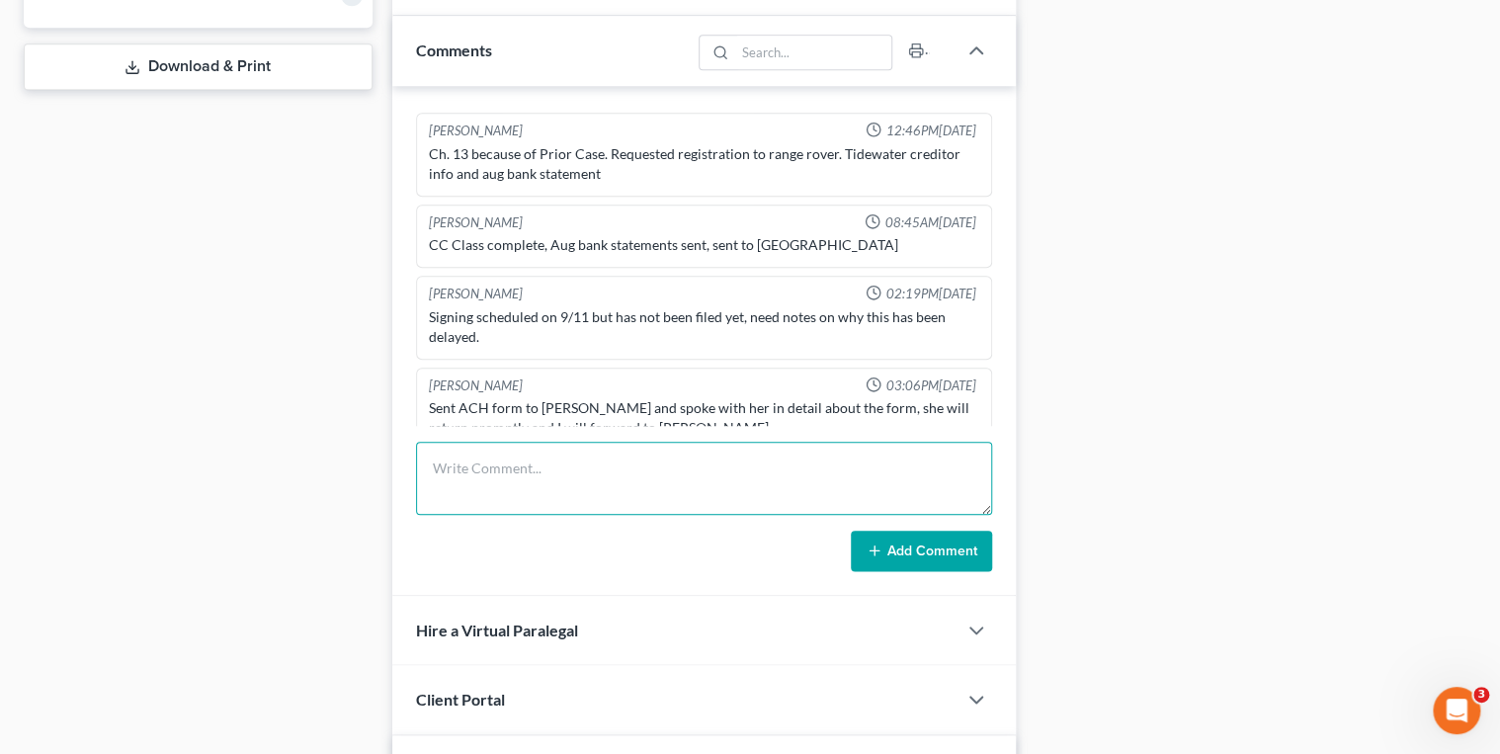
click at [462, 450] on textarea at bounding box center [704, 478] width 577 height 73
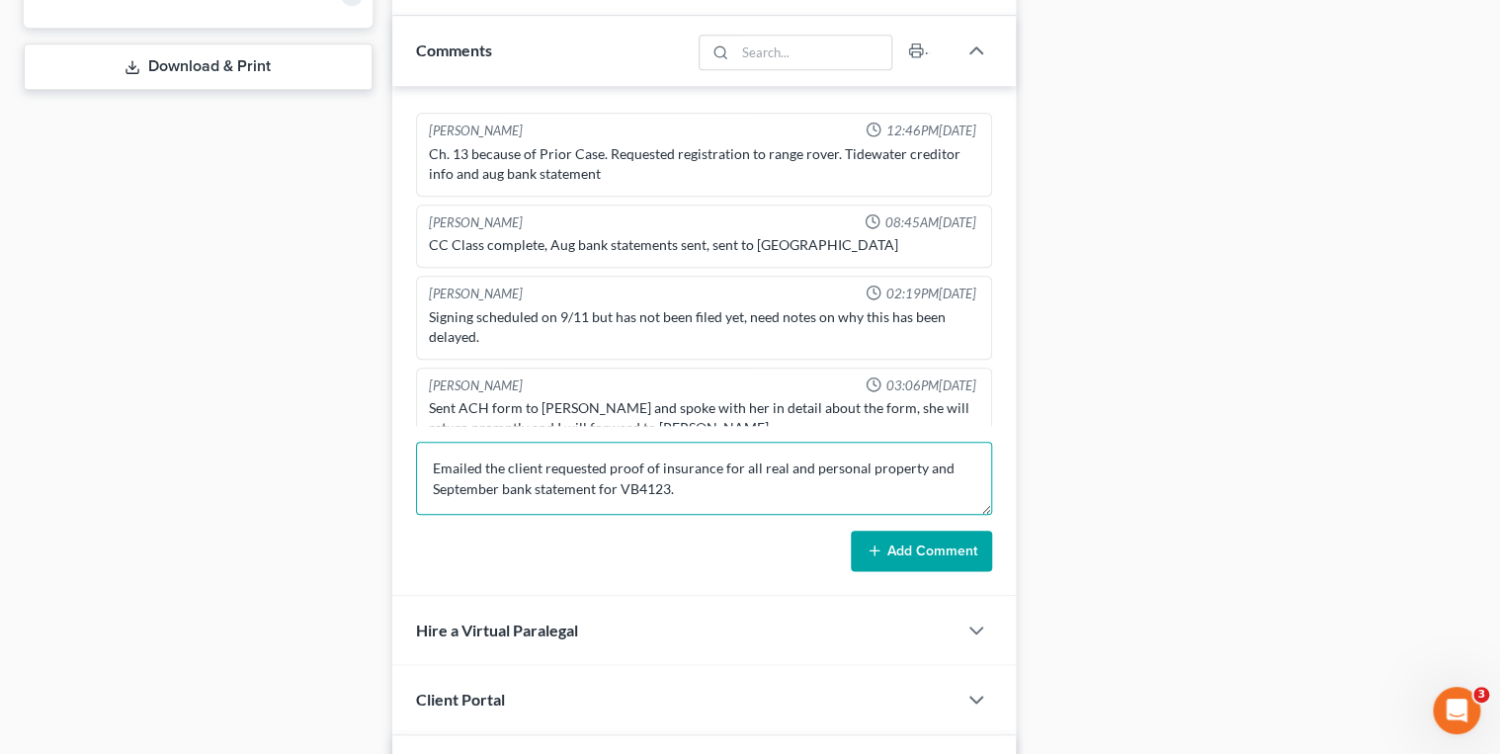
scroll to position [237, 0]
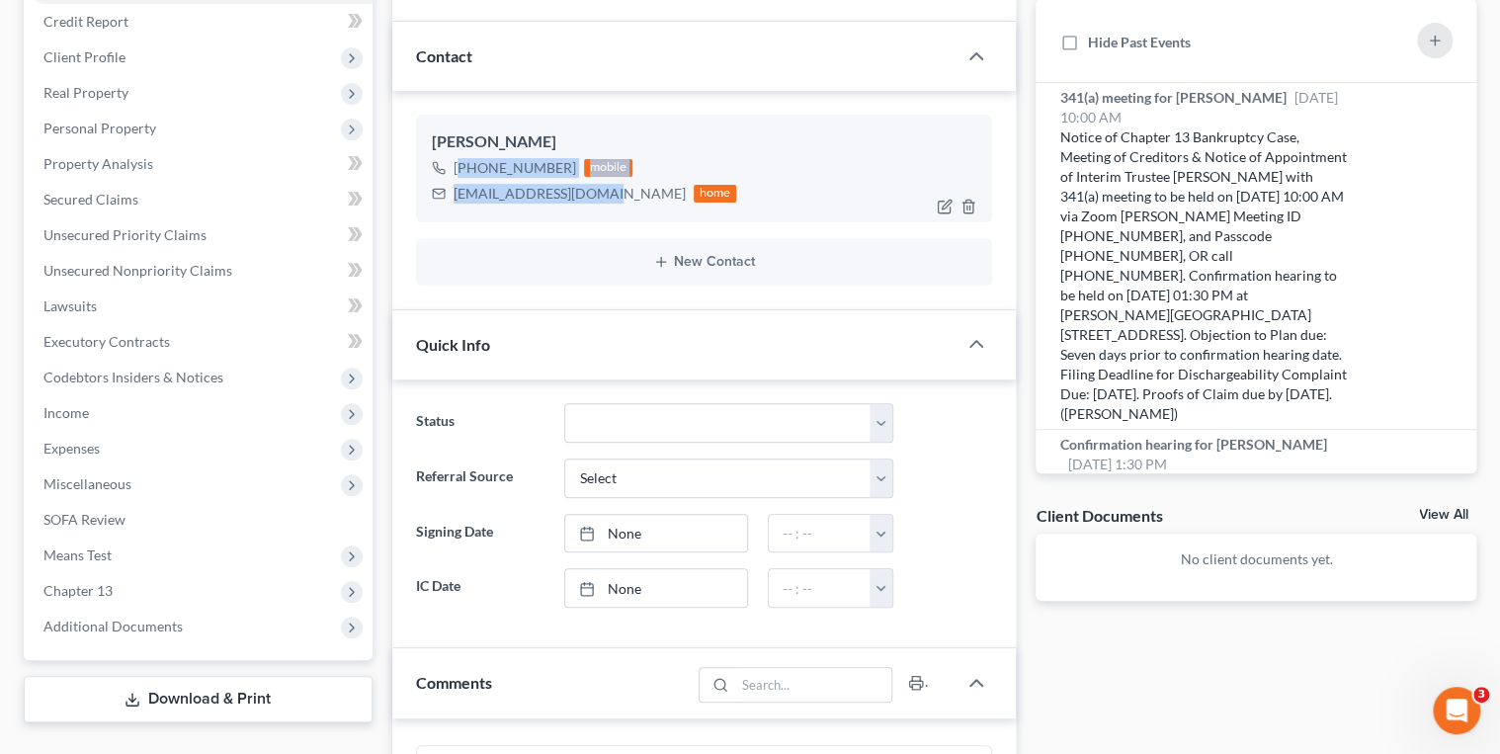
drag, startPoint x: 594, startPoint y: 192, endPoint x: 460, endPoint y: 162, distance: 137.7
click at [460, 162] on div "+1 (580) 230-9897 mobile tiffany8516@gmail.com home" at bounding box center [584, 180] width 305 height 51
drag, startPoint x: 460, startPoint y: 162, endPoint x: 470, endPoint y: 162, distance: 10.9
copy div "1 (580) 230-9897 mobile tiffany8516@gmail.com"
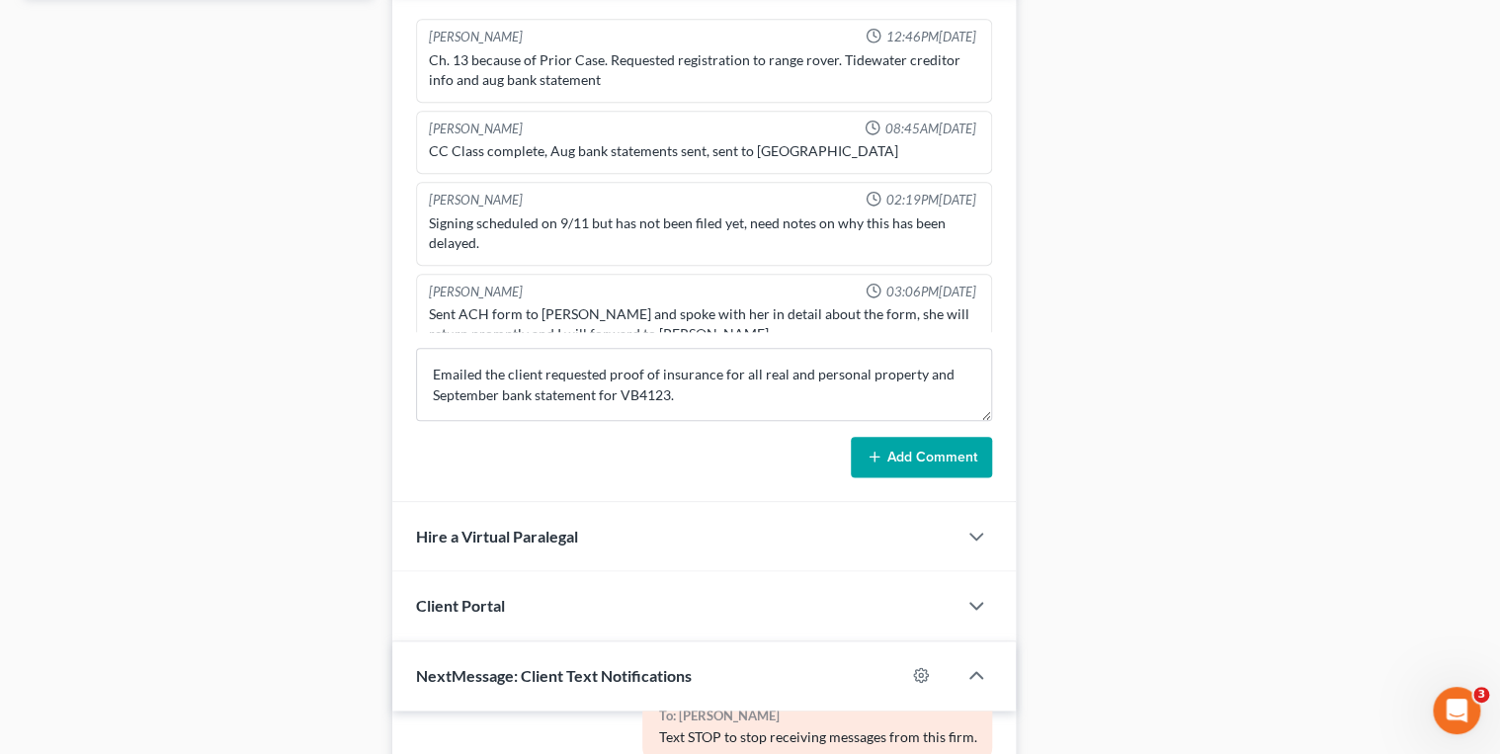
scroll to position [1107, 0]
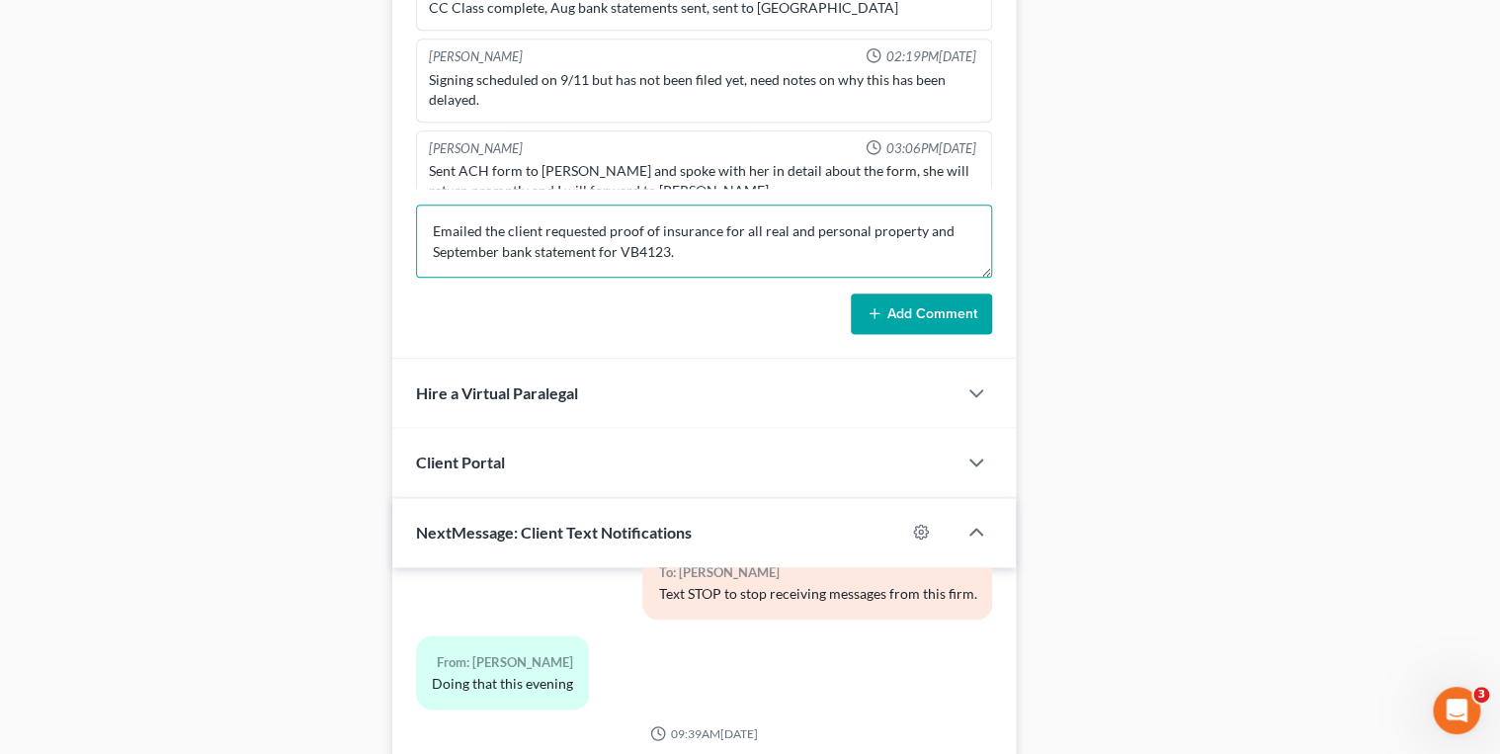
click at [707, 244] on textarea "Emailed the client requested proof of insurance for all real and personal prope…" at bounding box center [704, 241] width 577 height 73
click at [636, 237] on textarea "Emailed the client requested proof of insurance for all real and personal prope…" at bounding box center [704, 241] width 577 height 73
click at [637, 236] on textarea "Emailed the client requested proof of insurance for all real and personal prope…" at bounding box center [704, 241] width 577 height 73
type textarea "Emailed the client requested proof of insurance for all real and personal prope…"
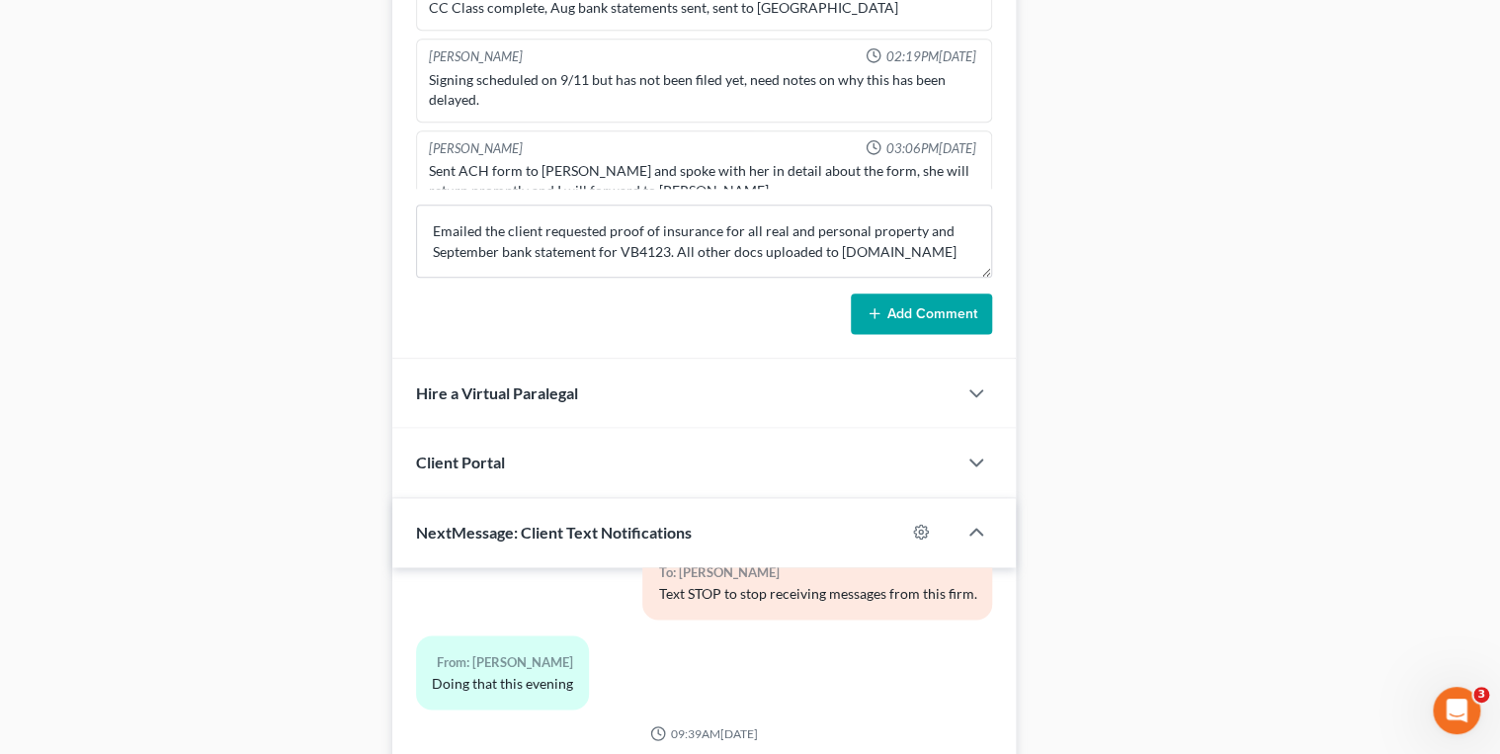
click at [895, 310] on button "Add Comment" at bounding box center [921, 315] width 141 height 42
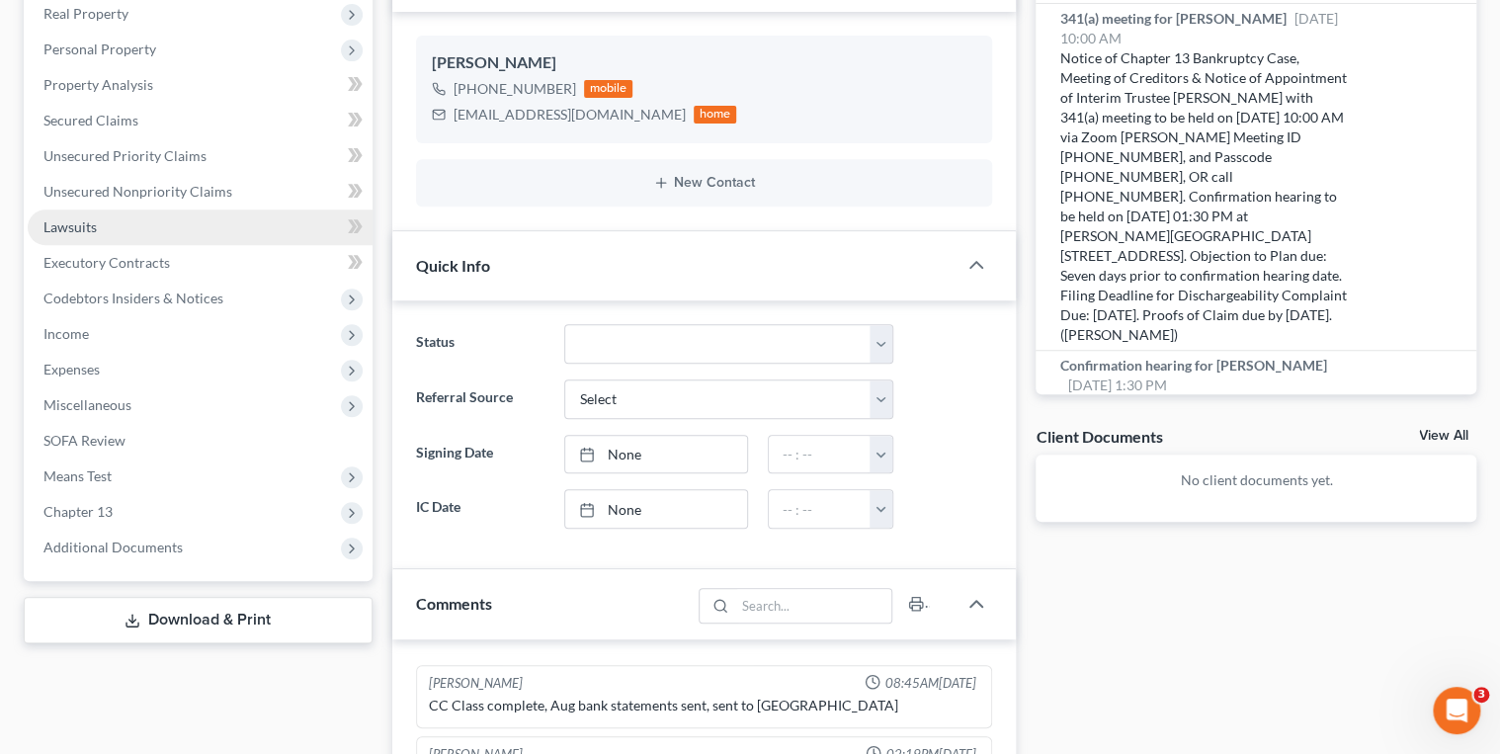
scroll to position [0, 0]
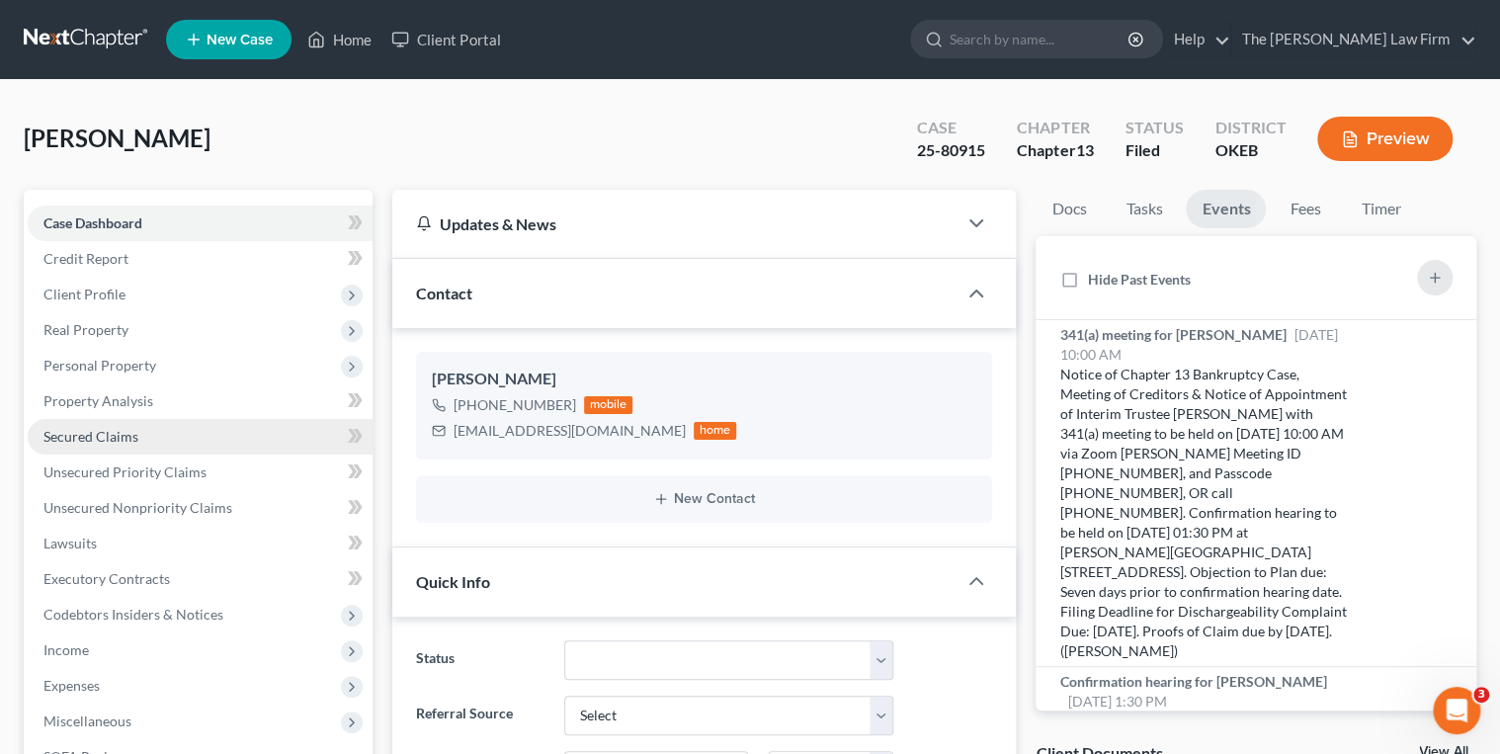
click at [87, 435] on span "Secured Claims" at bounding box center [90, 436] width 95 height 17
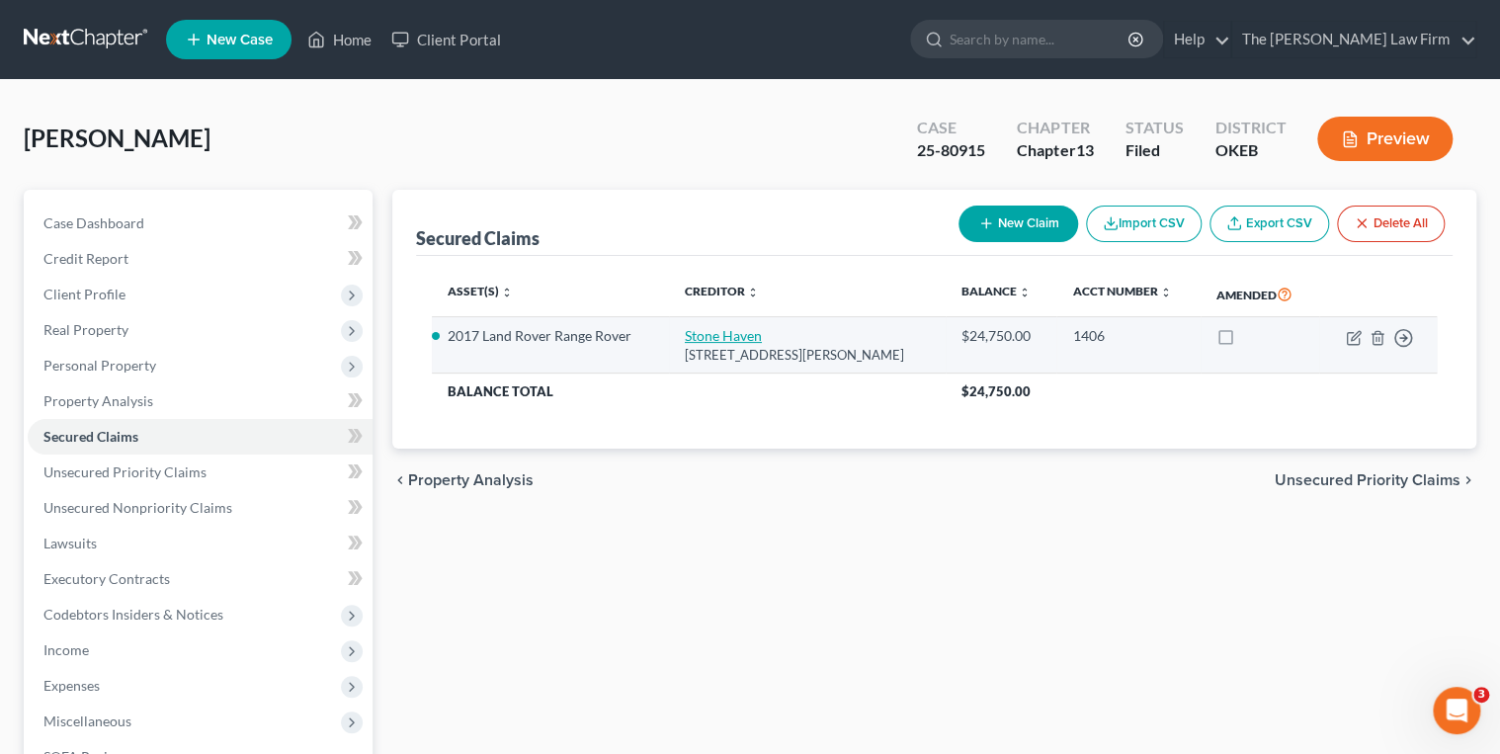
click at [732, 335] on link "Stone Haven" at bounding box center [723, 335] width 77 height 17
select select "37"
select select "0"
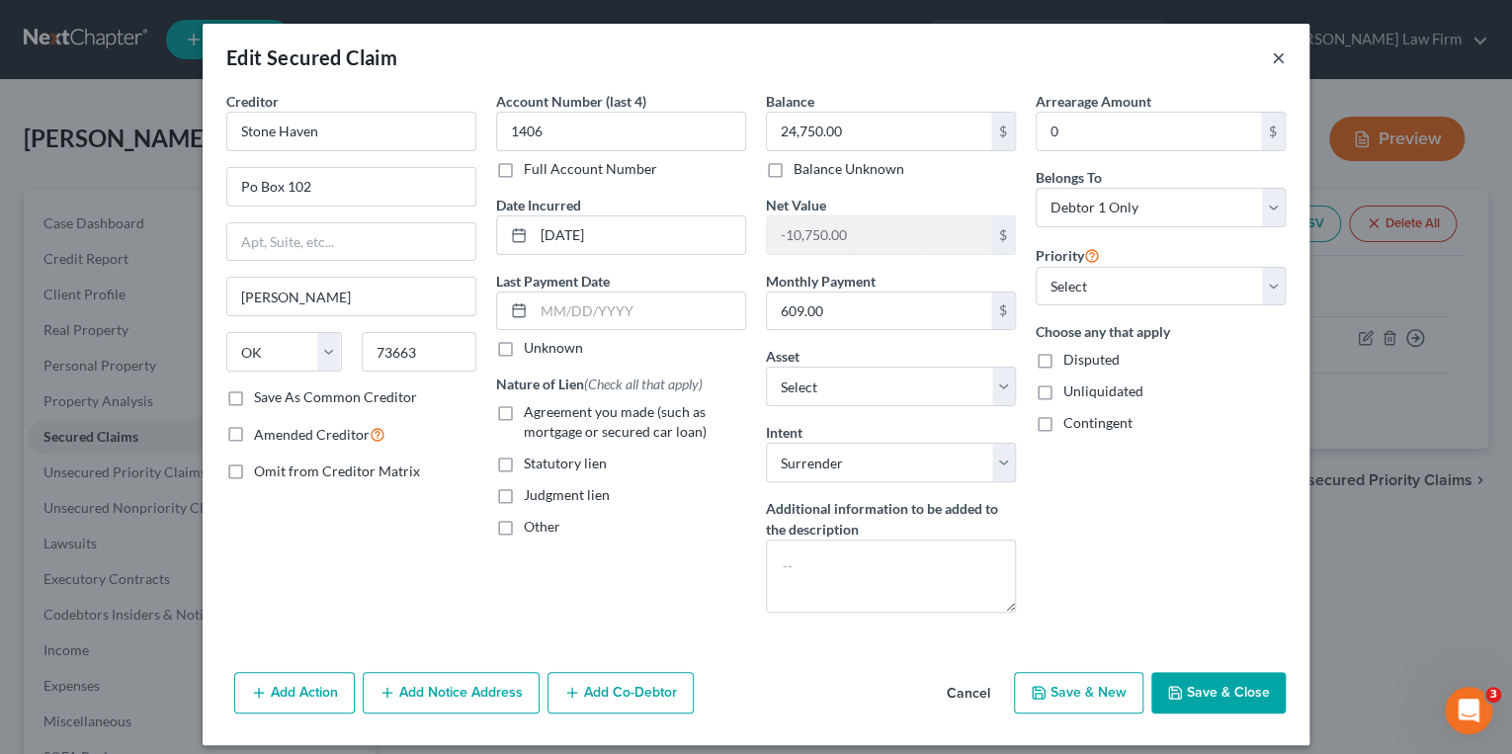
click at [1272, 57] on button "×" at bounding box center [1279, 57] width 14 height 24
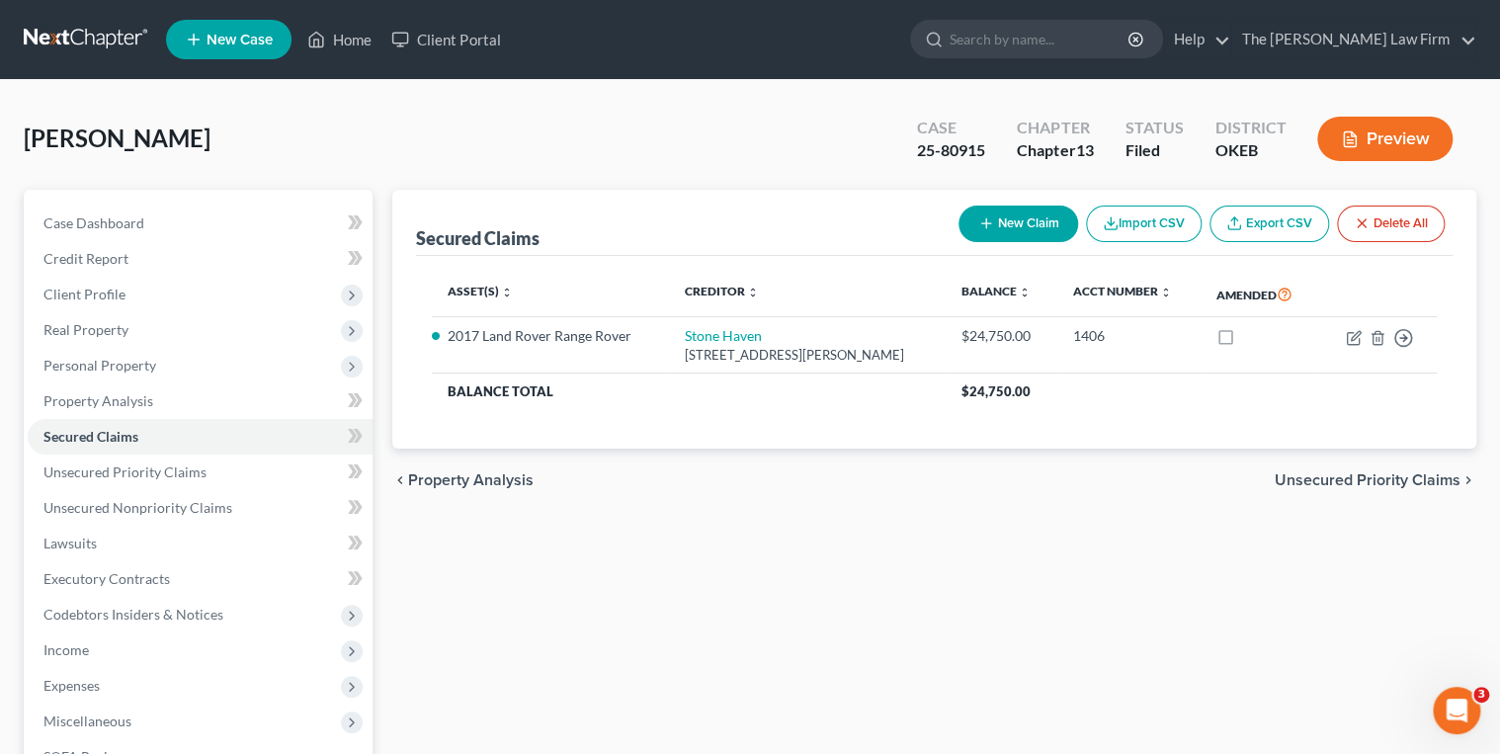
click at [78, 40] on link at bounding box center [87, 40] width 127 height 36
